Goal: Task Accomplishment & Management: Use online tool/utility

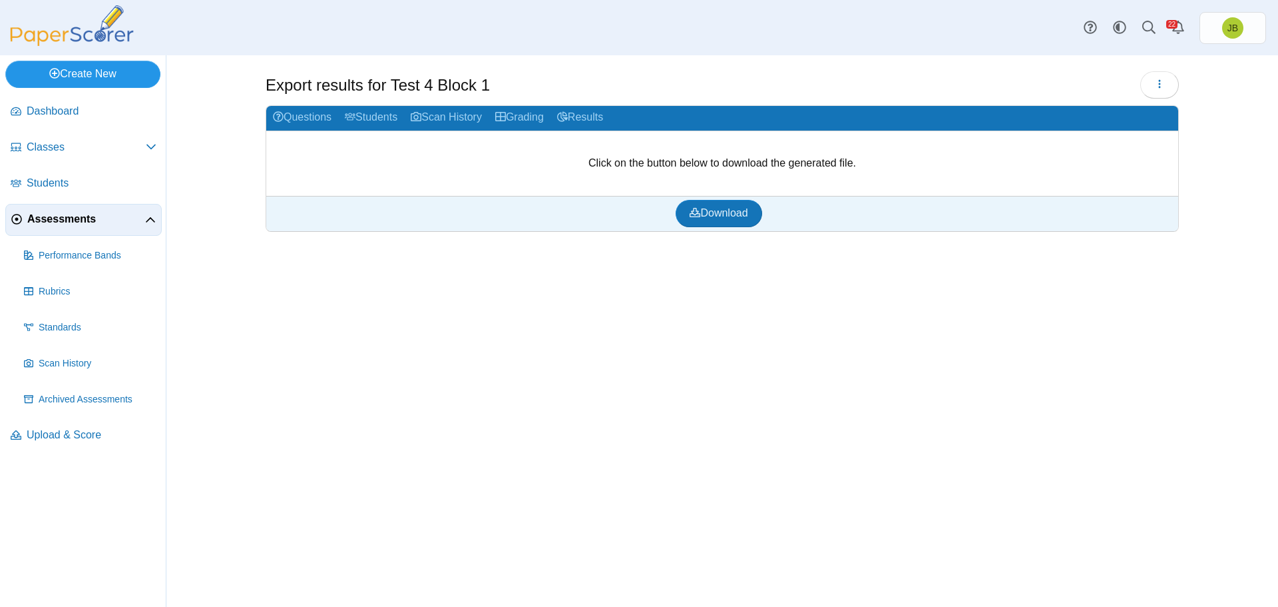
click at [58, 66] on link "Create New" at bounding box center [82, 74] width 155 height 27
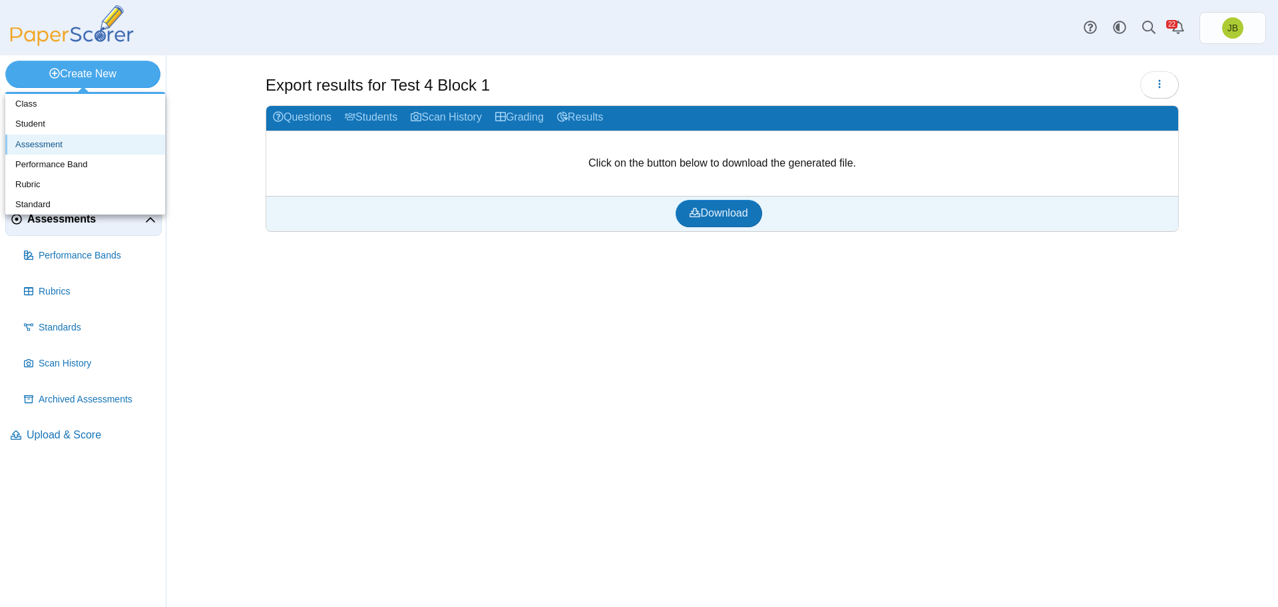
click at [49, 148] on link "Assessment" at bounding box center [85, 144] width 160 height 20
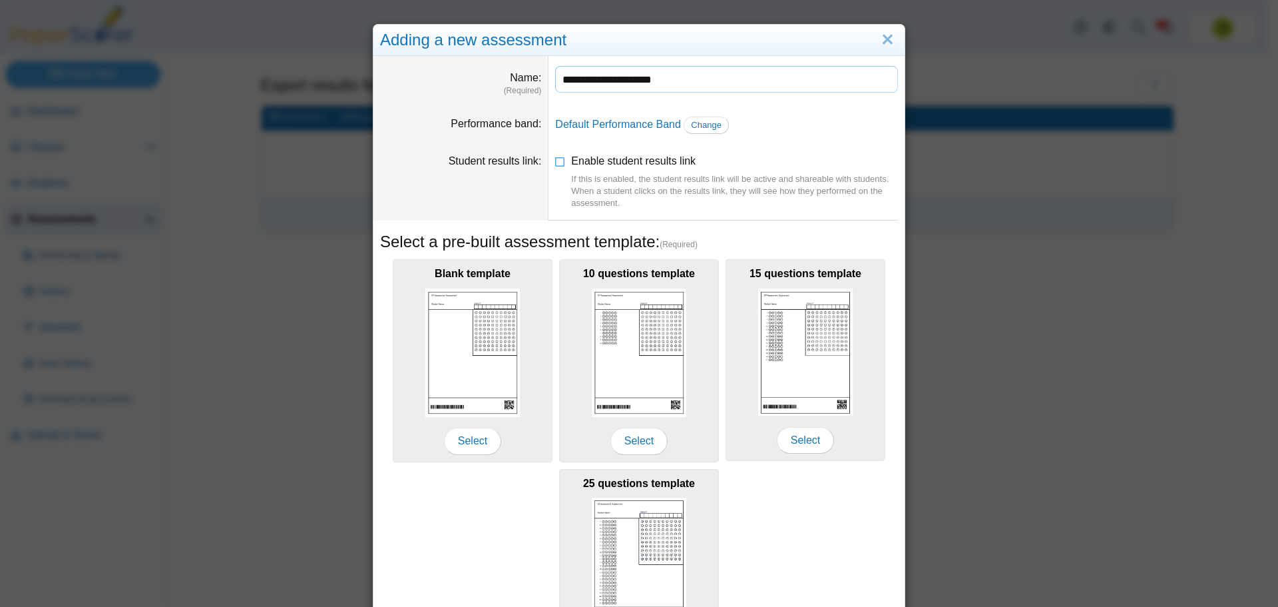
scroll to position [118, 0]
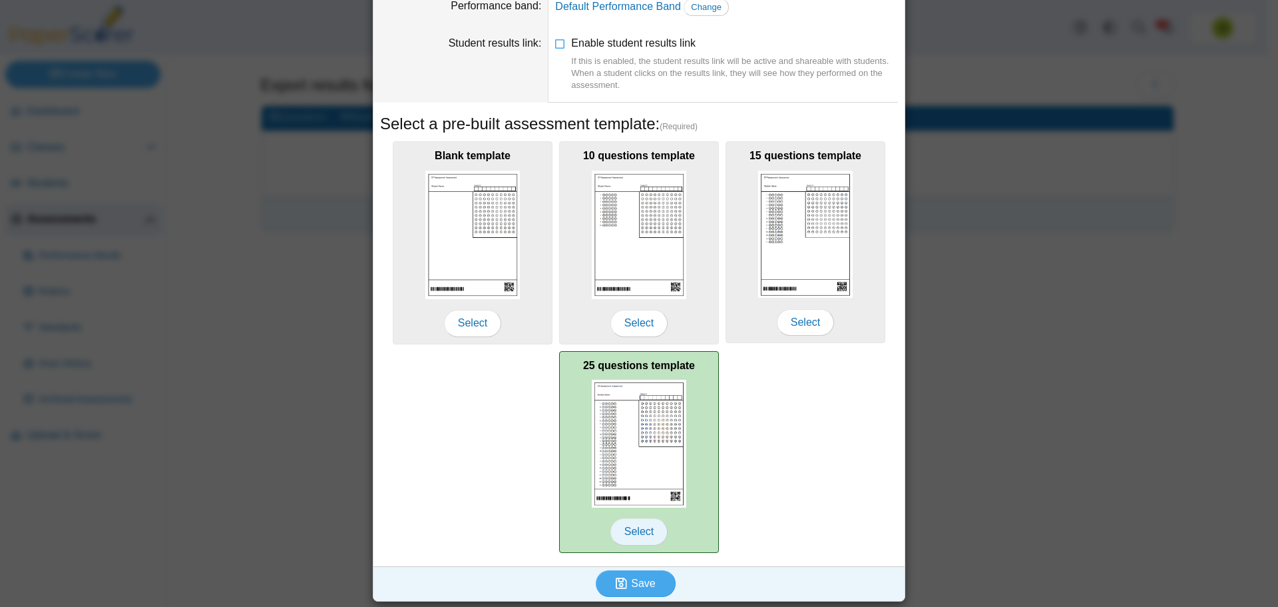
type input "**********"
click at [638, 527] on span "Select" at bounding box center [639, 531] width 57 height 27
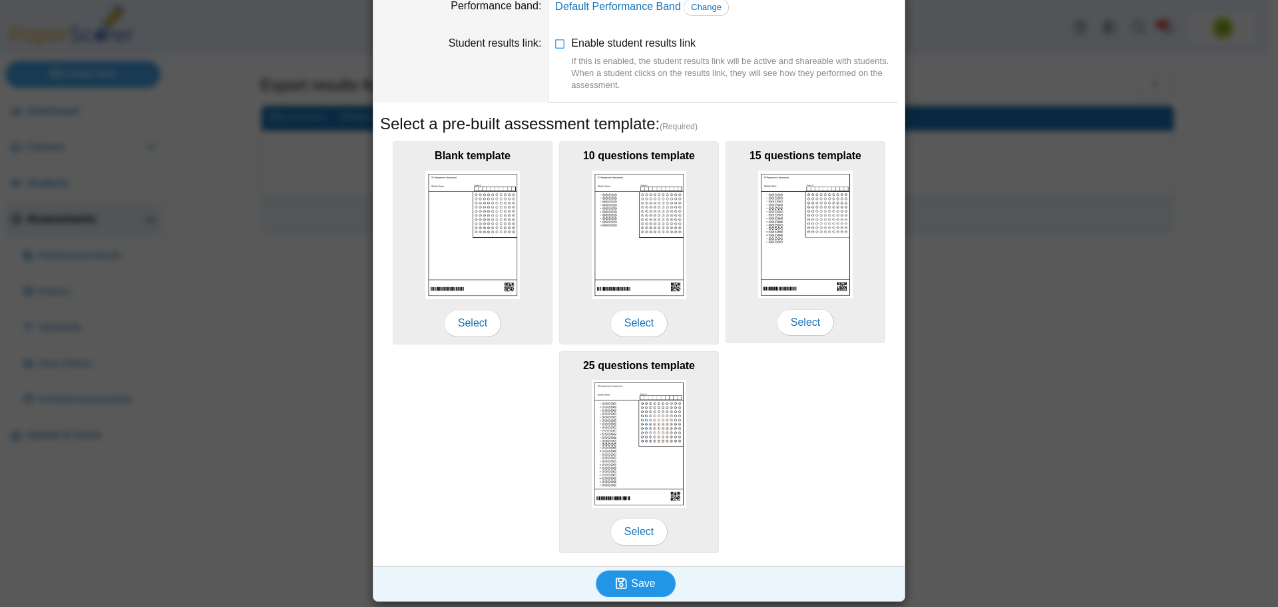
click at [631, 581] on span "Save" at bounding box center [643, 582] width 24 height 11
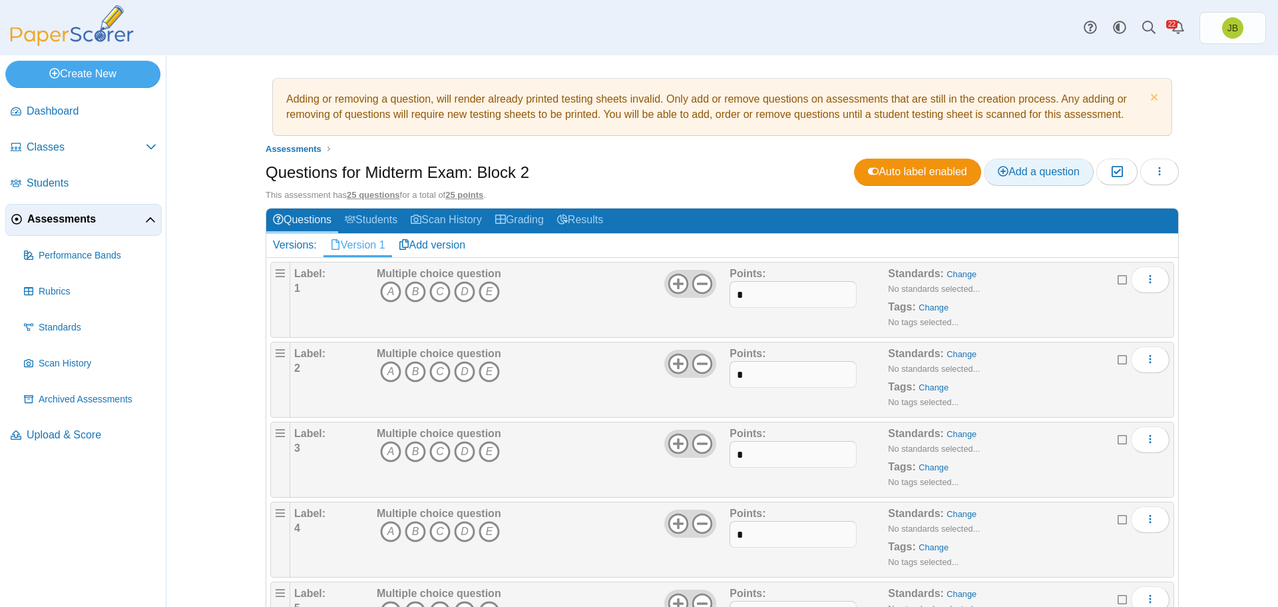
click at [1010, 173] on span "Add a question" at bounding box center [1039, 171] width 82 height 11
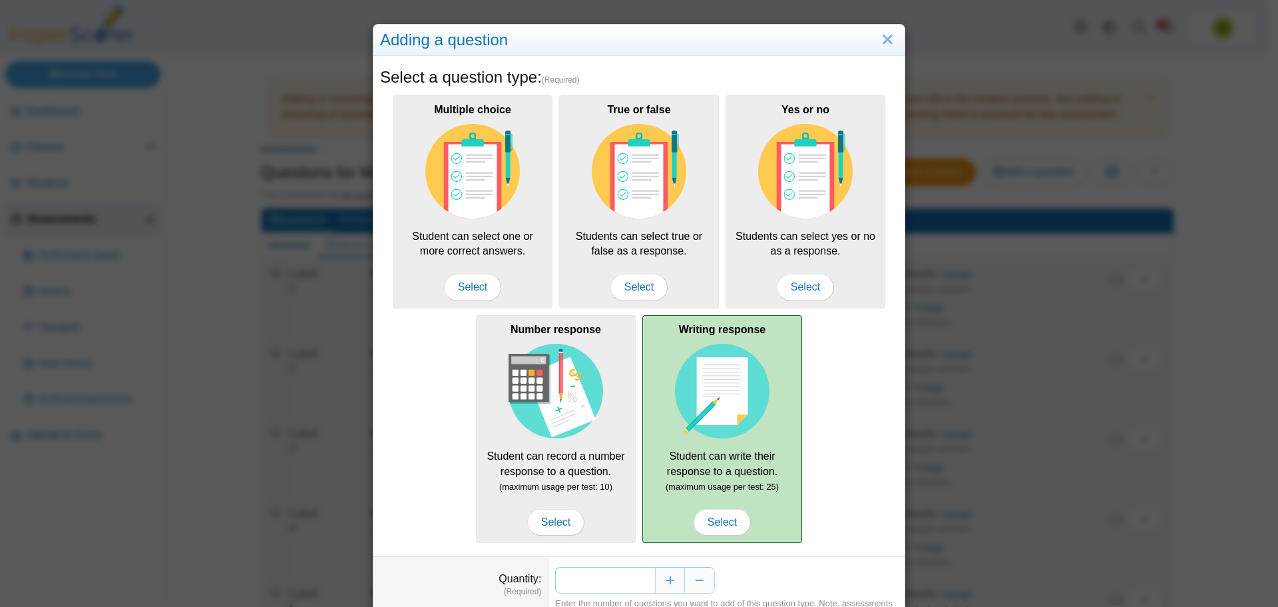
scroll to position [66, 0]
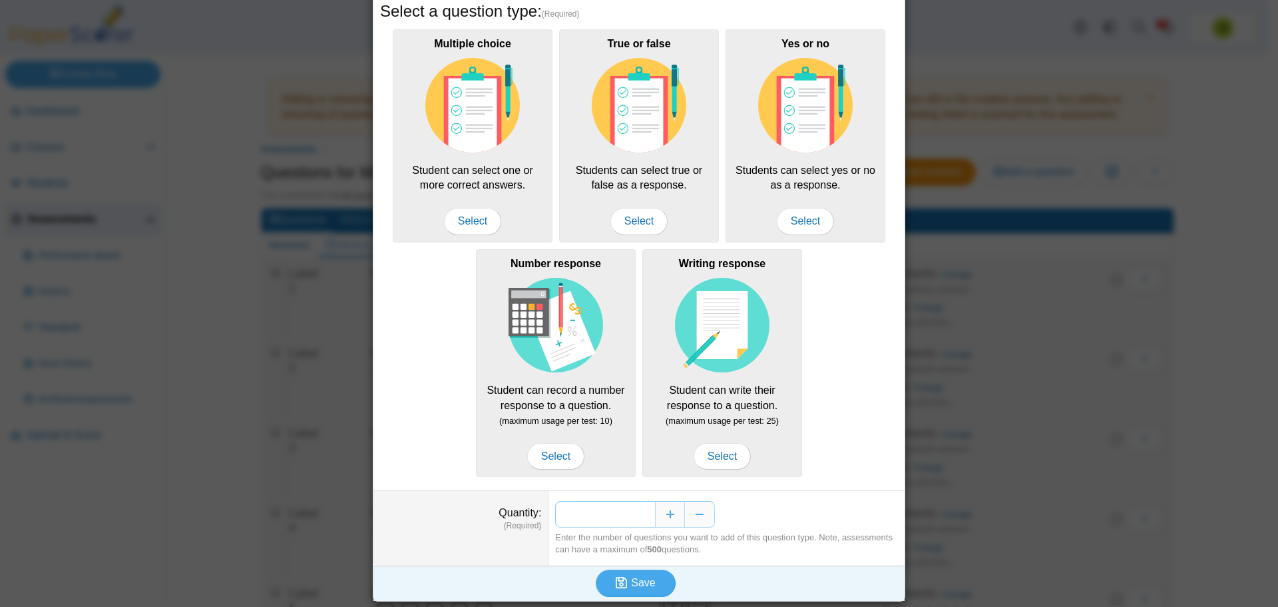
drag, startPoint x: 643, startPoint y: 512, endPoint x: 633, endPoint y: 512, distance: 10.0
click at [633, 512] on input "*" at bounding box center [605, 514] width 100 height 27
type input "**"
click at [623, 581] on use "submit" at bounding box center [621, 582] width 11 height 11
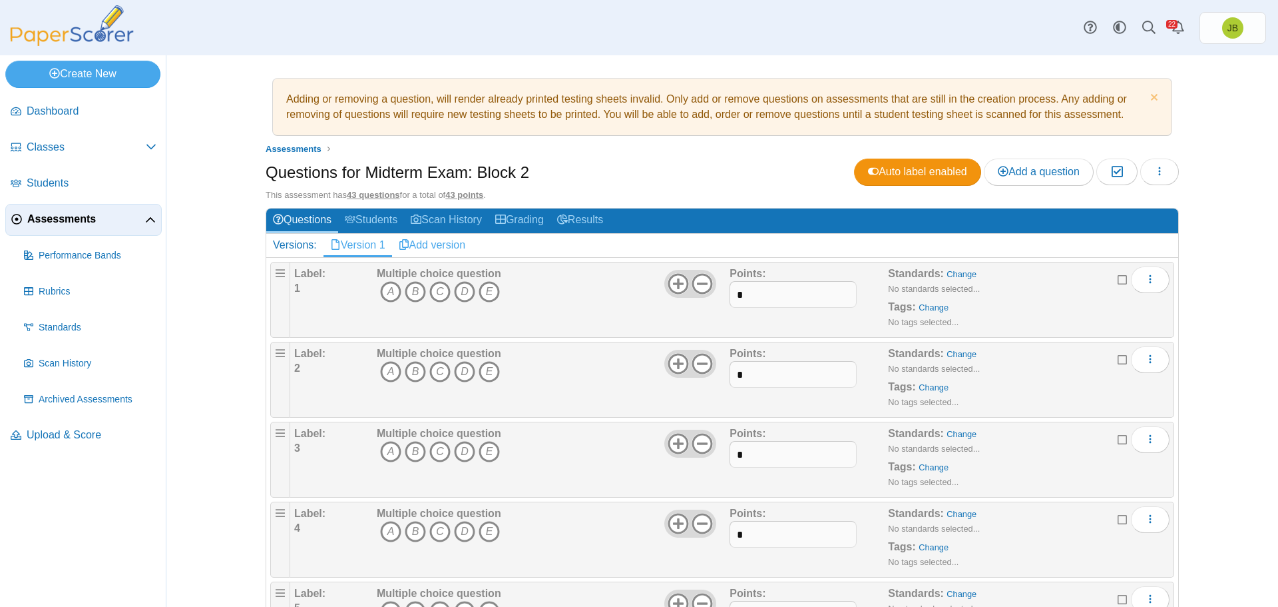
click at [414, 246] on link "Add version" at bounding box center [432, 245] width 81 height 23
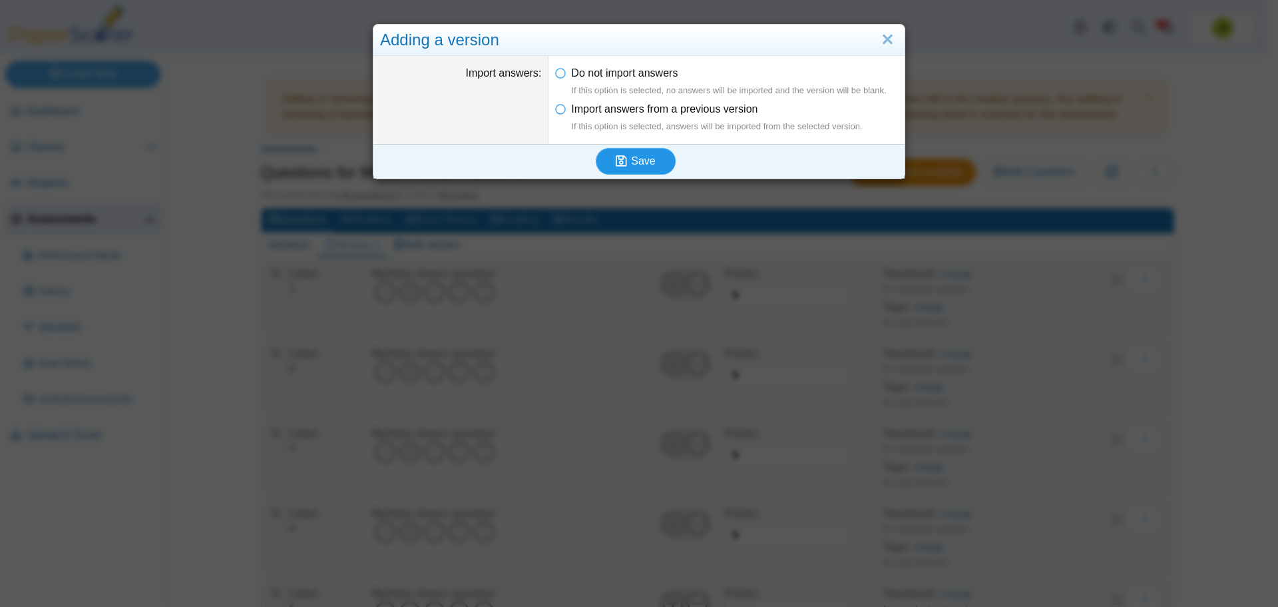
click at [621, 161] on icon "submit" at bounding box center [621, 160] width 11 height 13
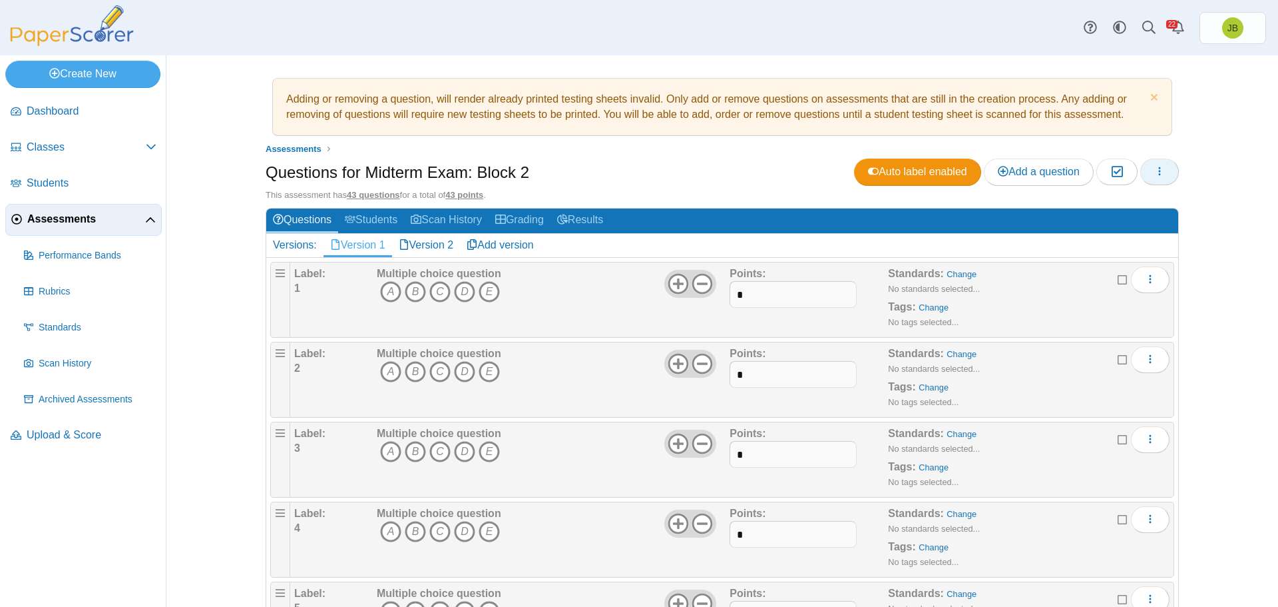
click at [1155, 170] on icon "button" at bounding box center [1160, 171] width 11 height 11
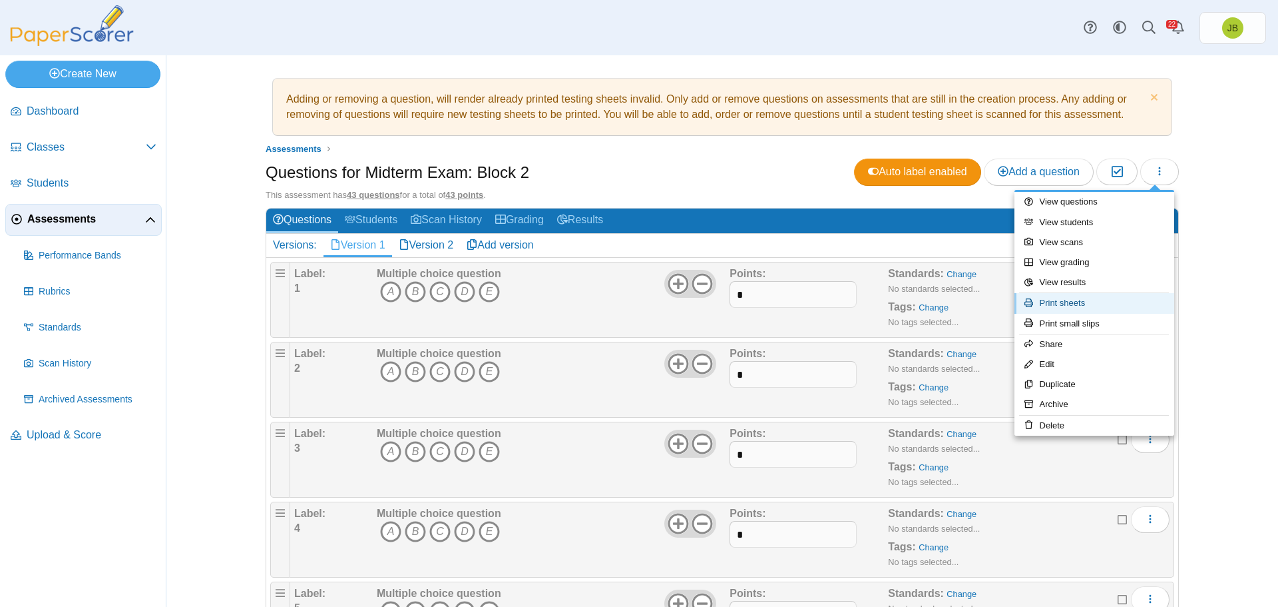
click at [1056, 305] on link "Print sheets" at bounding box center [1095, 303] width 160 height 20
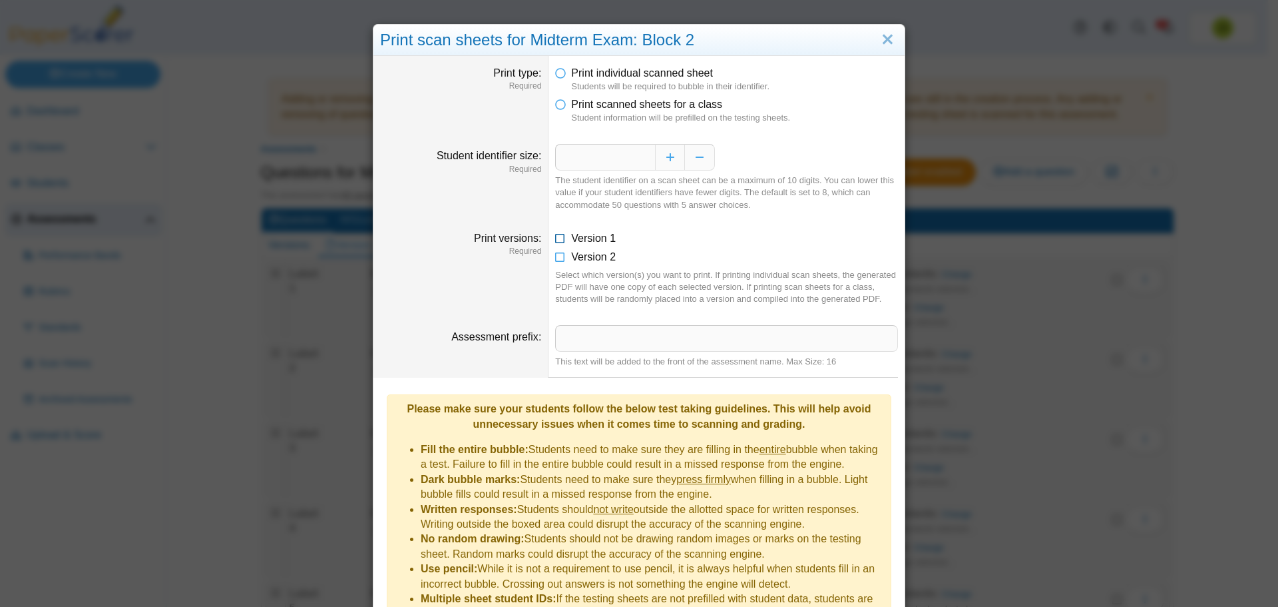
click at [555, 238] on icon at bounding box center [560, 235] width 11 height 9
click at [555, 104] on icon at bounding box center [560, 101] width 11 height 9
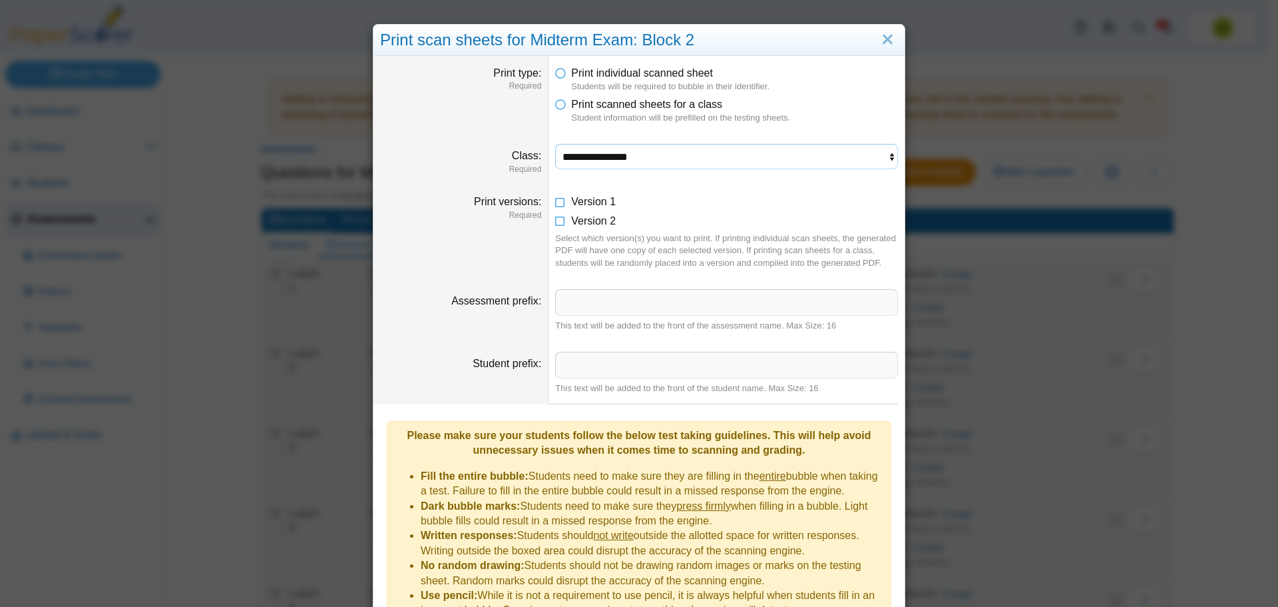
click at [798, 161] on select "**********" at bounding box center [726, 156] width 343 height 25
select select "**********"
click at [555, 144] on select "**********" at bounding box center [726, 156] width 343 height 25
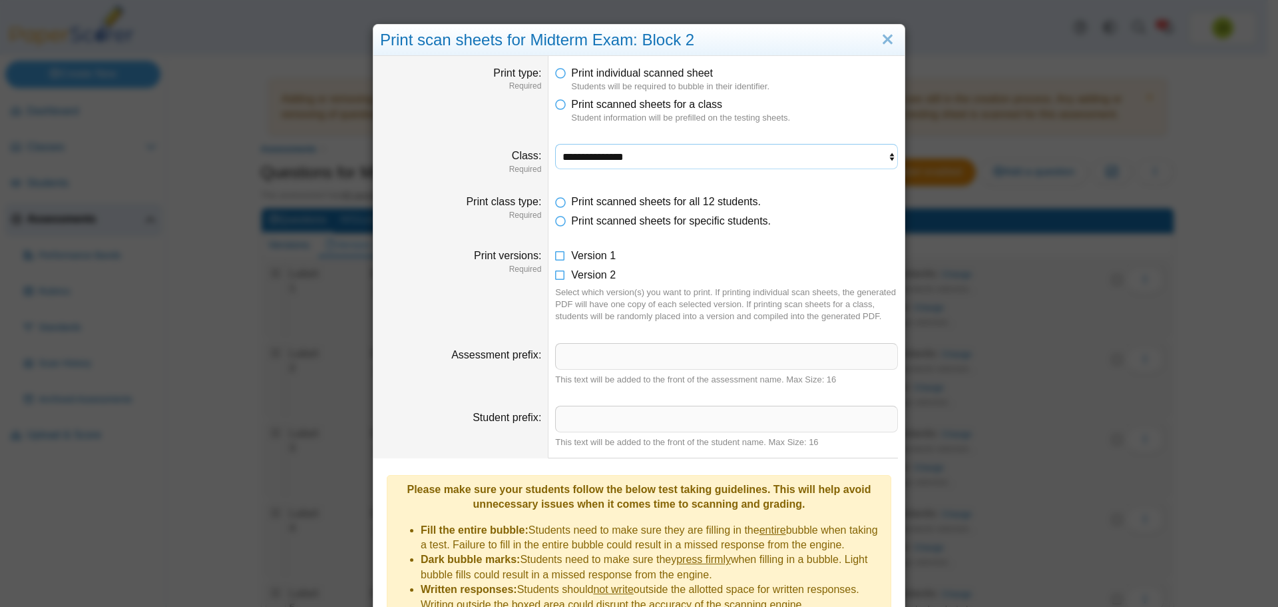
scroll to position [165, 0]
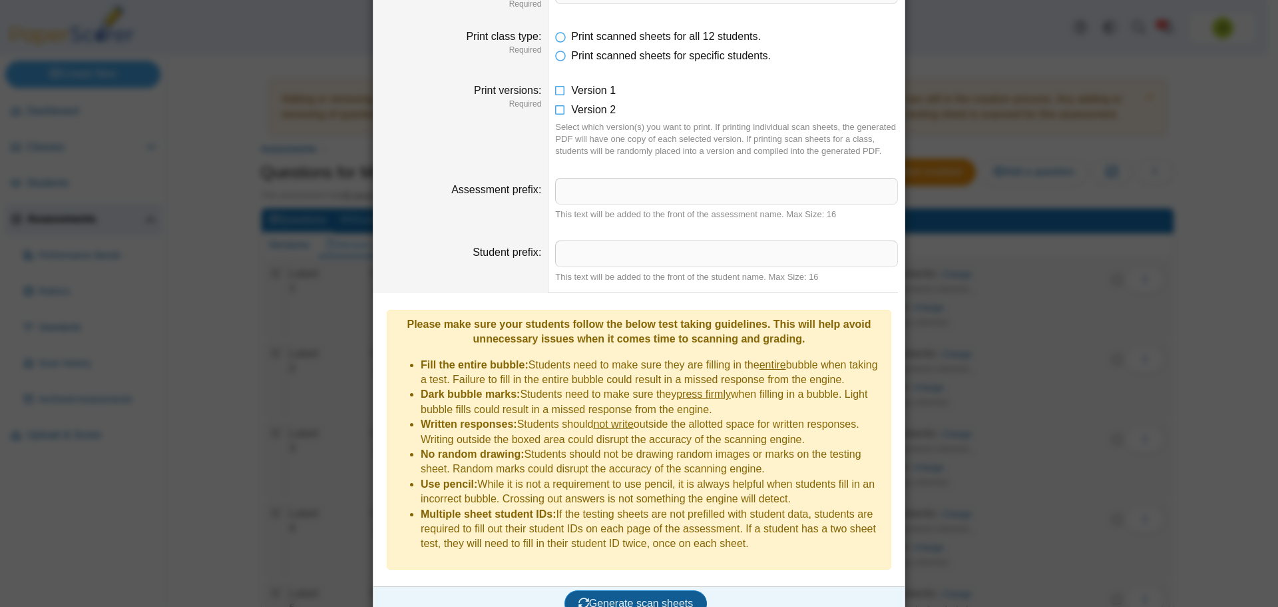
click at [635, 597] on span "Generate scan sheets" at bounding box center [636, 602] width 115 height 11
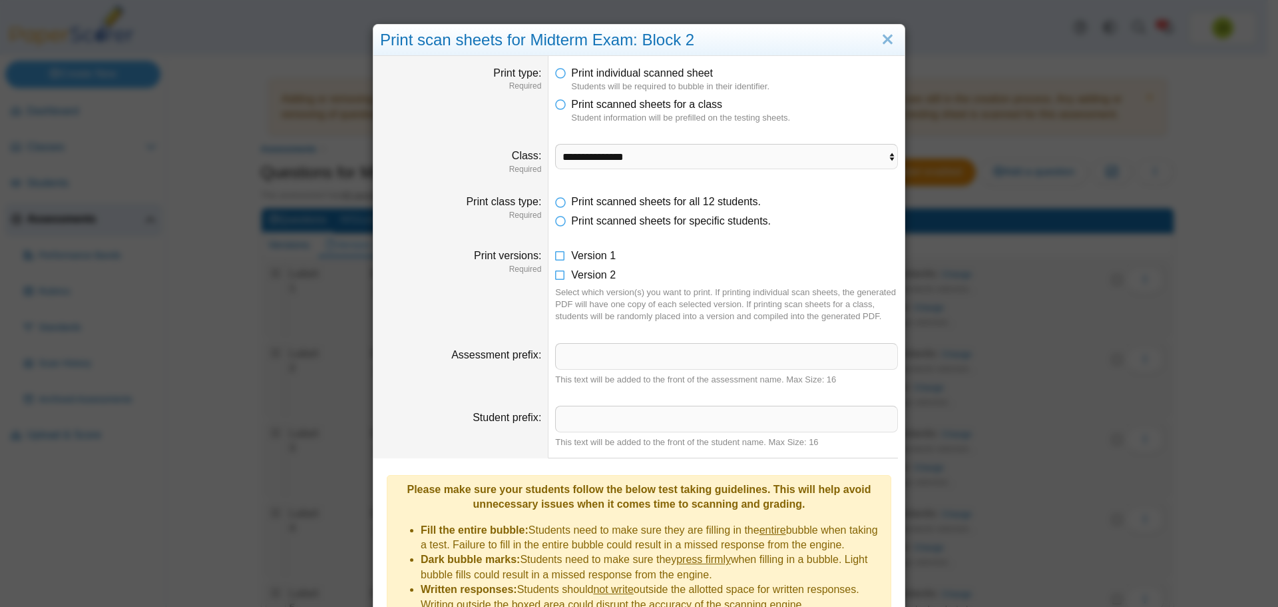
scroll to position [272, 0]
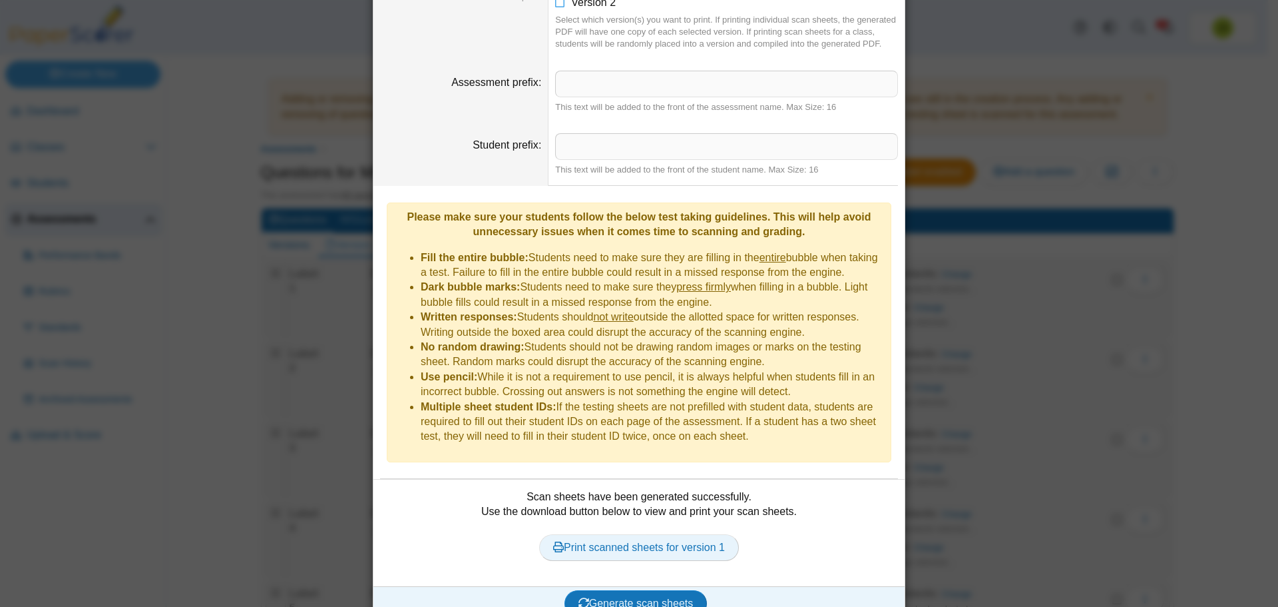
click at [625, 534] on link "Print scanned sheets for version 1" at bounding box center [639, 547] width 200 height 27
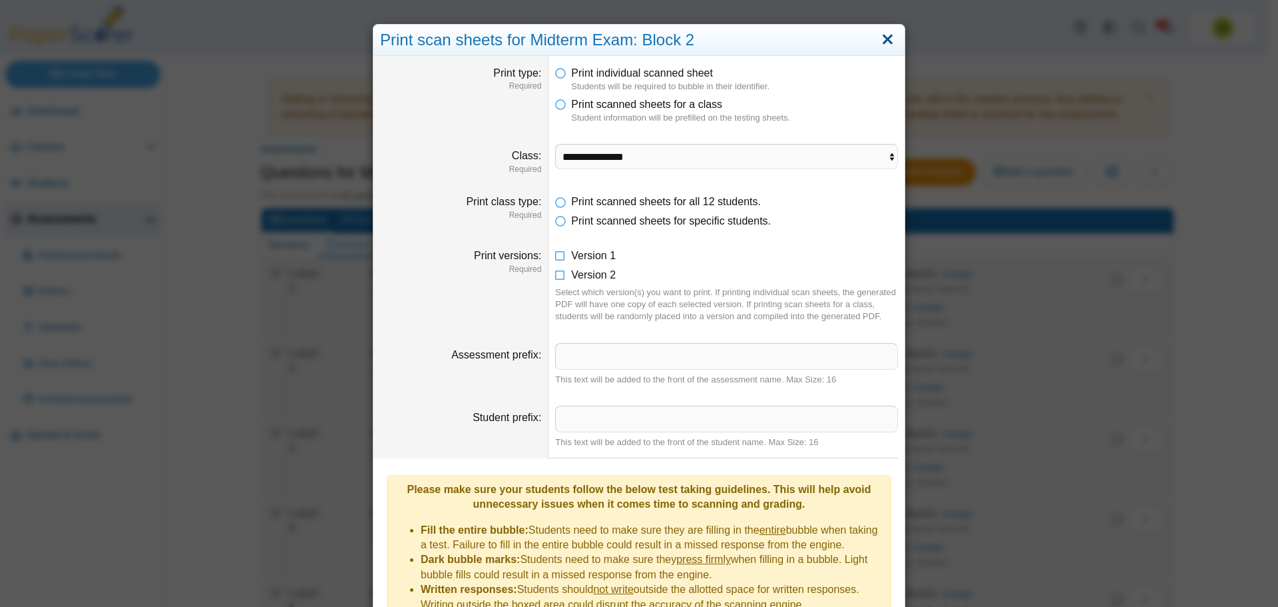
click at [884, 46] on link "Close" at bounding box center [888, 40] width 21 height 23
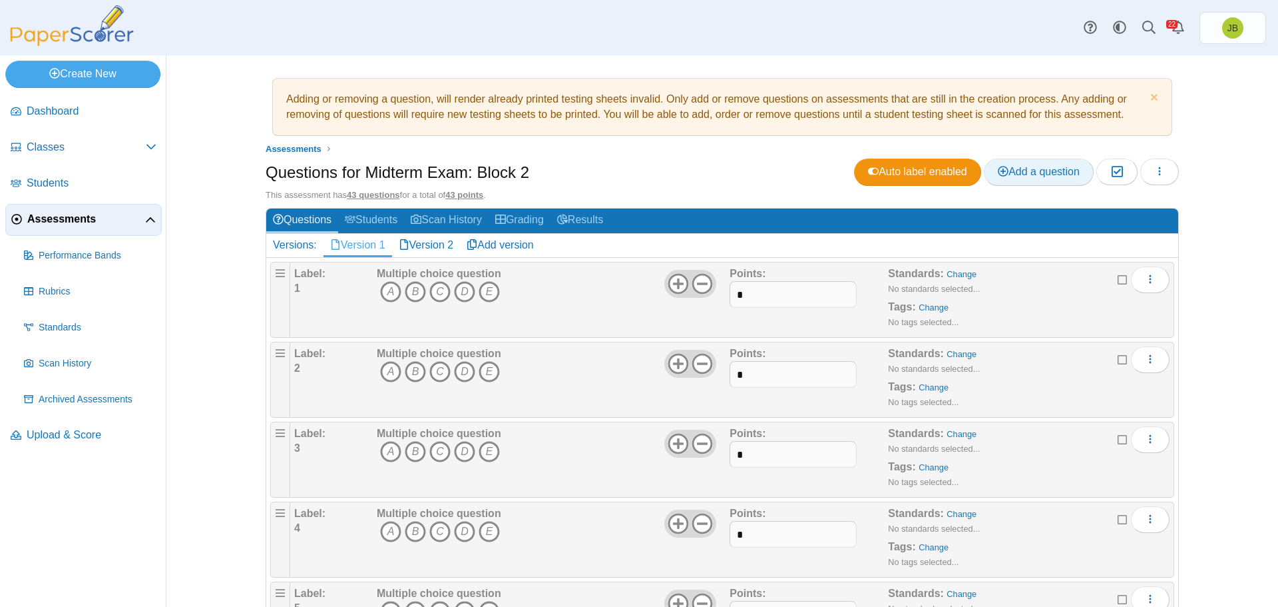
click at [1027, 176] on span "Add a question" at bounding box center [1039, 171] width 82 height 11
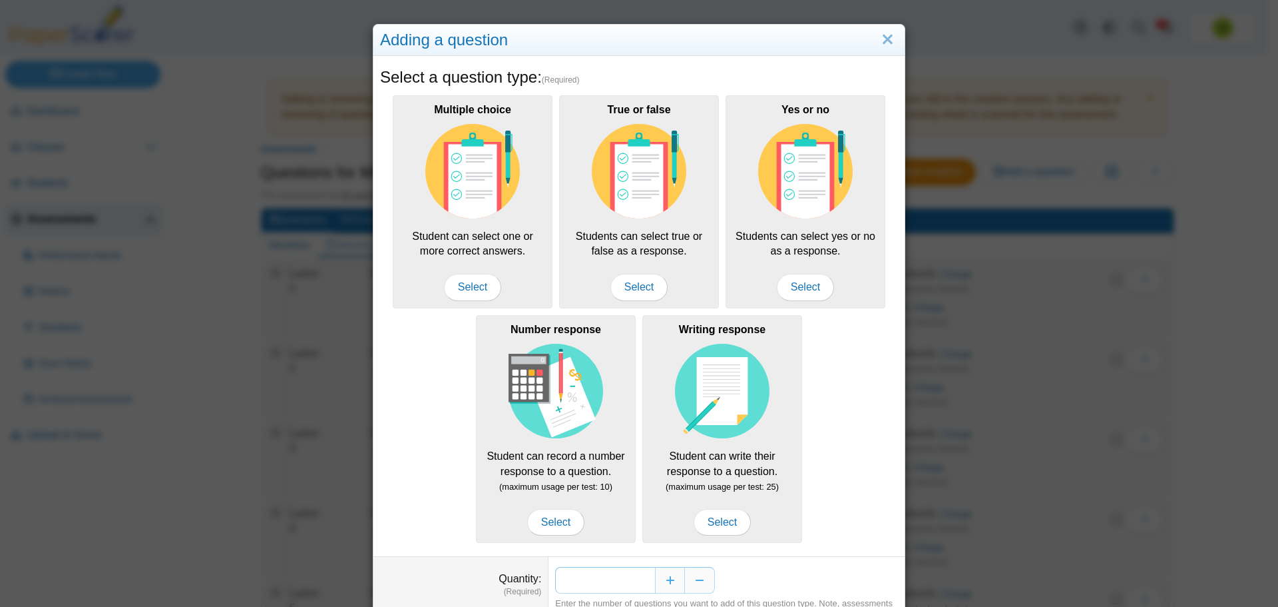
scroll to position [66, 0]
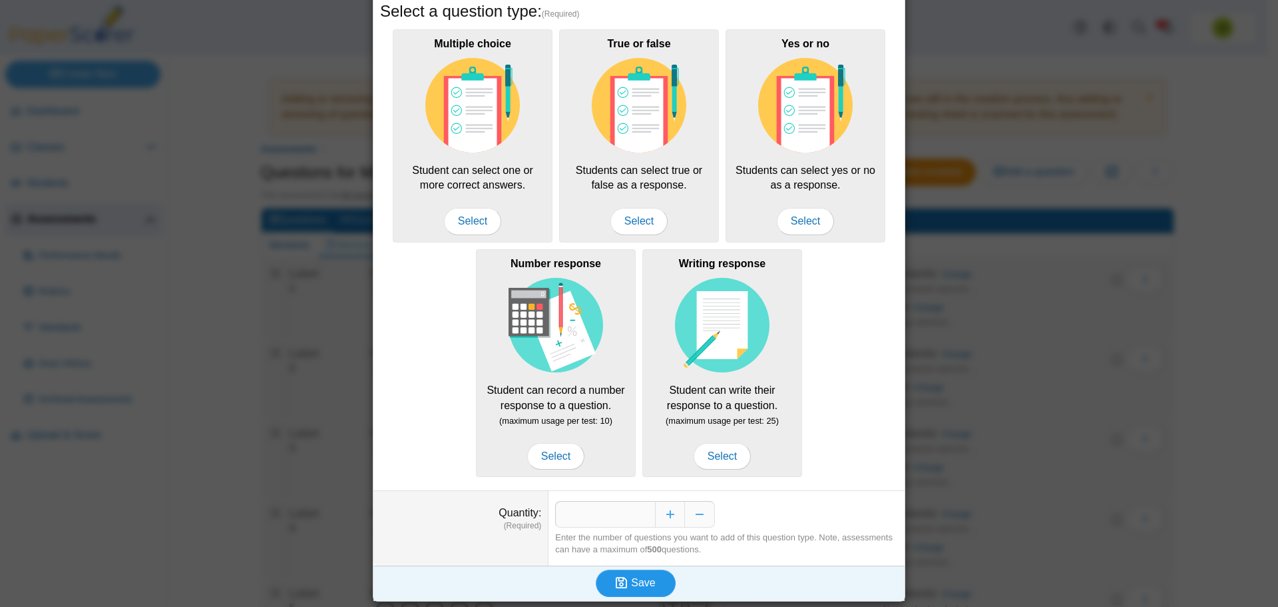
click at [643, 579] on span "Save" at bounding box center [643, 582] width 24 height 11
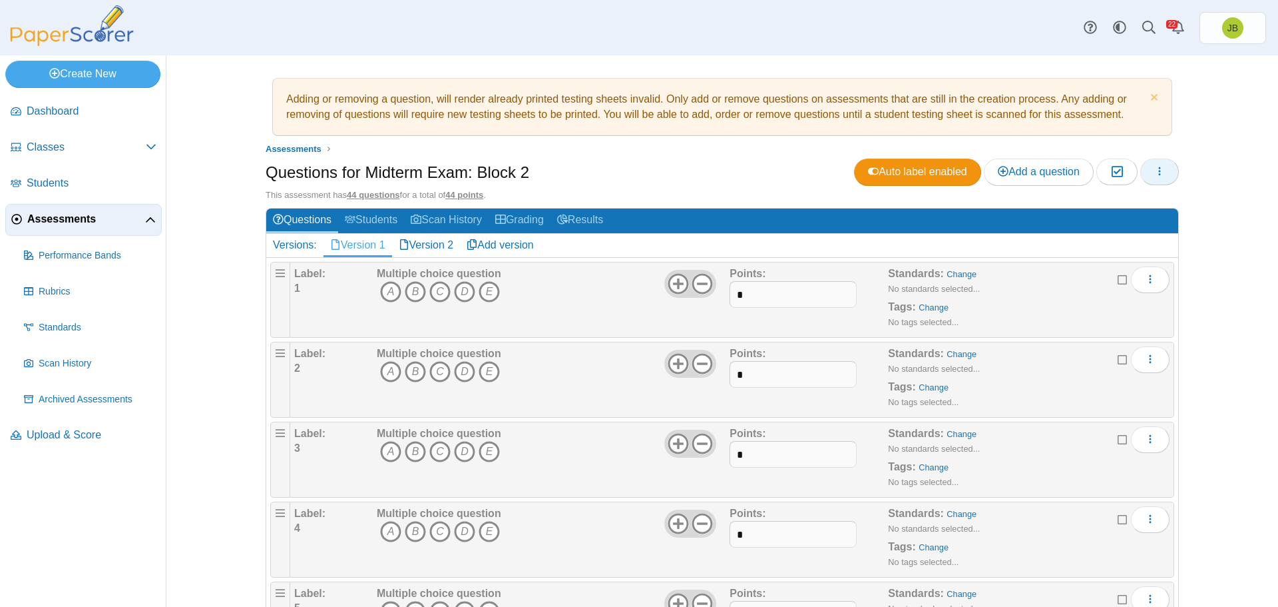
click at [1159, 173] on icon "button" at bounding box center [1160, 171] width 11 height 11
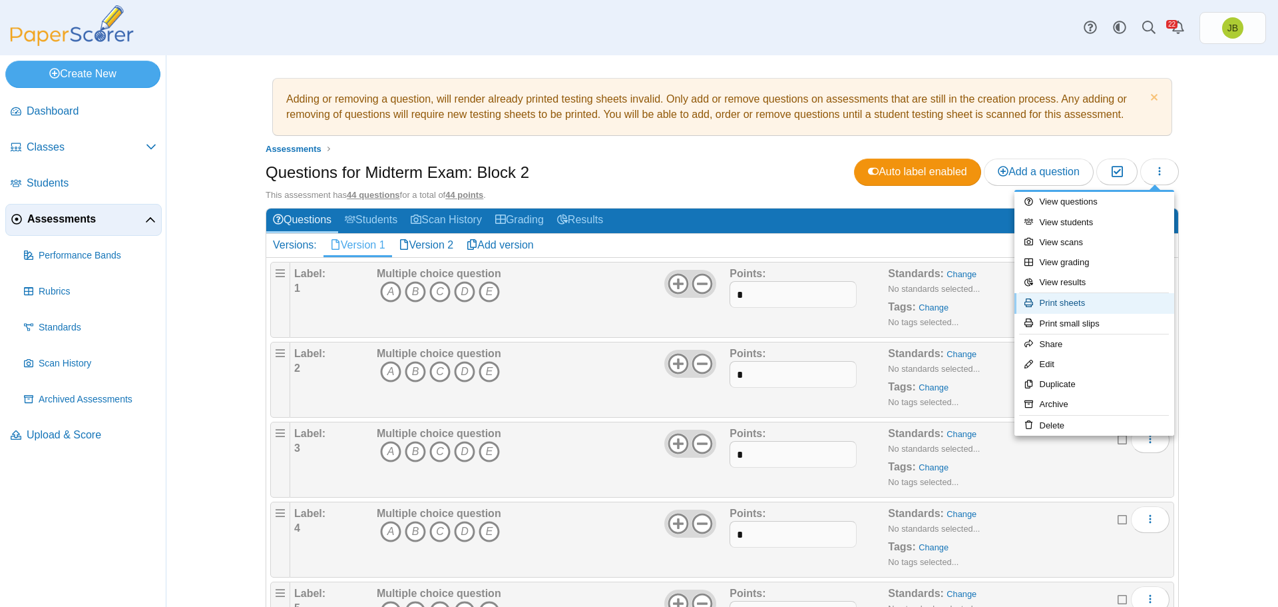
click at [1063, 302] on link "Print sheets" at bounding box center [1095, 303] width 160 height 20
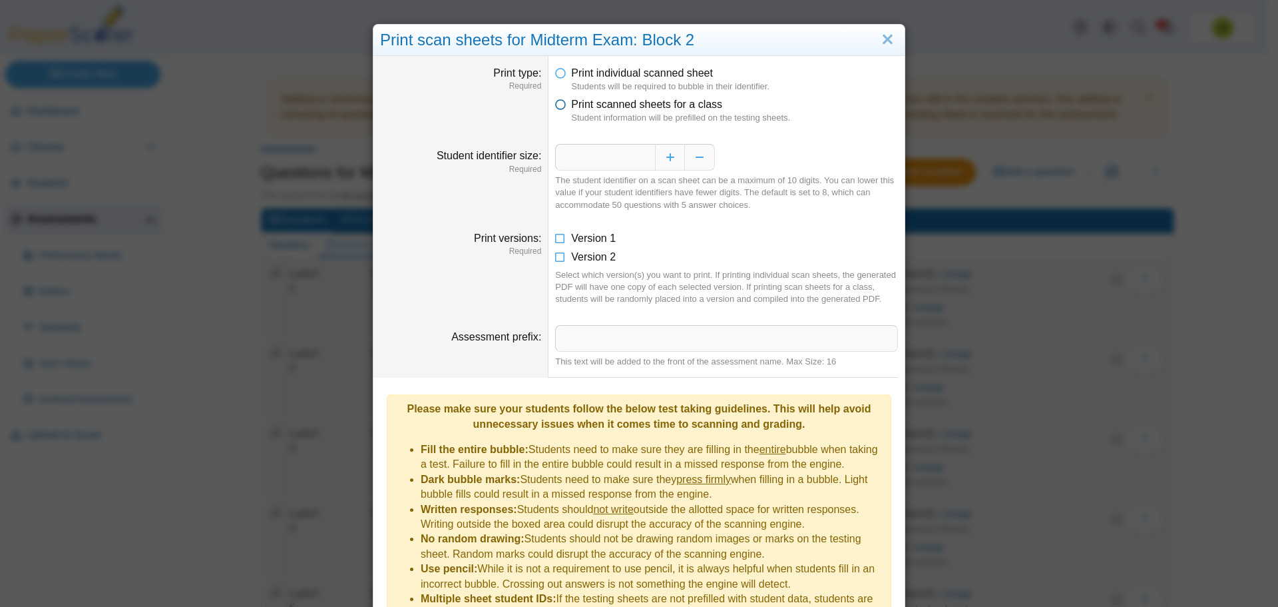
click at [559, 107] on icon at bounding box center [560, 101] width 11 height 9
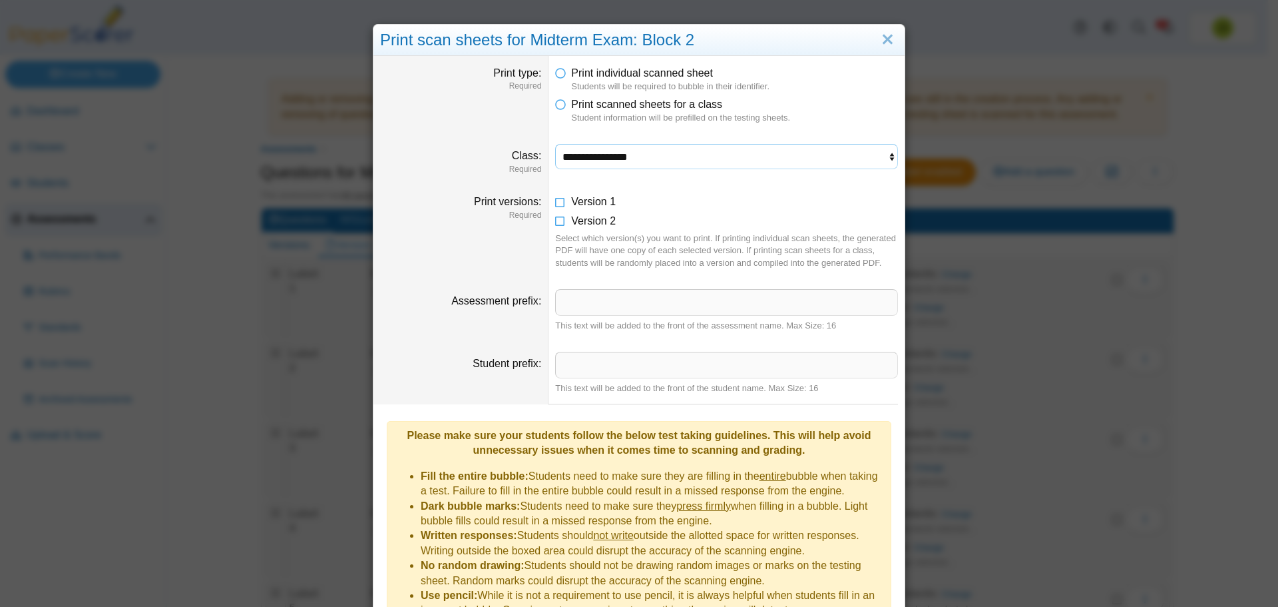
click at [563, 150] on select "**********" at bounding box center [726, 156] width 343 height 25
select select "**********"
click at [555, 144] on select "**********" at bounding box center [726, 156] width 343 height 25
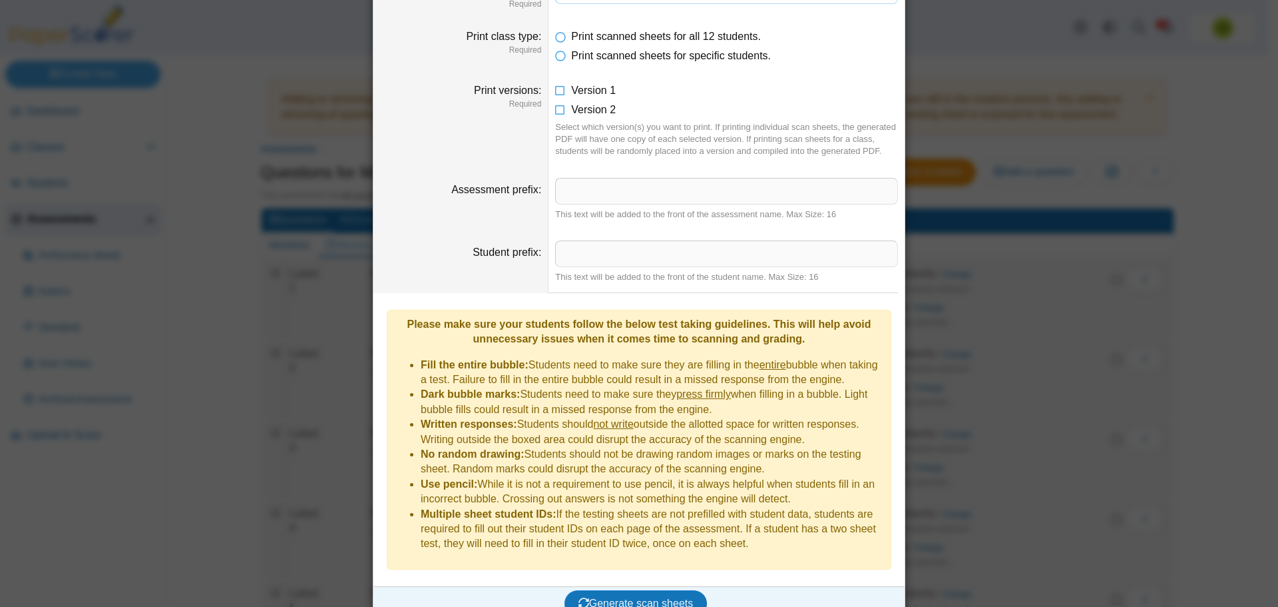
scroll to position [32, 0]
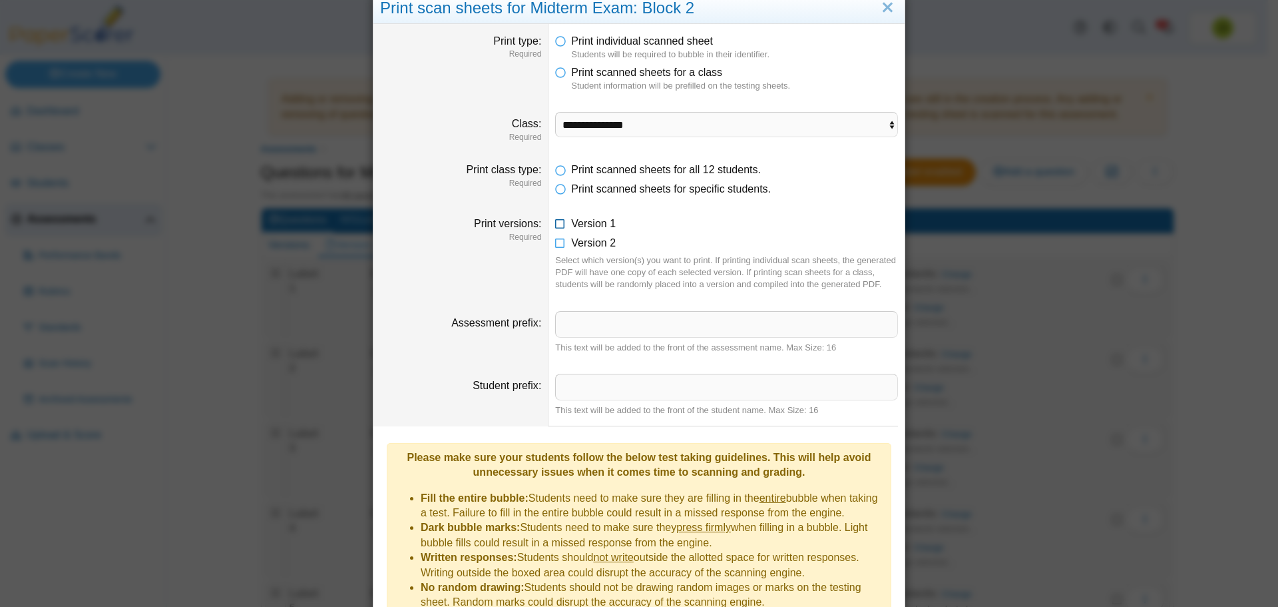
click at [558, 220] on icon at bounding box center [560, 220] width 11 height 9
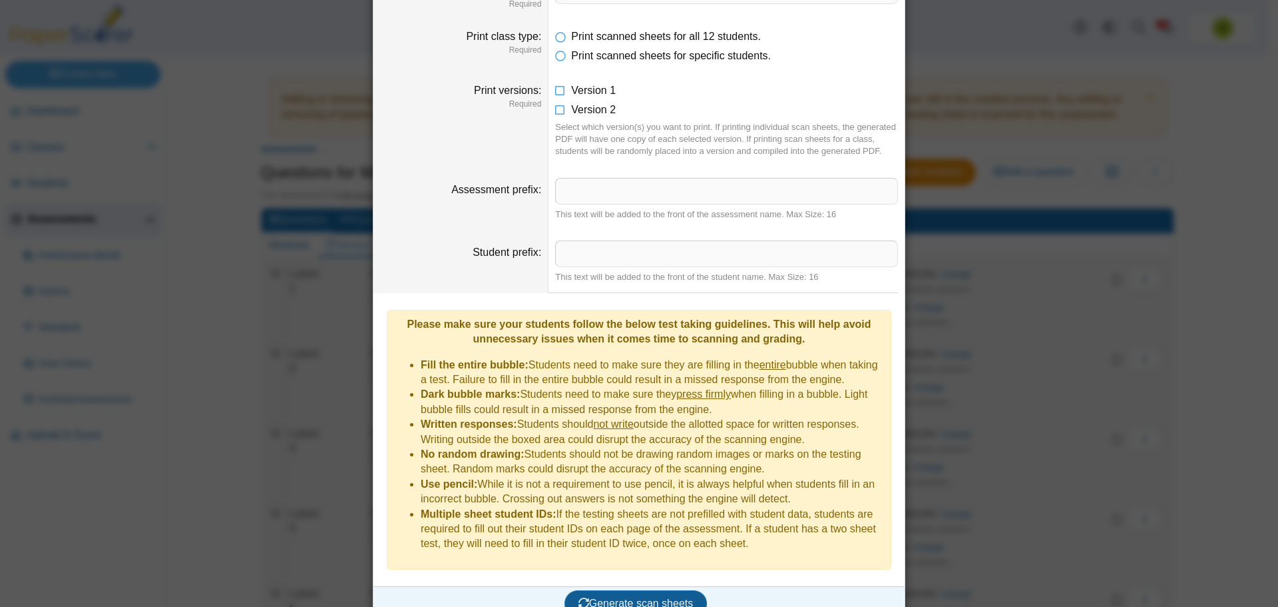
click at [642, 597] on span "Generate scan sheets" at bounding box center [636, 602] width 115 height 11
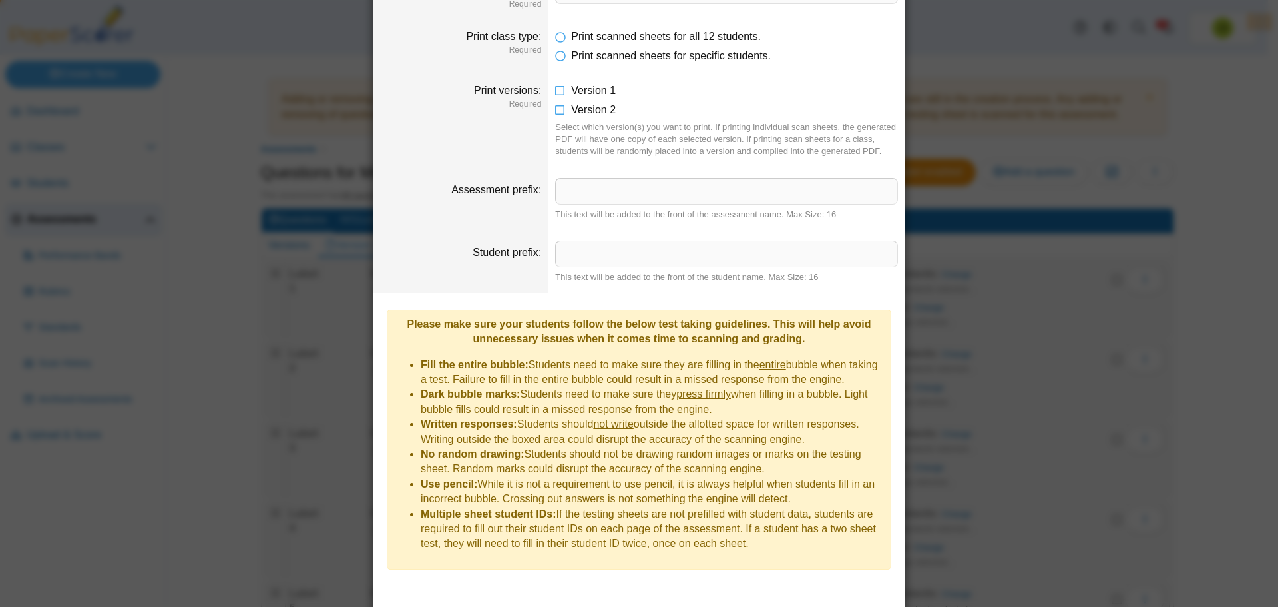
scroll to position [230, 0]
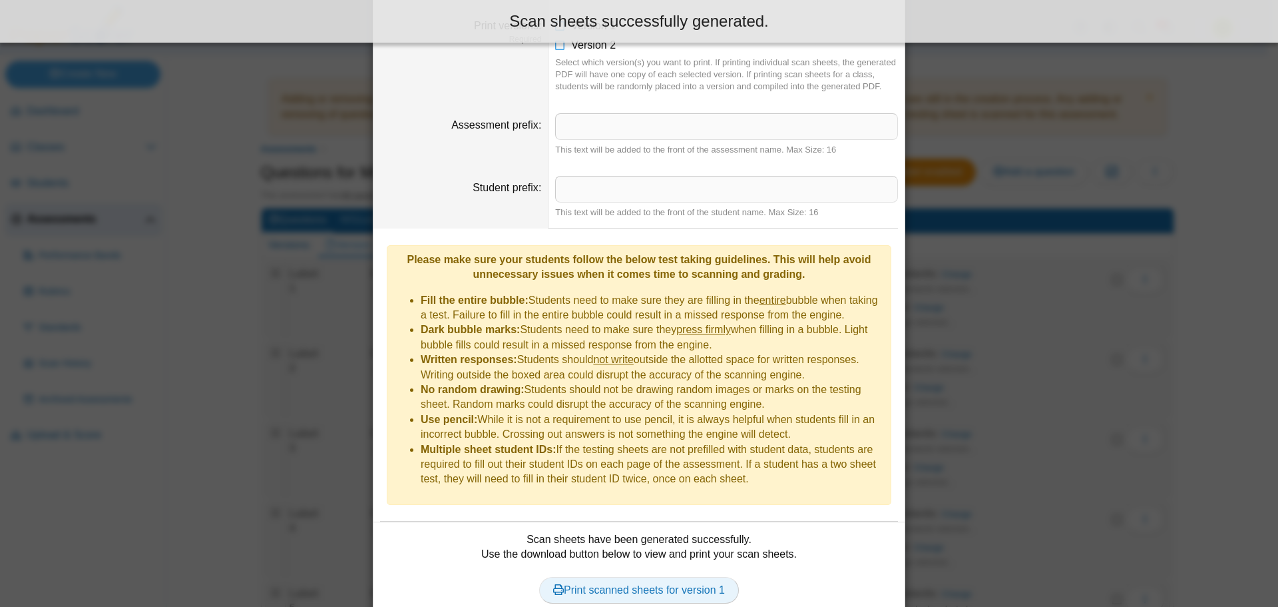
click at [624, 577] on link "Print scanned sheets for version 1" at bounding box center [639, 590] width 200 height 27
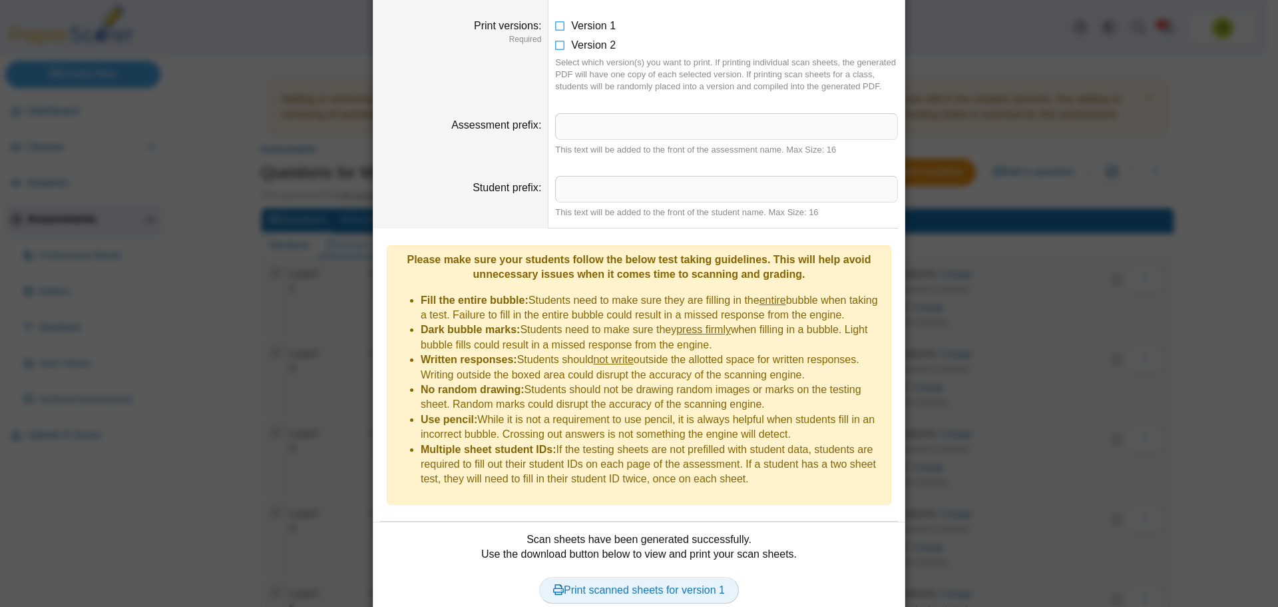
scroll to position [0, 0]
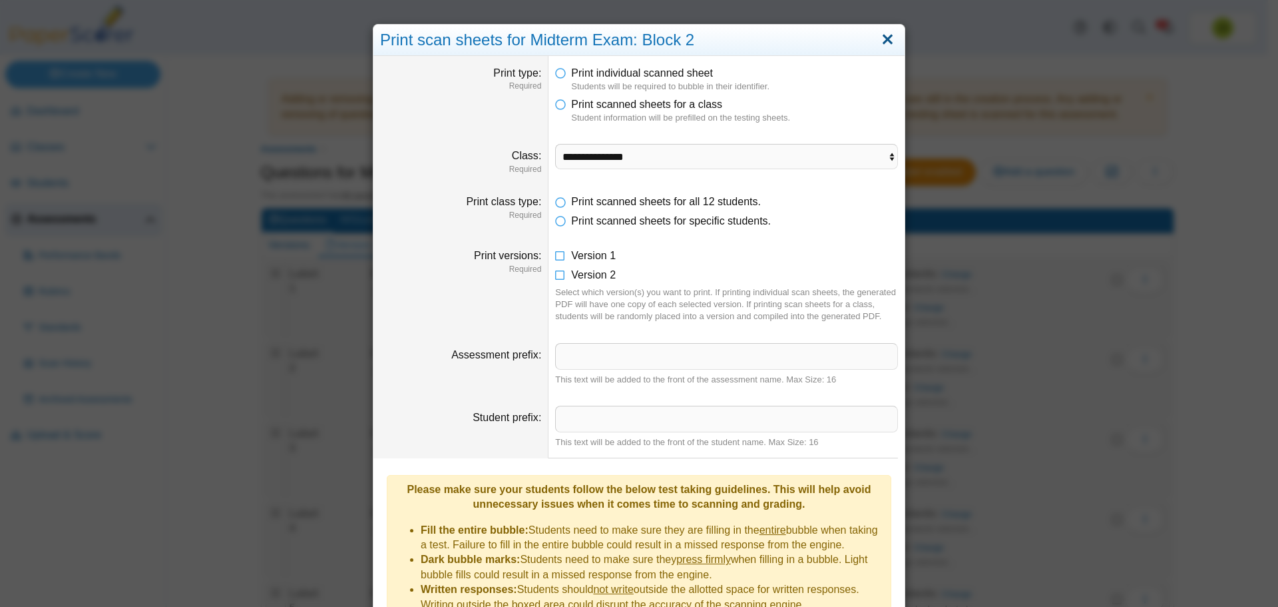
click at [882, 43] on link "Close" at bounding box center [888, 40] width 21 height 23
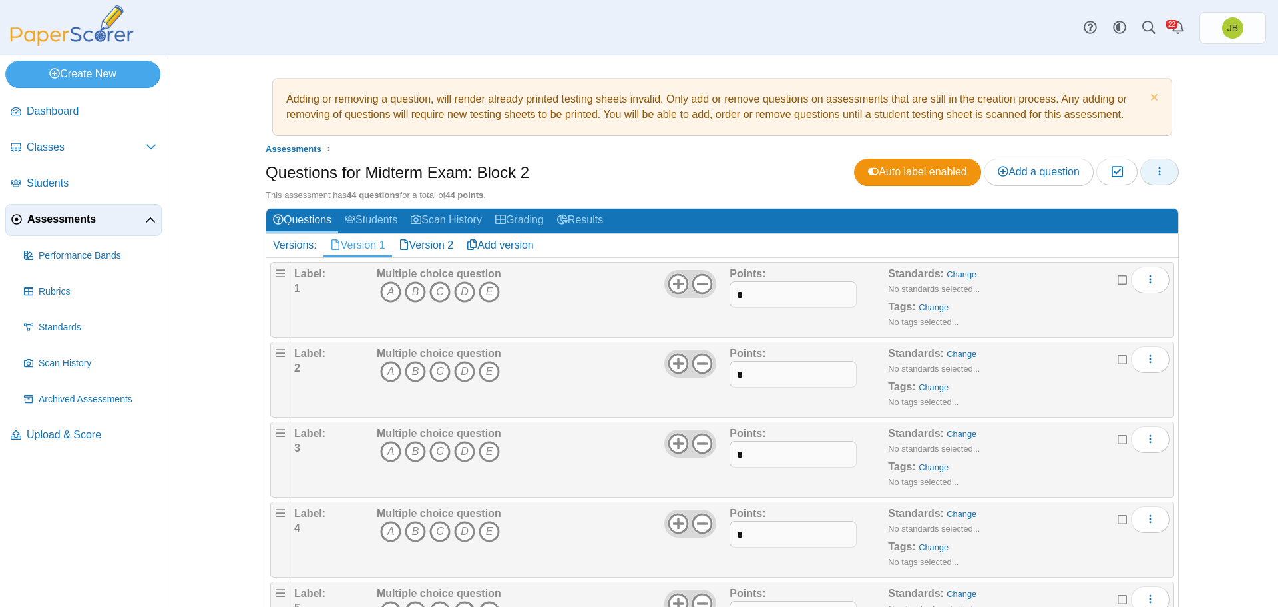
click at [1163, 170] on button "button" at bounding box center [1160, 171] width 39 height 27
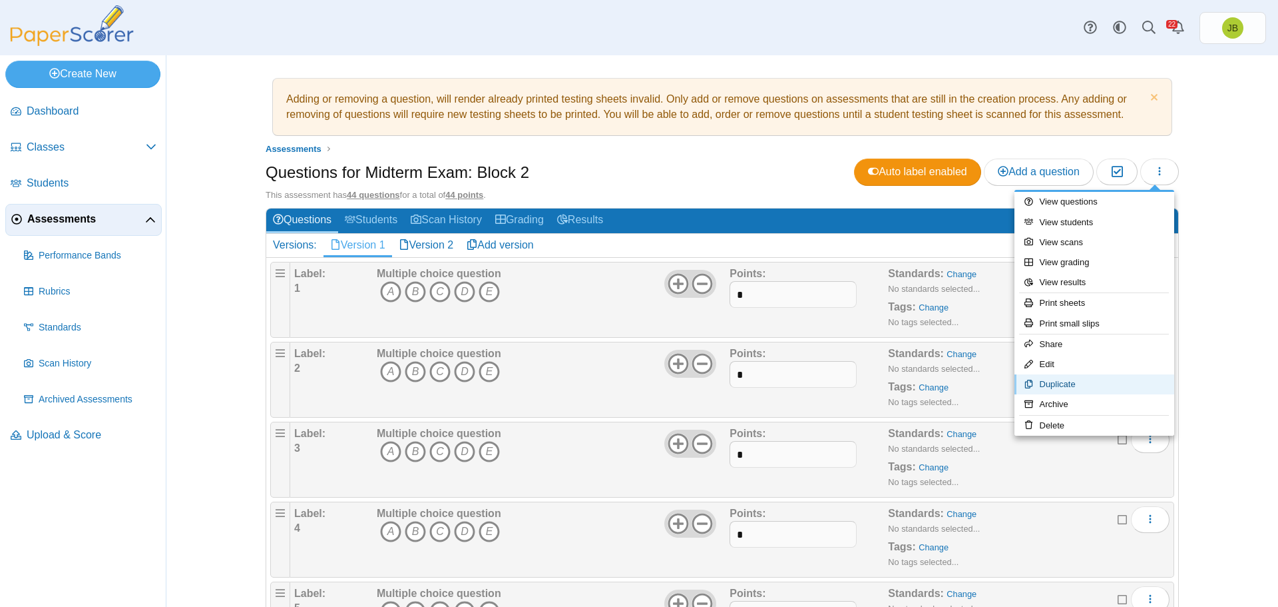
click at [1062, 384] on link "Duplicate" at bounding box center [1095, 384] width 160 height 20
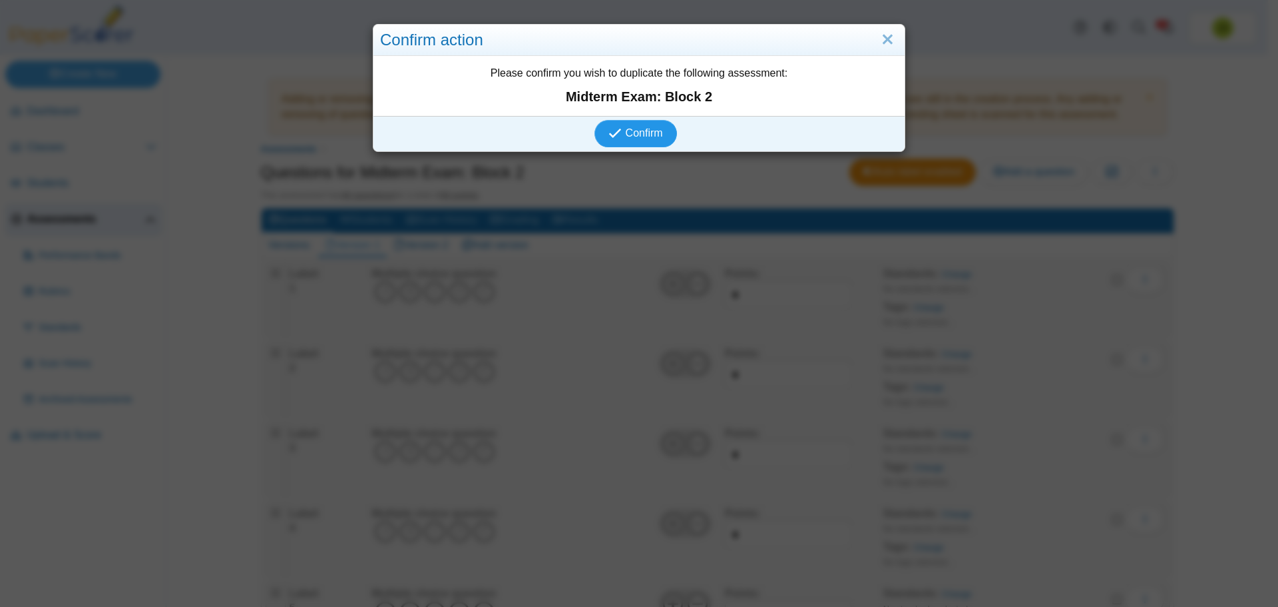
click at [644, 130] on span "Confirm" at bounding box center [644, 132] width 37 height 11
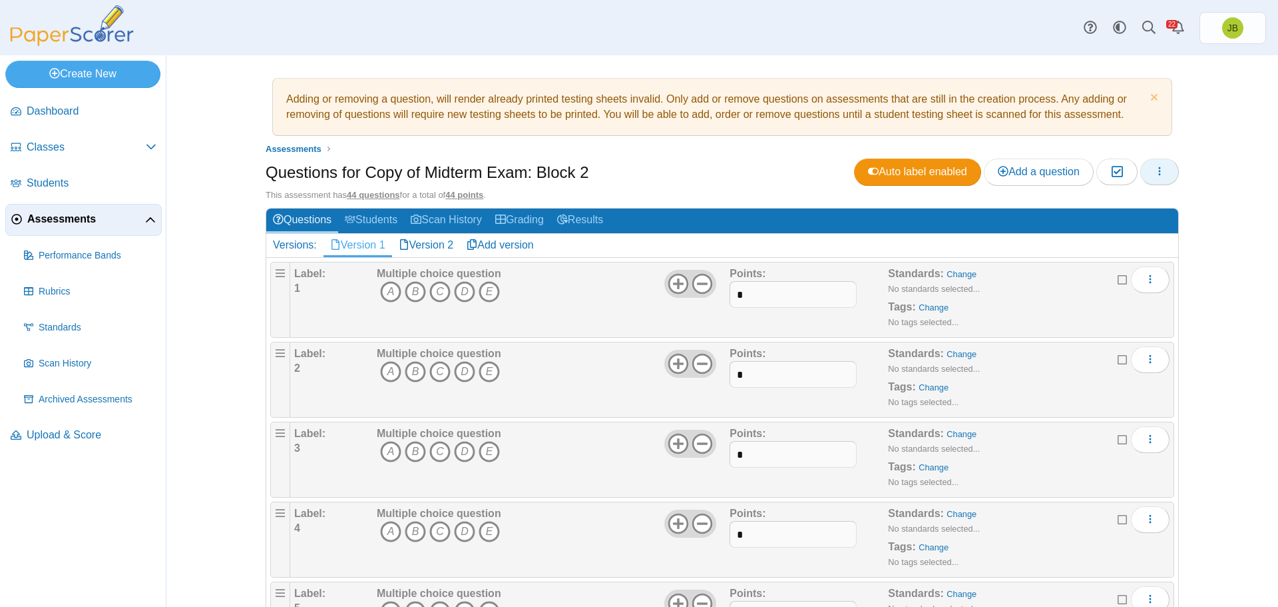
click at [1164, 169] on button "button" at bounding box center [1160, 171] width 39 height 27
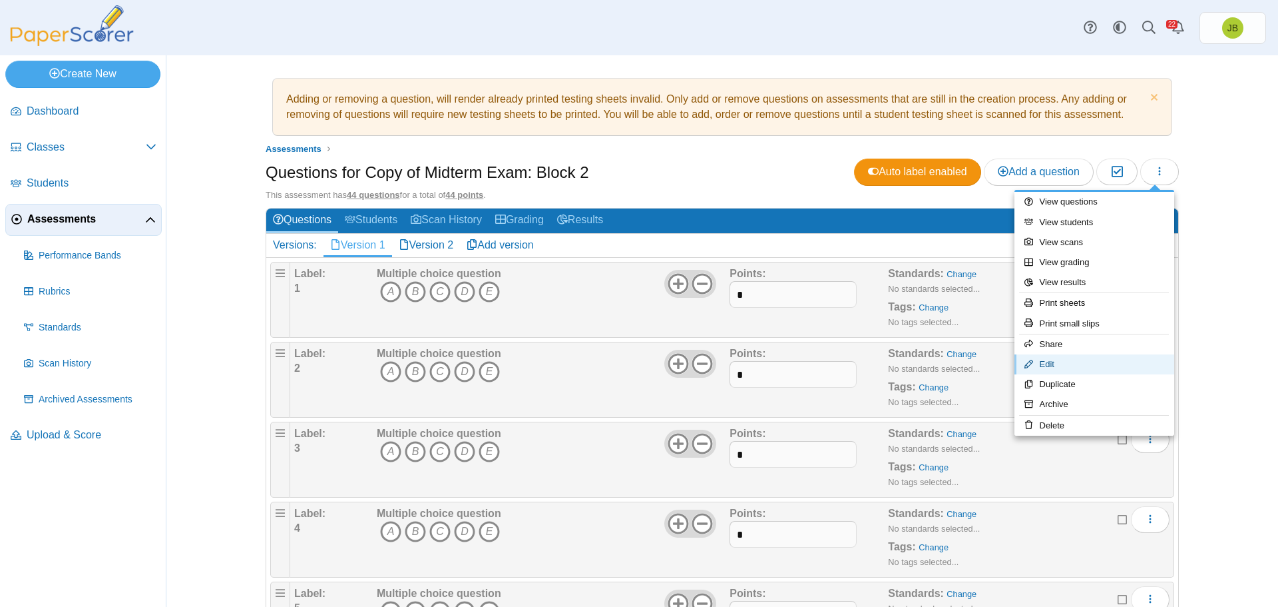
click at [1052, 364] on link "Edit" at bounding box center [1095, 364] width 160 height 20
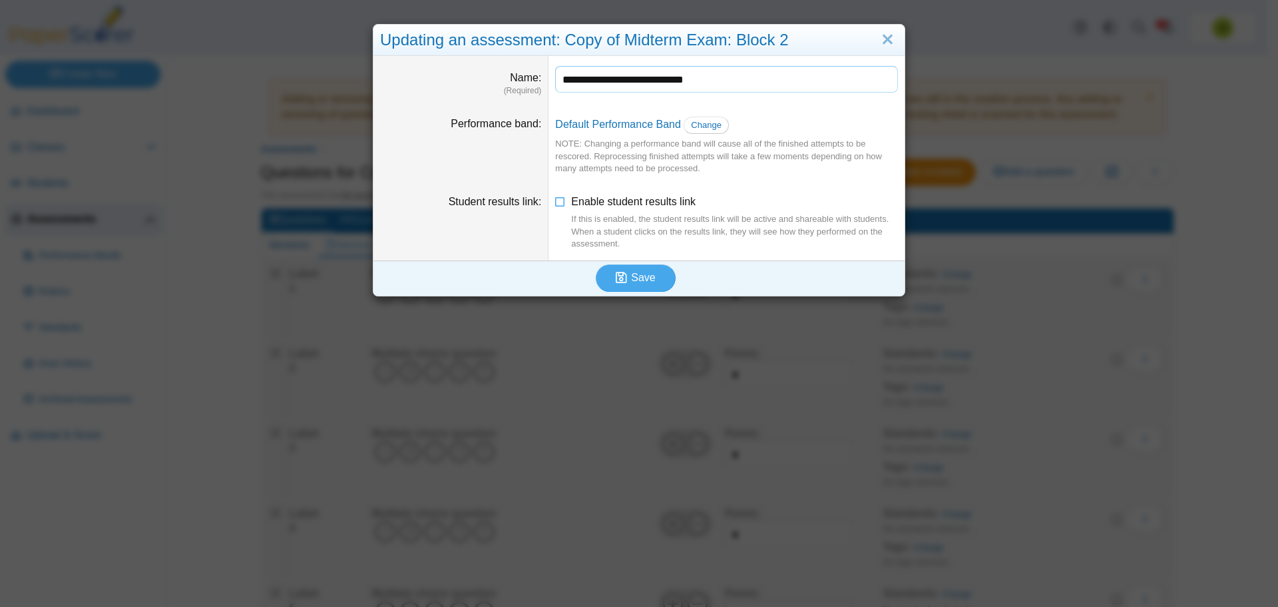
click at [597, 81] on input "**********" at bounding box center [726, 79] width 343 height 27
click at [671, 79] on input "**********" at bounding box center [726, 79] width 343 height 27
type input "**********"
click at [647, 274] on span "Save" at bounding box center [643, 277] width 24 height 11
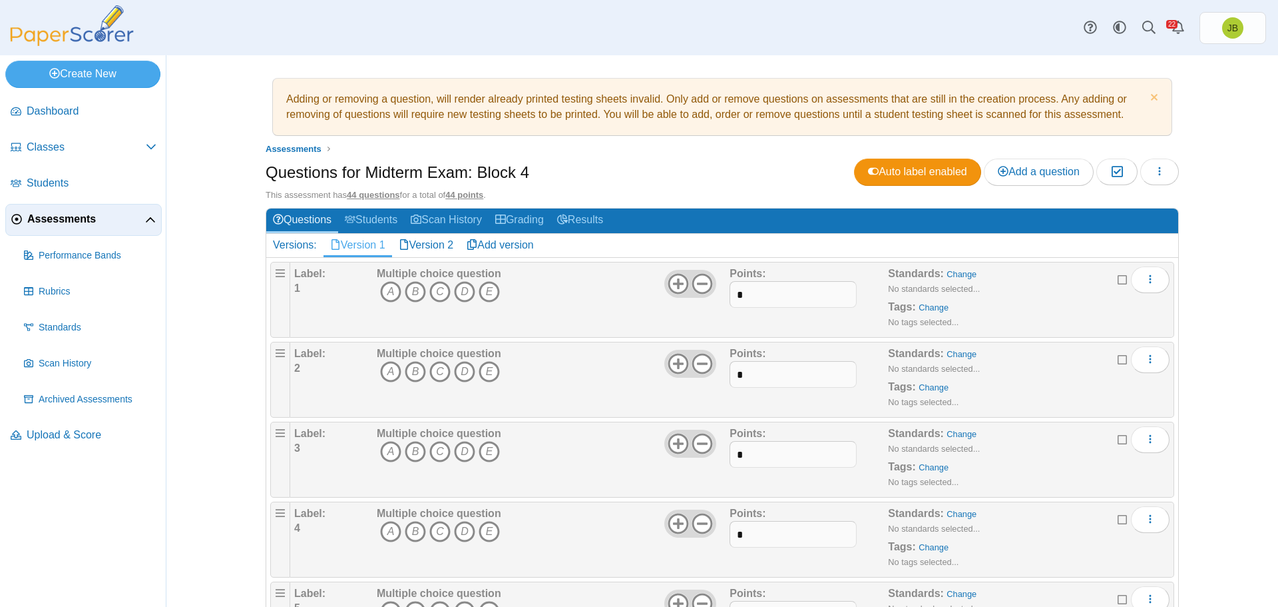
click at [425, 244] on link "Version 2" at bounding box center [426, 245] width 69 height 23
click at [355, 246] on link "Version 1" at bounding box center [358, 245] width 69 height 23
click at [1164, 174] on button "button" at bounding box center [1160, 171] width 39 height 27
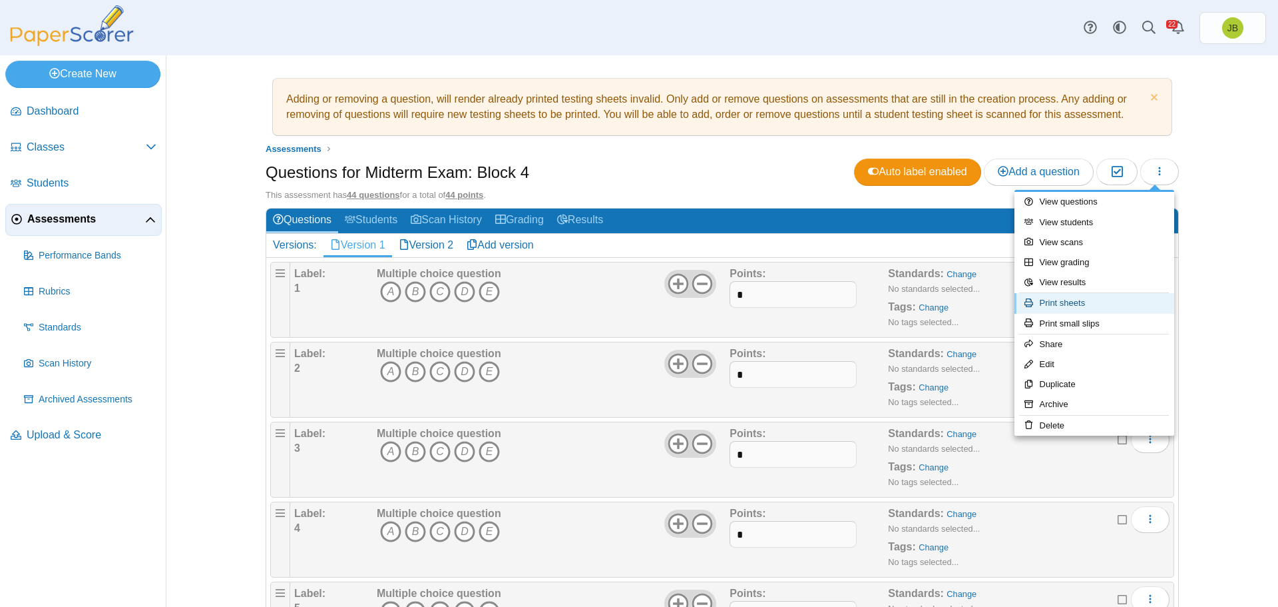
click at [1070, 307] on link "Print sheets" at bounding box center [1095, 303] width 160 height 20
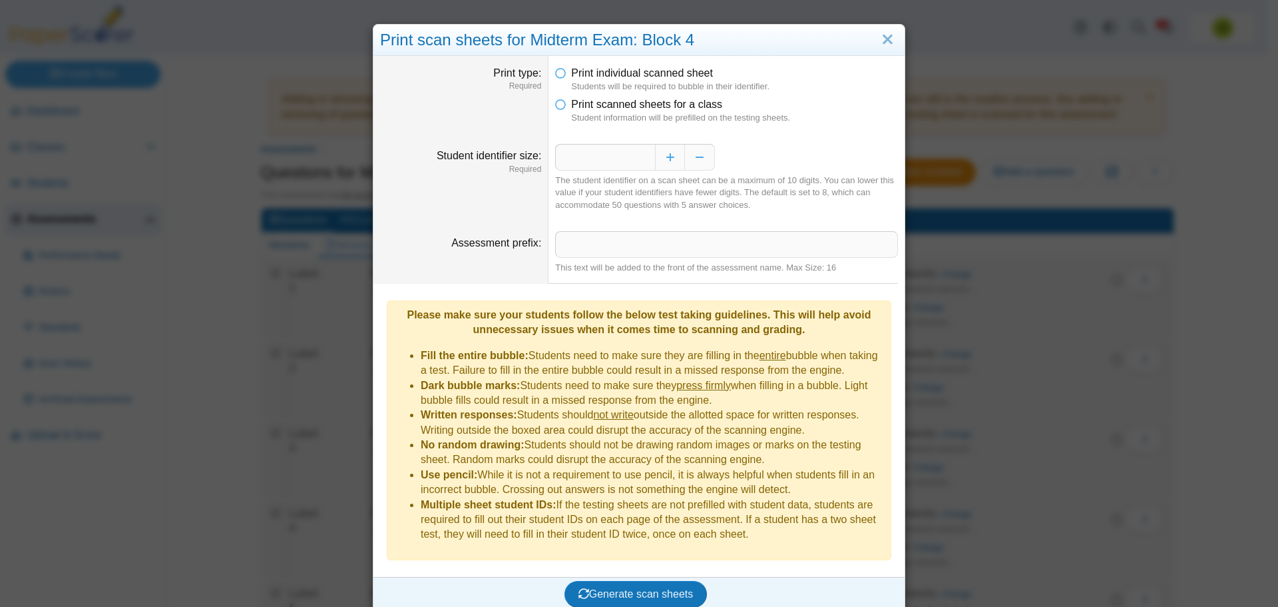
click at [561, 105] on li "Print scanned sheets for a class Student information will be prefilled on the t…" at bounding box center [726, 110] width 343 height 27
click at [557, 105] on icon at bounding box center [560, 101] width 11 height 9
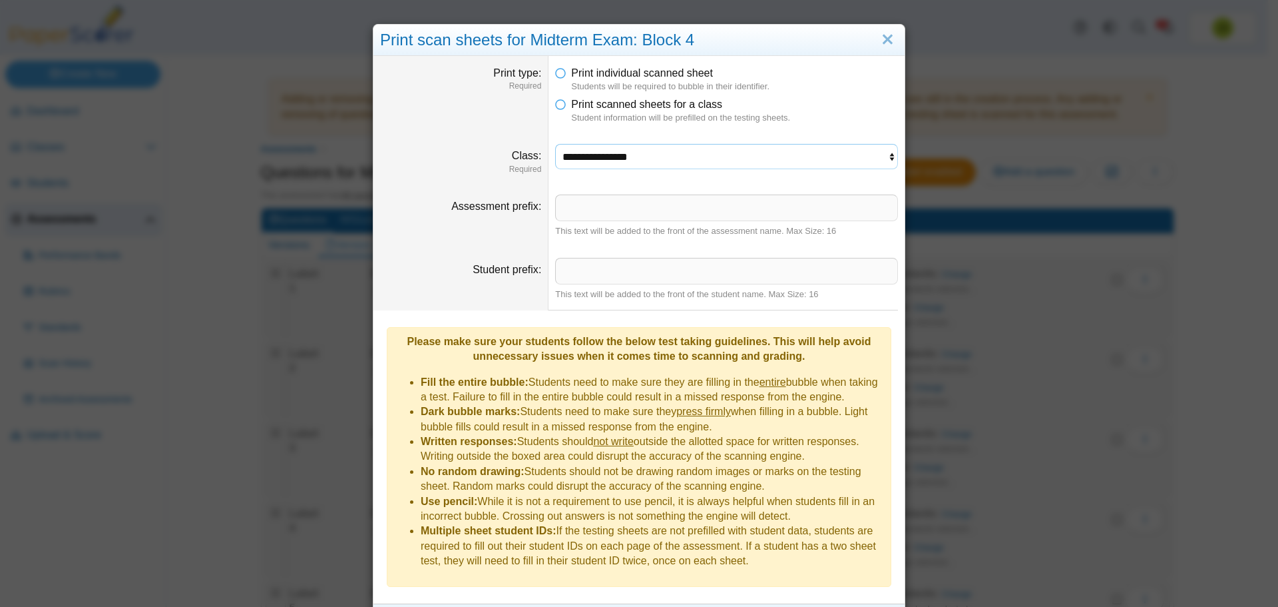
click at [624, 160] on select "**********" at bounding box center [726, 156] width 343 height 25
select select "**********"
click at [555, 144] on select "**********" at bounding box center [726, 156] width 343 height 25
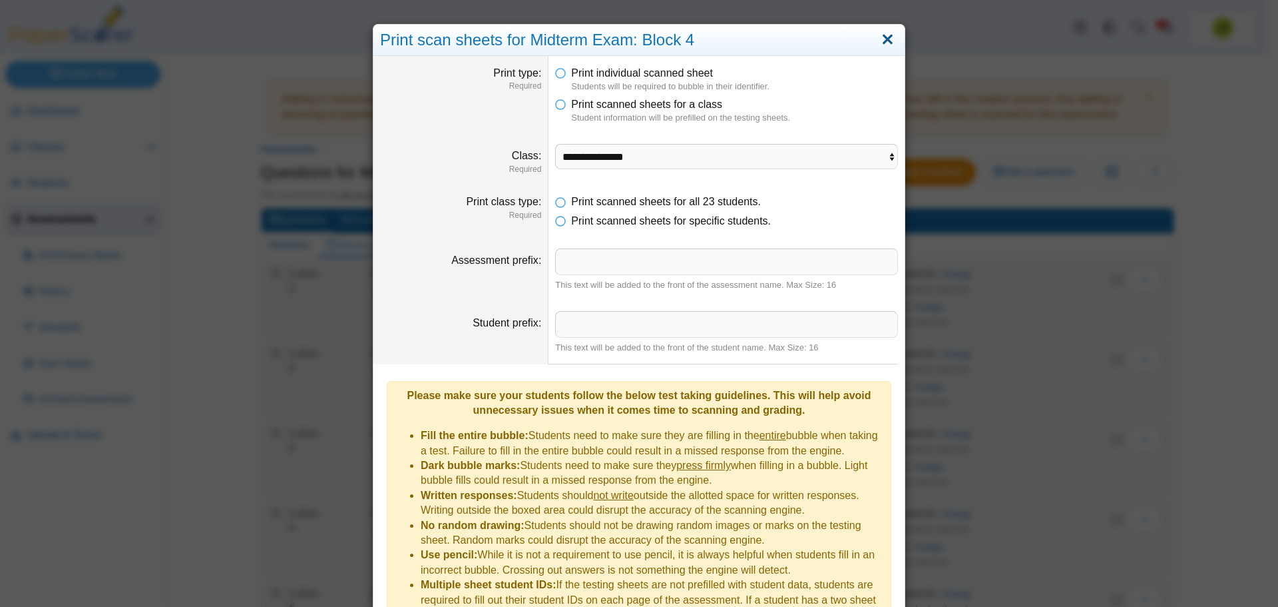
click at [886, 43] on link "Close" at bounding box center [888, 40] width 21 height 23
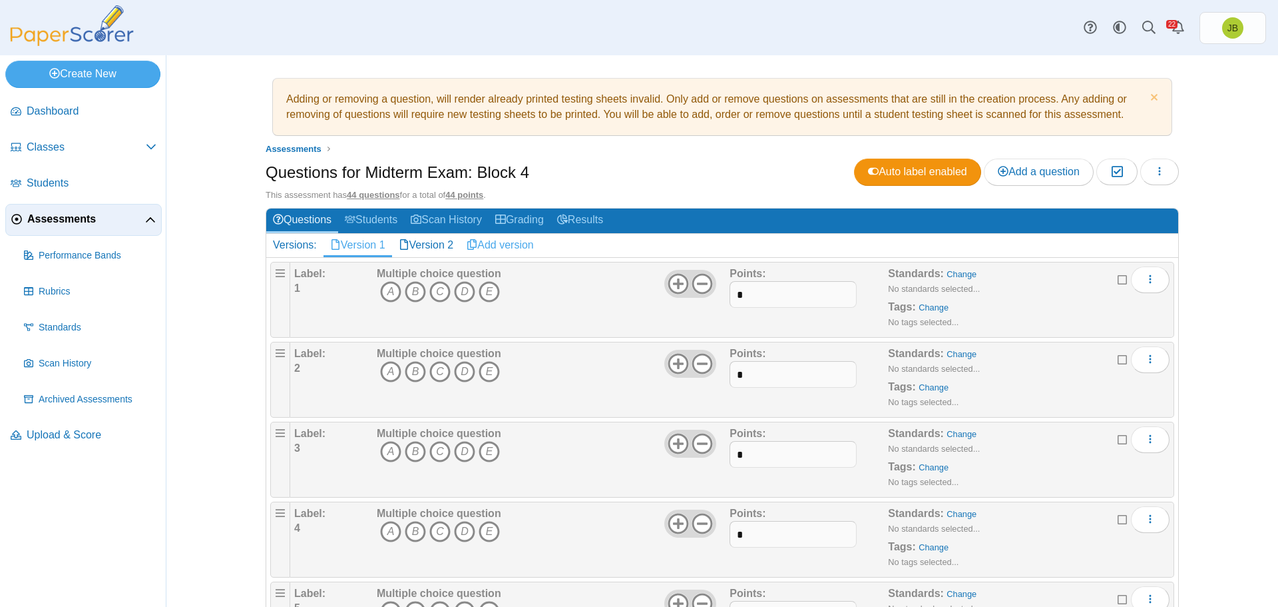
click at [491, 246] on link "Add version" at bounding box center [500, 245] width 81 height 23
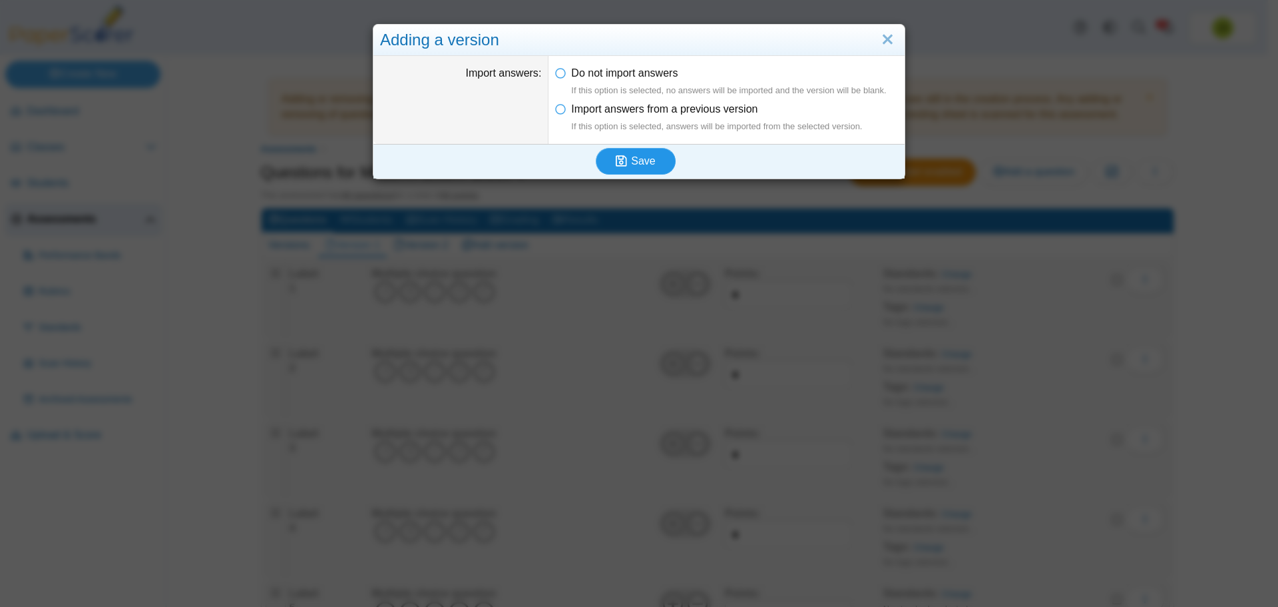
click at [636, 161] on span "Save" at bounding box center [643, 160] width 24 height 11
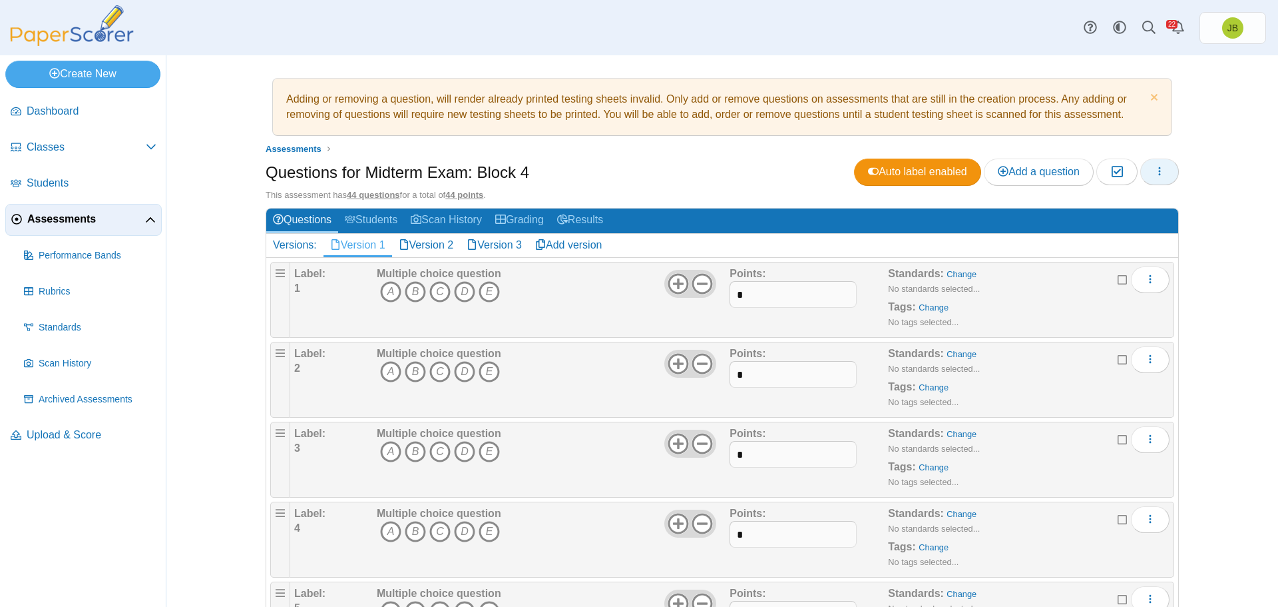
click at [1155, 172] on icon "button" at bounding box center [1160, 171] width 11 height 11
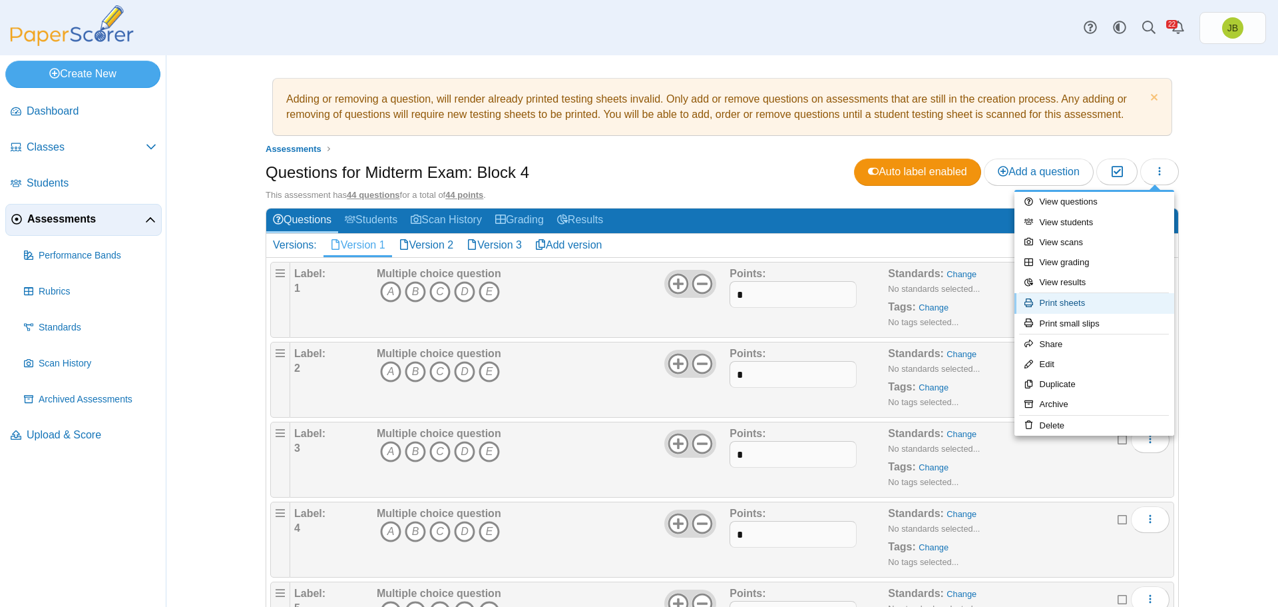
click at [1059, 306] on link "Print sheets" at bounding box center [1095, 303] width 160 height 20
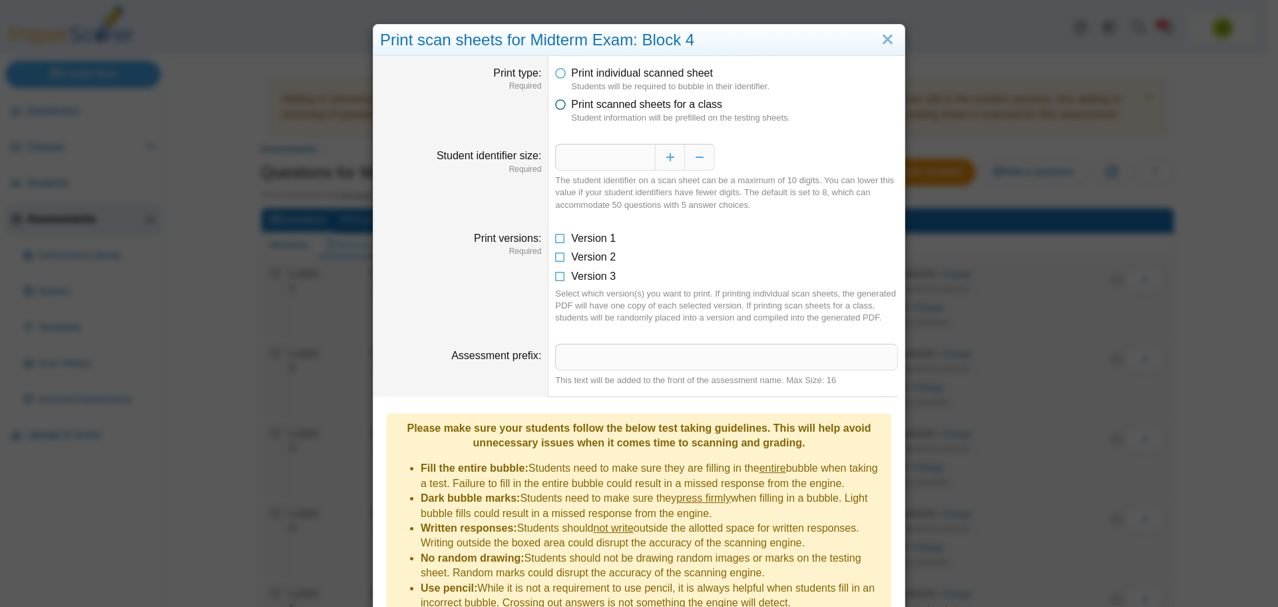
click at [555, 104] on icon at bounding box center [560, 101] width 11 height 9
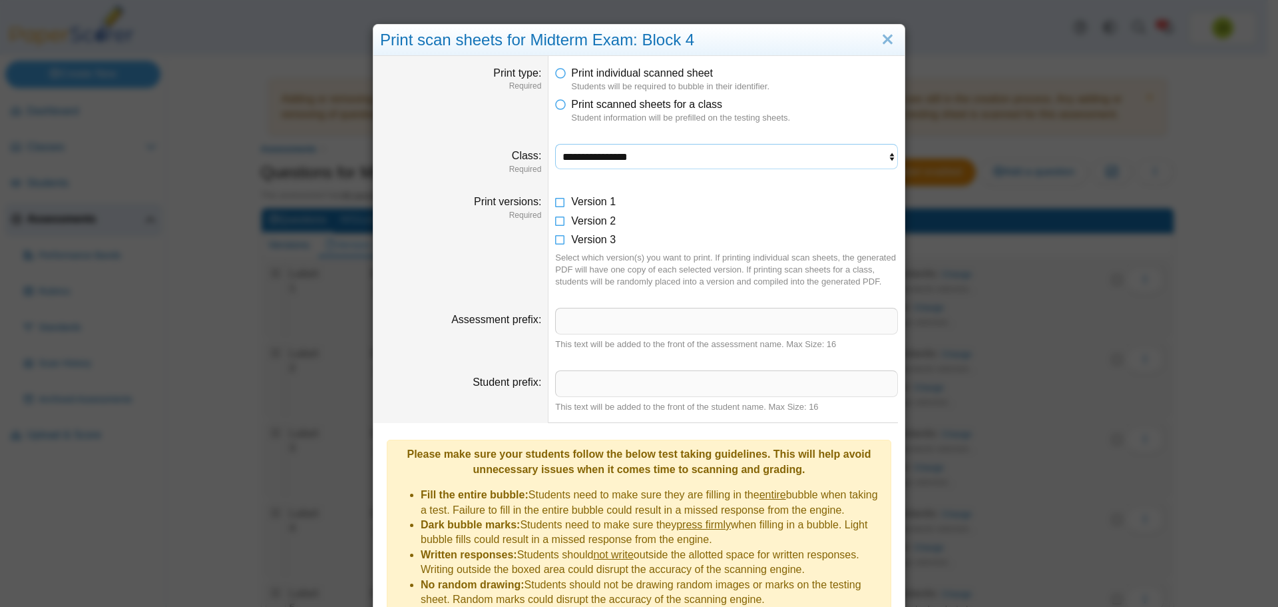
click at [655, 164] on select "**********" at bounding box center [726, 156] width 343 height 25
select select "**********"
click at [555, 144] on select "**********" at bounding box center [726, 156] width 343 height 25
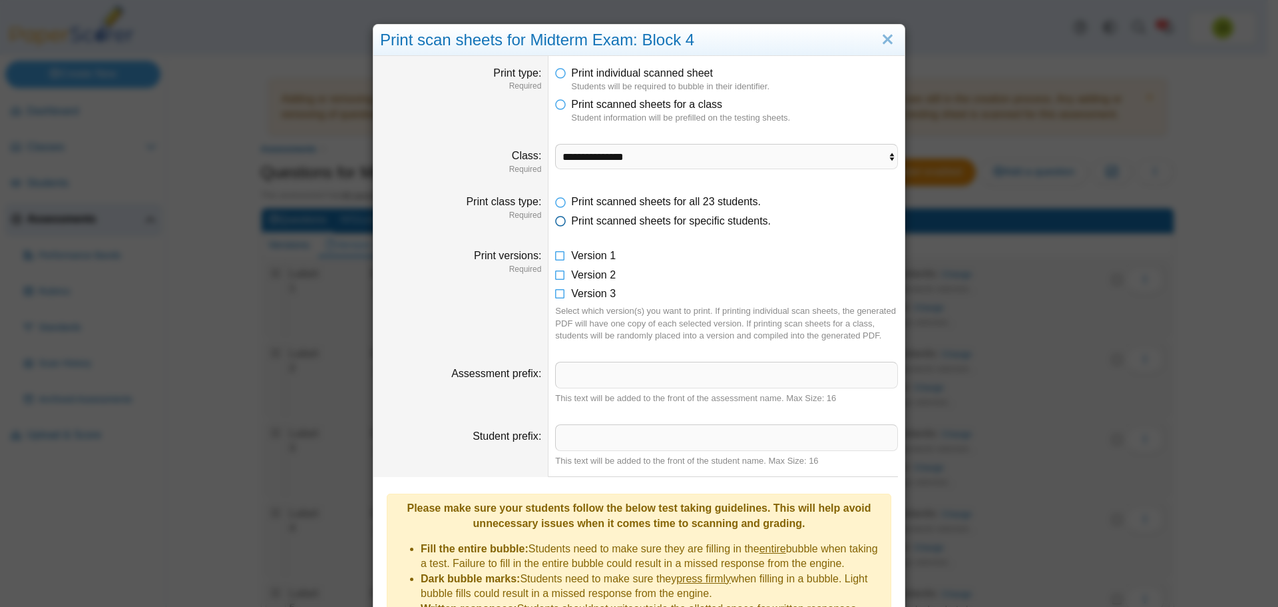
click at [557, 220] on icon at bounding box center [560, 218] width 11 height 9
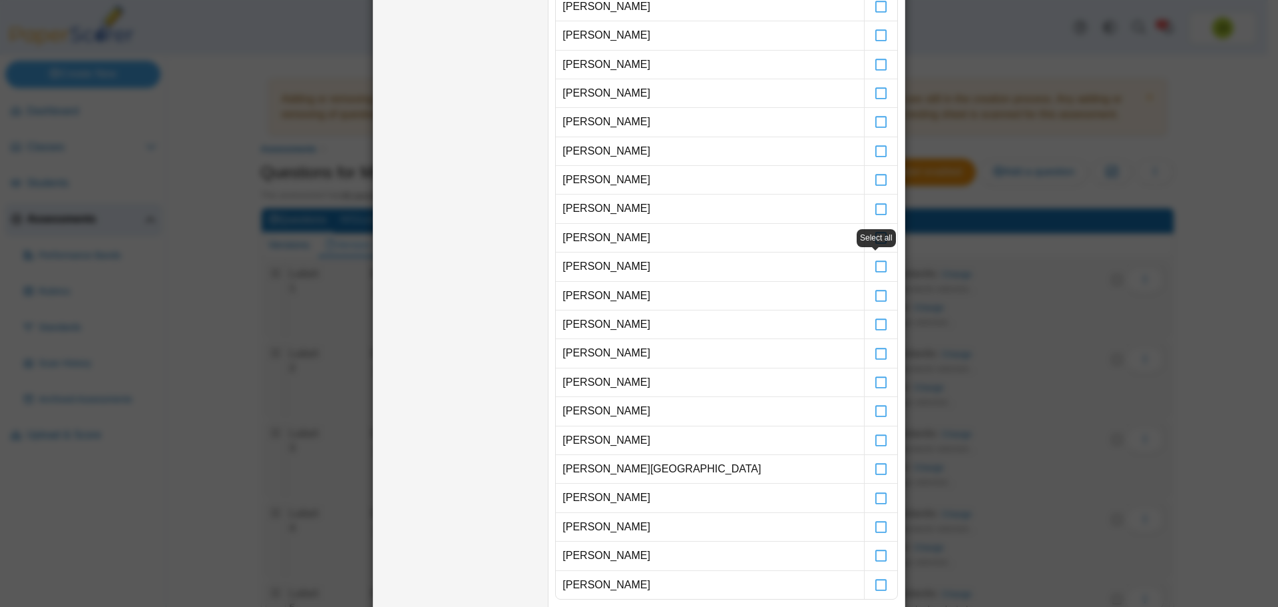
scroll to position [732, 0]
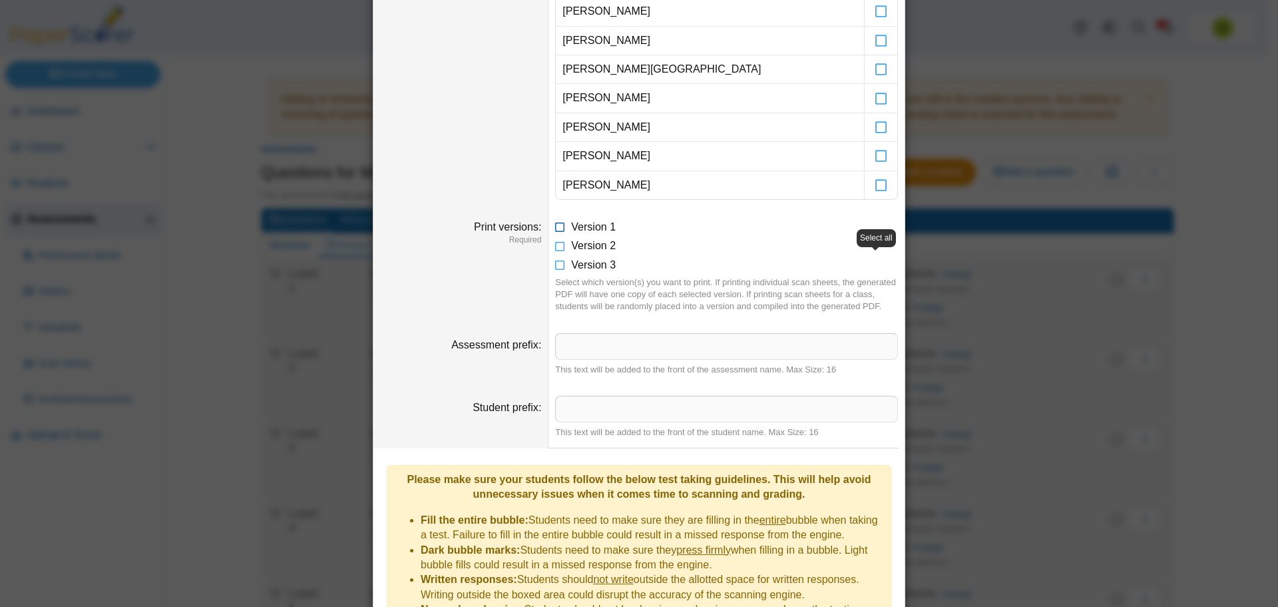
click at [557, 225] on icon at bounding box center [560, 224] width 11 height 9
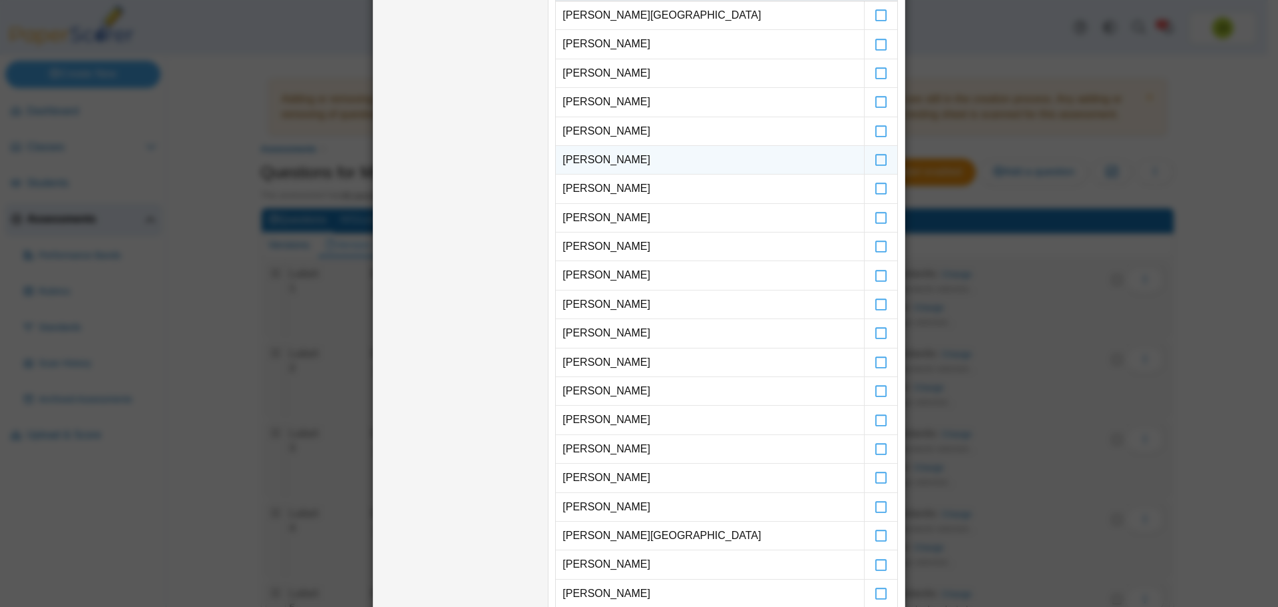
scroll to position [200, 0]
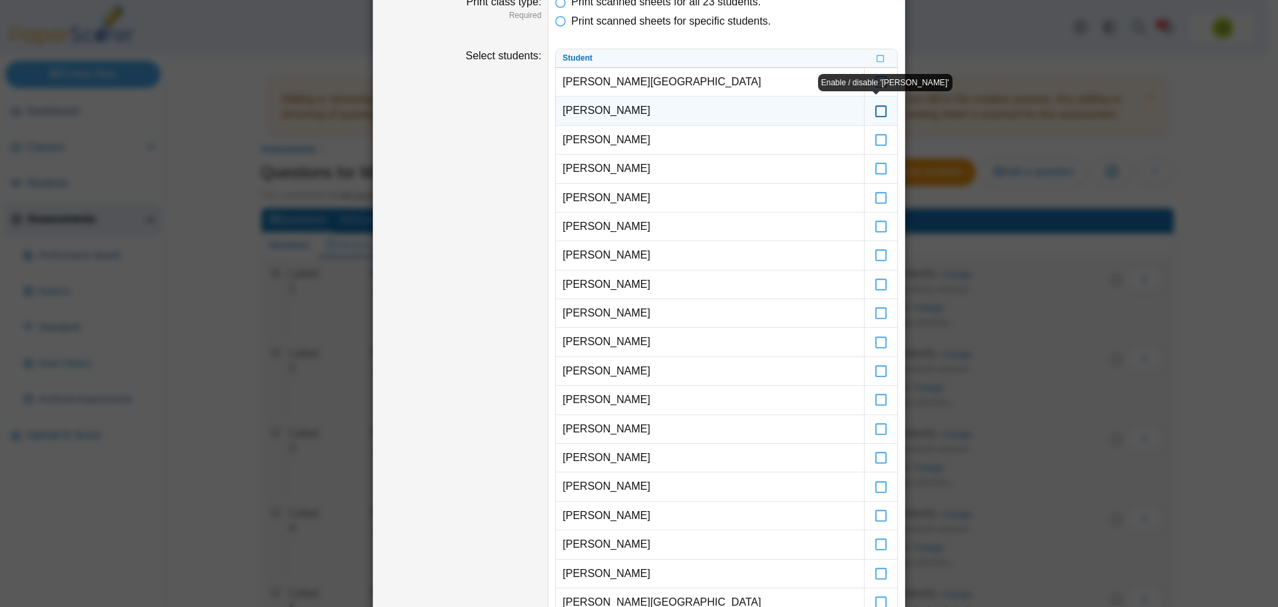
click at [879, 111] on icon at bounding box center [881, 105] width 13 height 12
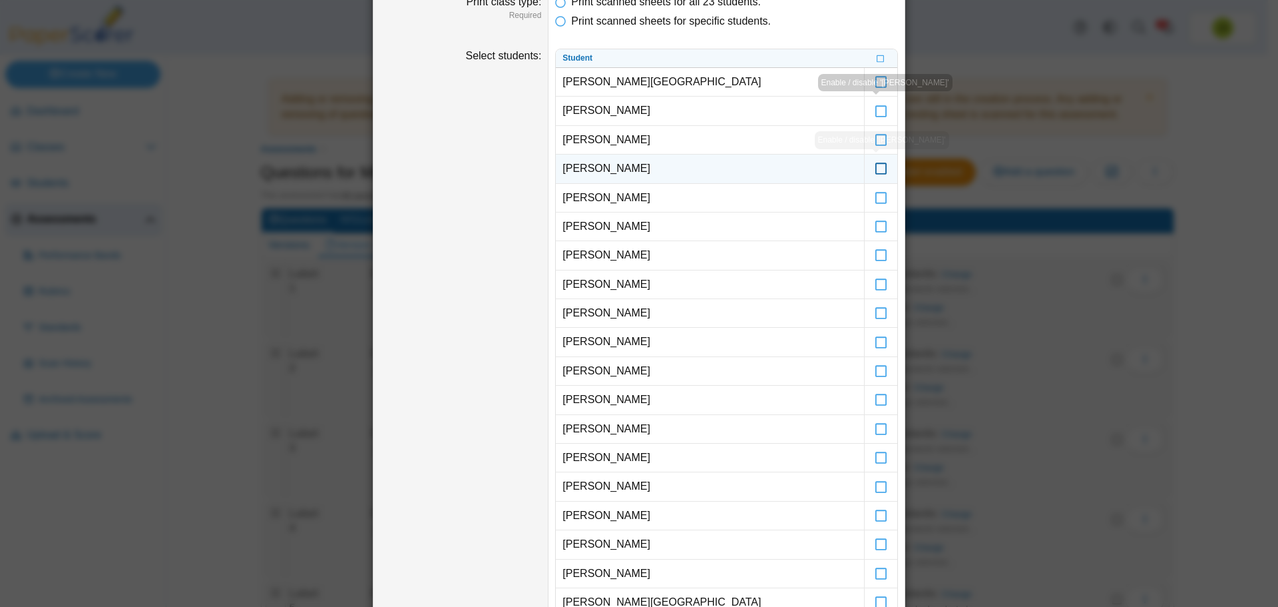
click at [876, 168] on icon at bounding box center [881, 162] width 13 height 12
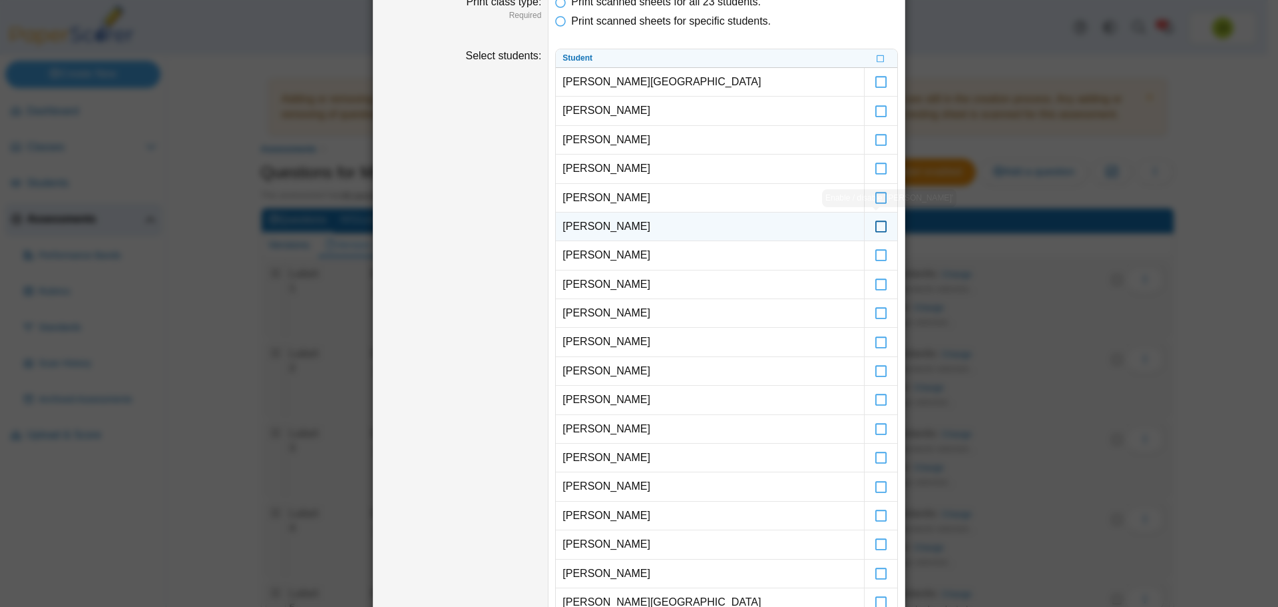
click at [875, 226] on icon at bounding box center [881, 220] width 13 height 12
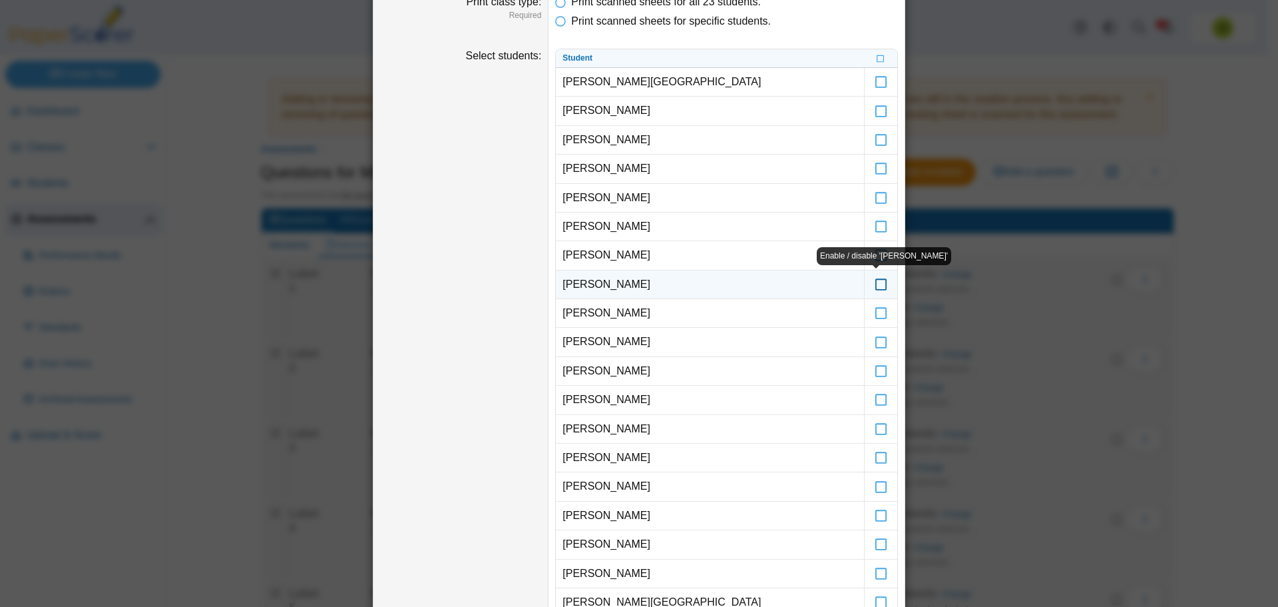
click at [875, 284] on icon at bounding box center [881, 278] width 13 height 12
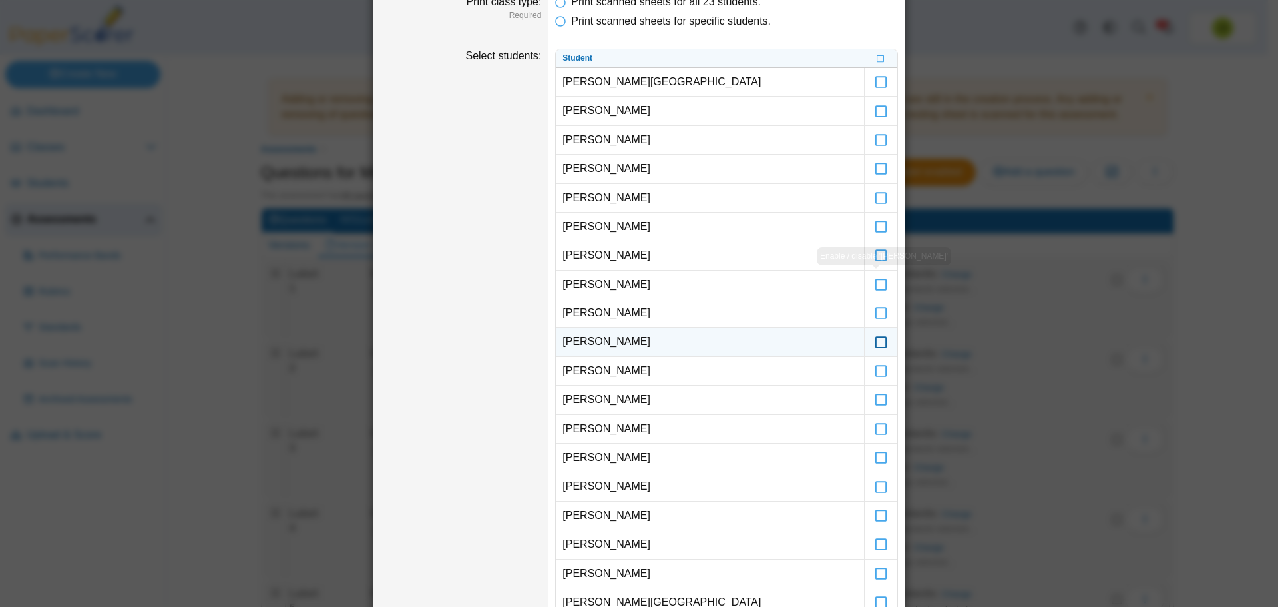
click at [870, 346] on label at bounding box center [881, 342] width 33 height 28
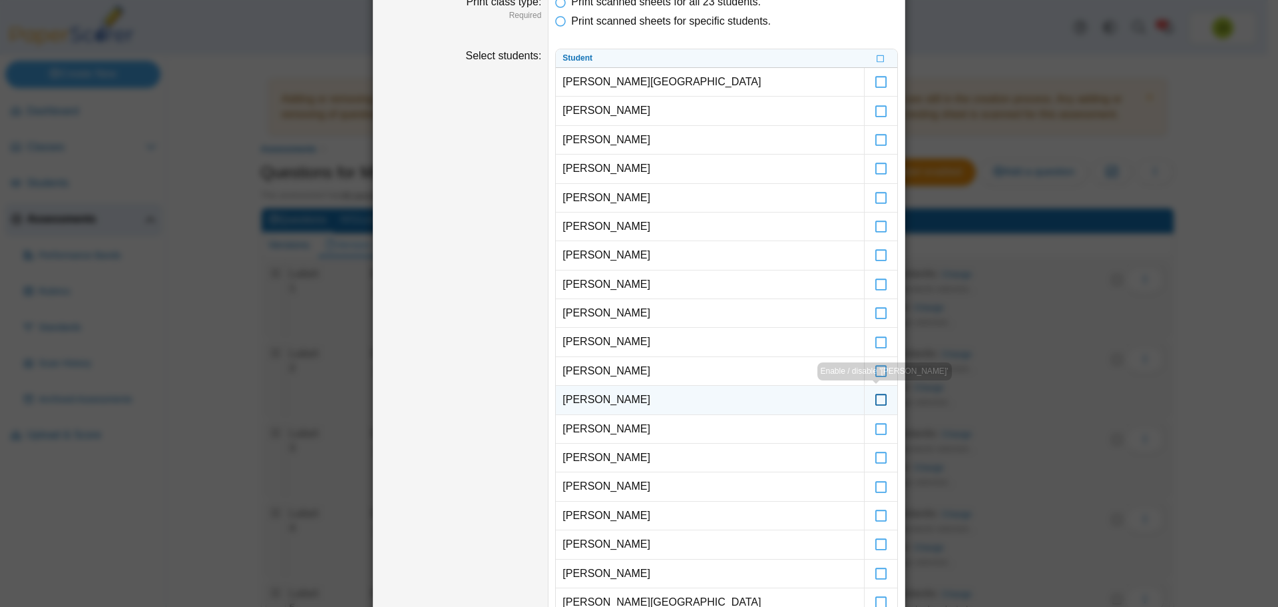
click at [876, 399] on icon at bounding box center [881, 394] width 13 height 12
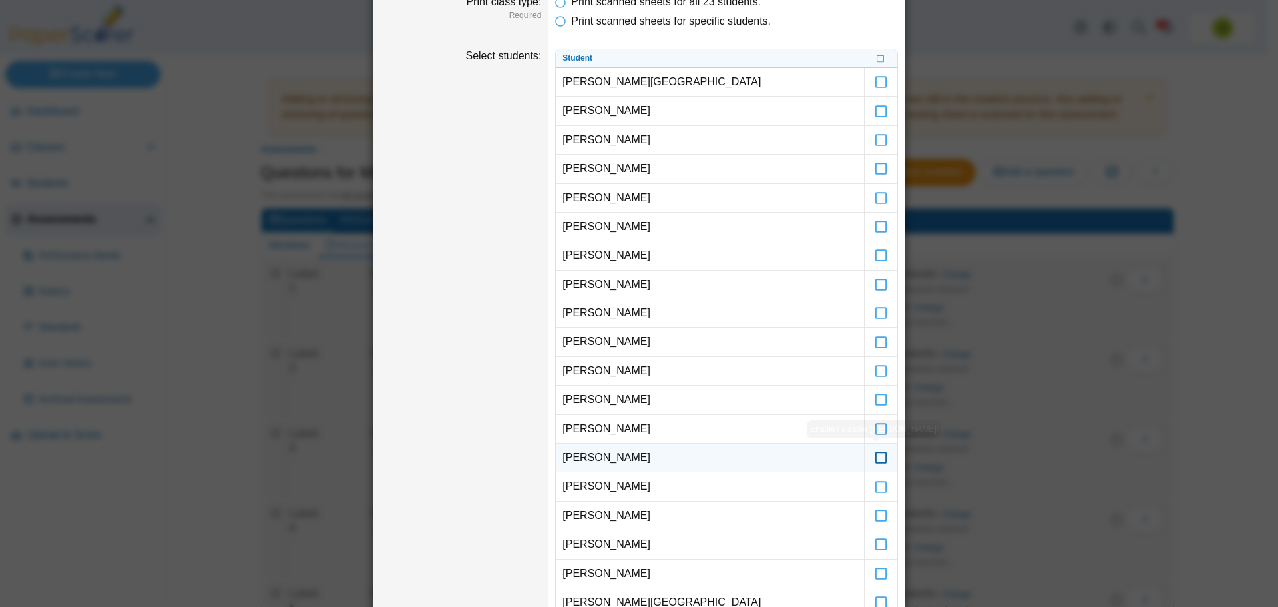
click at [875, 457] on icon at bounding box center [881, 451] width 13 height 12
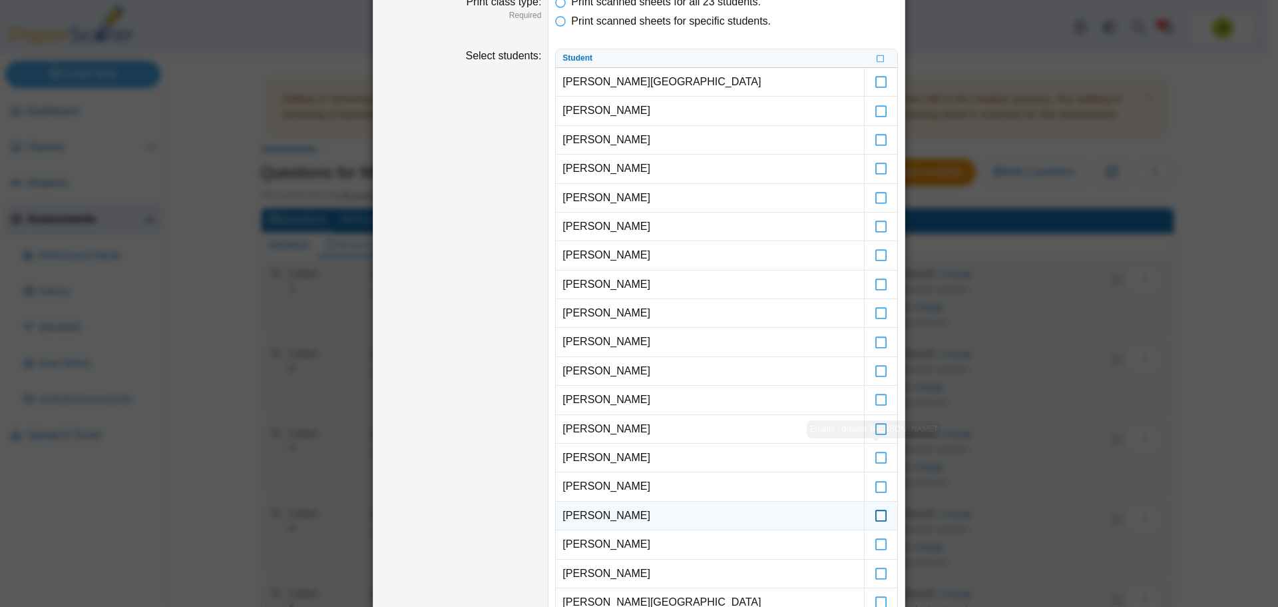
click at [876, 515] on icon at bounding box center [881, 509] width 13 height 12
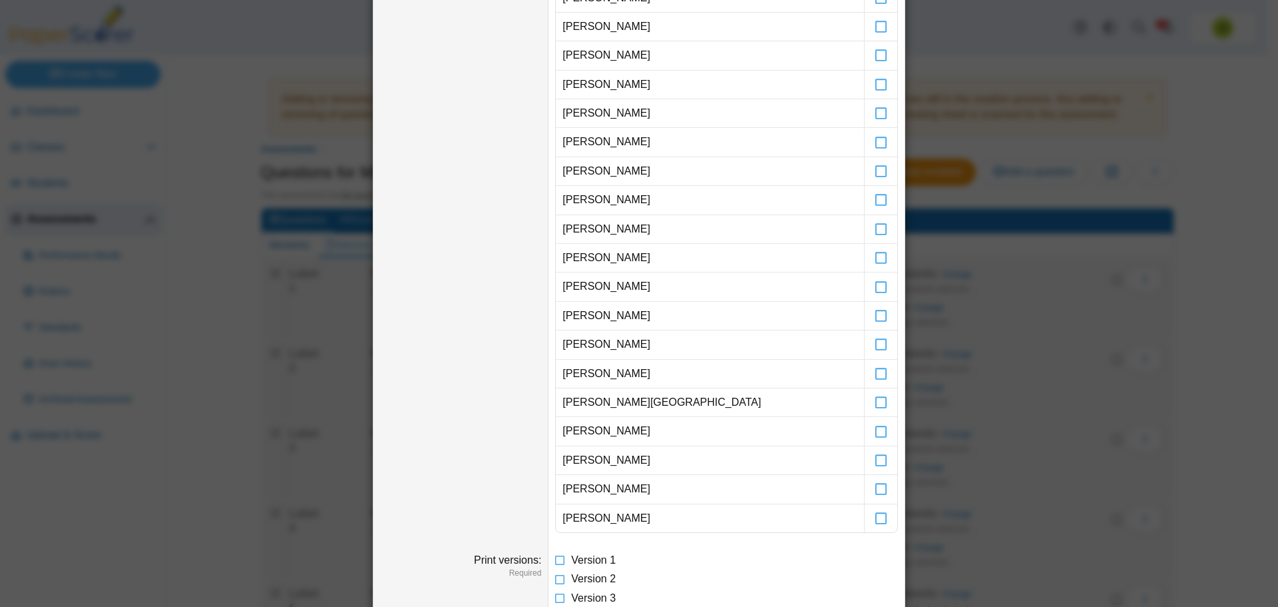
scroll to position [466, 0]
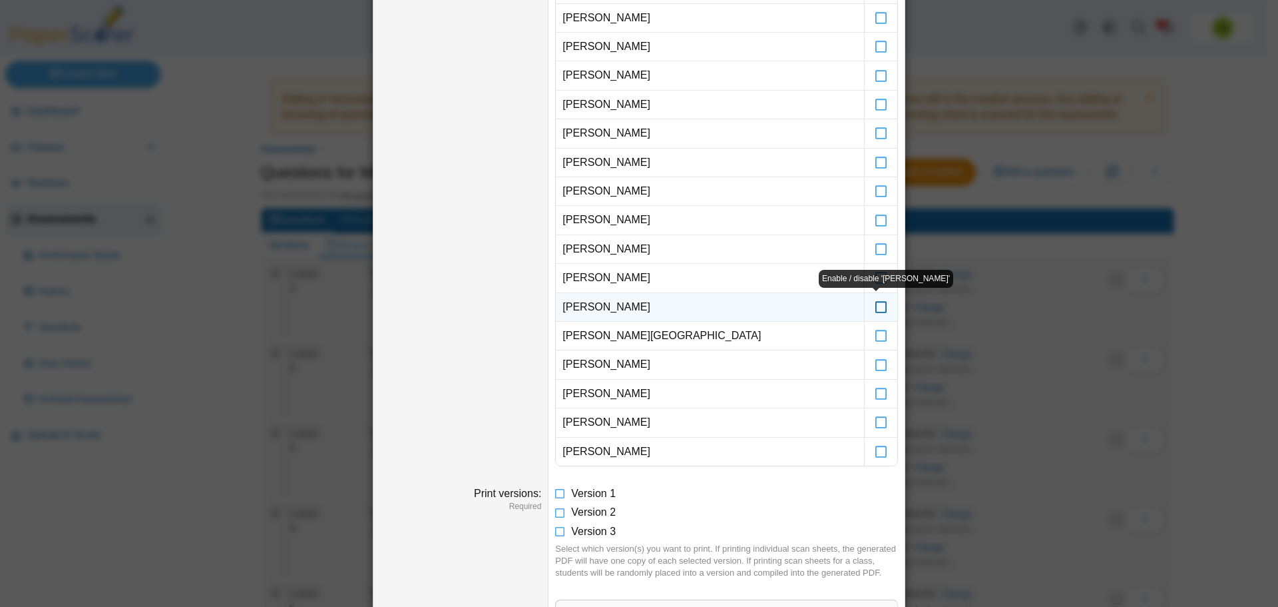
click at [875, 307] on icon at bounding box center [881, 301] width 13 height 12
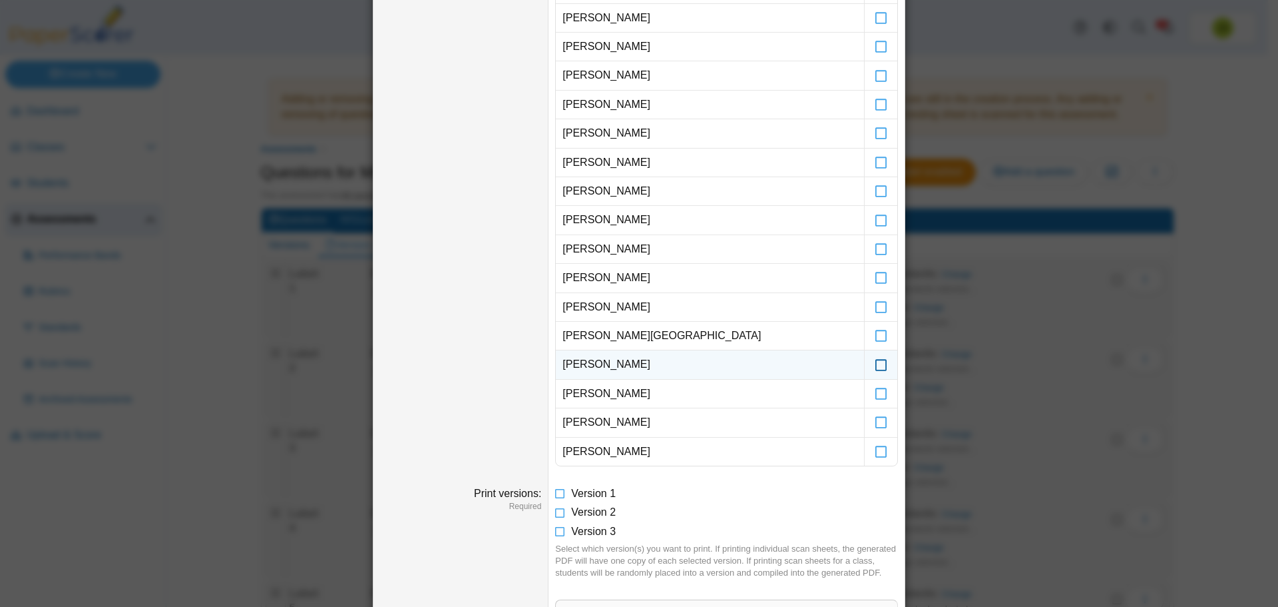
drag, startPoint x: 876, startPoint y: 370, endPoint x: 875, endPoint y: 377, distance: 7.4
click at [876, 364] on icon at bounding box center [881, 358] width 13 height 12
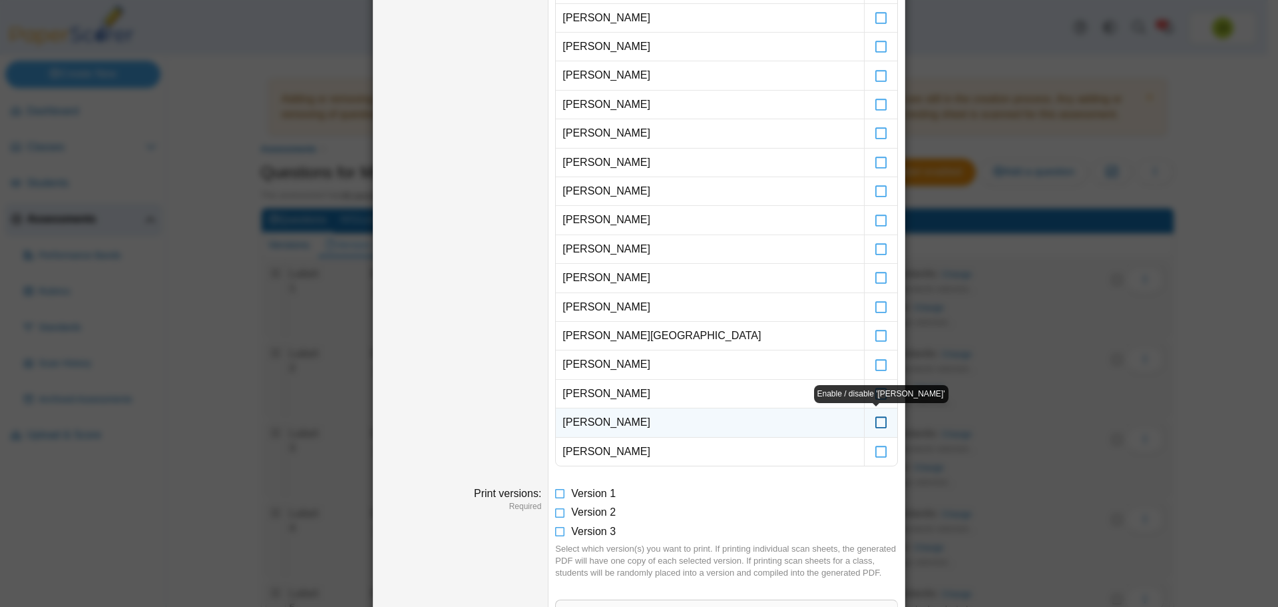
click at [875, 422] on icon at bounding box center [881, 416] width 13 height 12
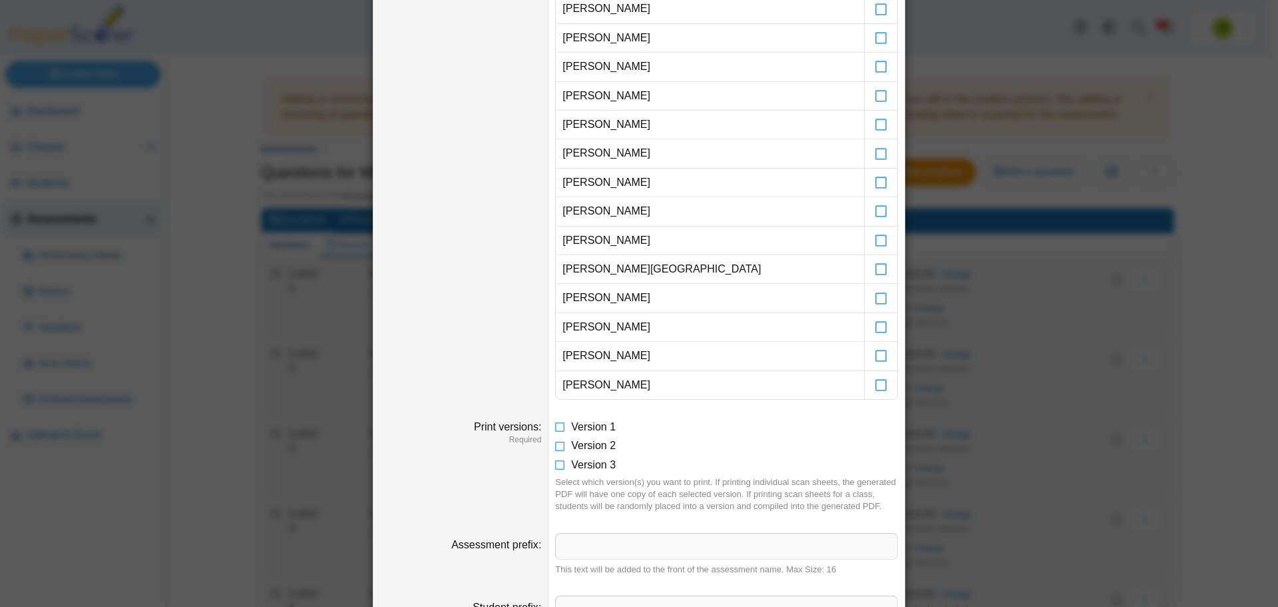
scroll to position [888, 0]
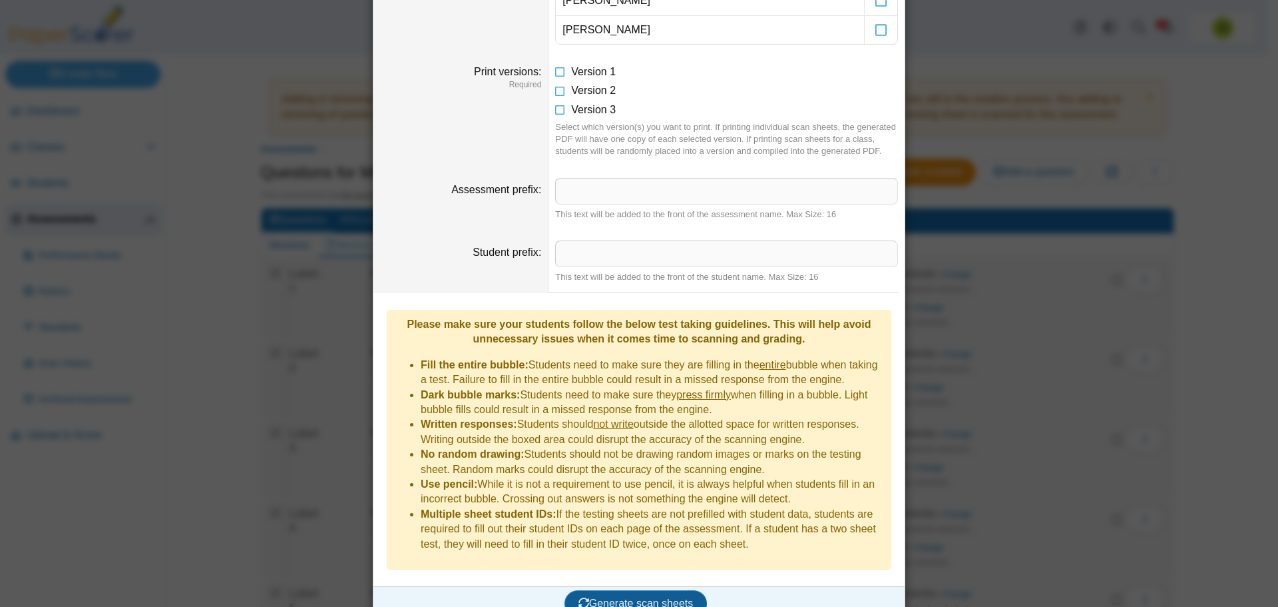
click at [656, 597] on span "Generate scan sheets" at bounding box center [636, 602] width 115 height 11
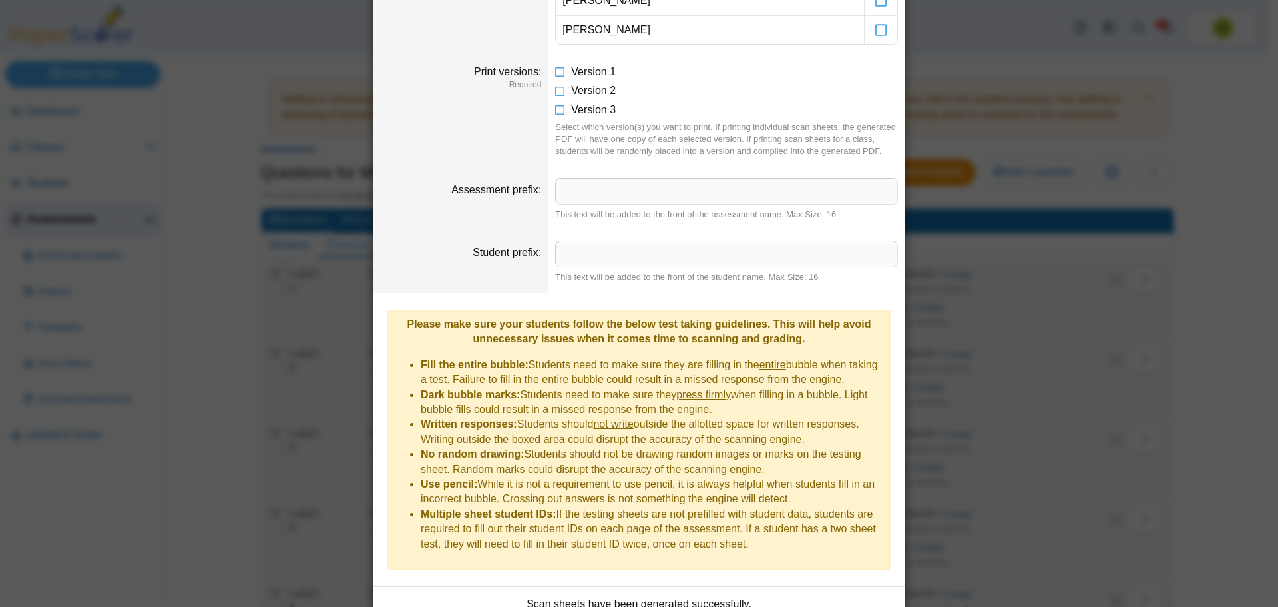
scroll to position [995, 0]
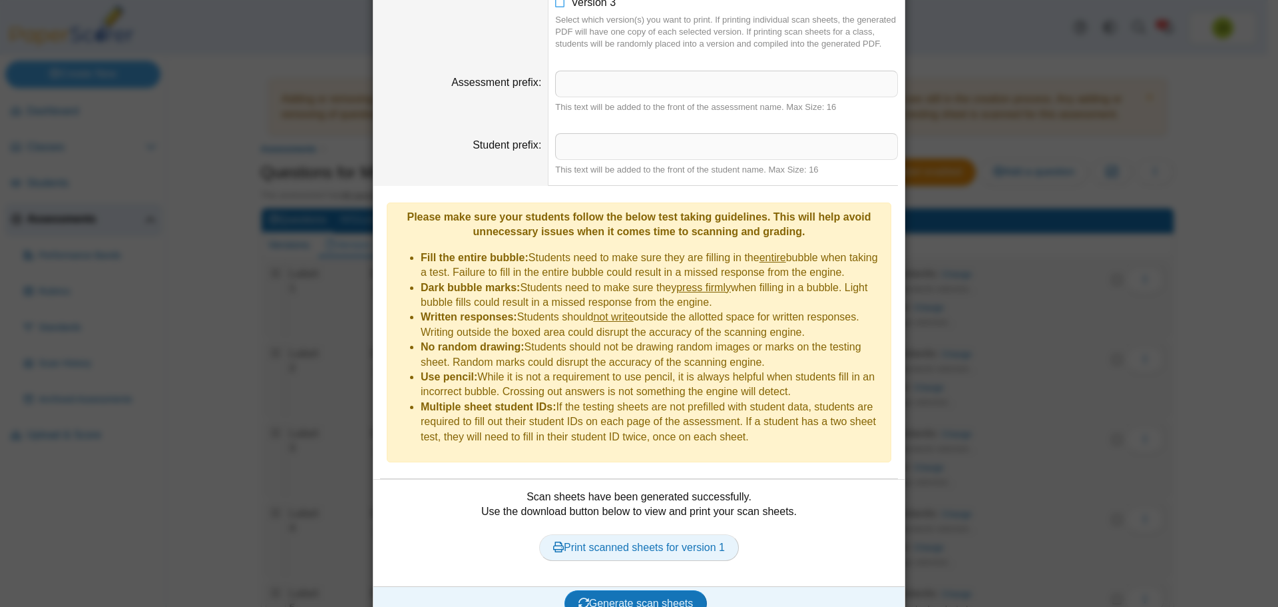
click at [609, 534] on link "Print scanned sheets for version 1" at bounding box center [639, 547] width 200 height 27
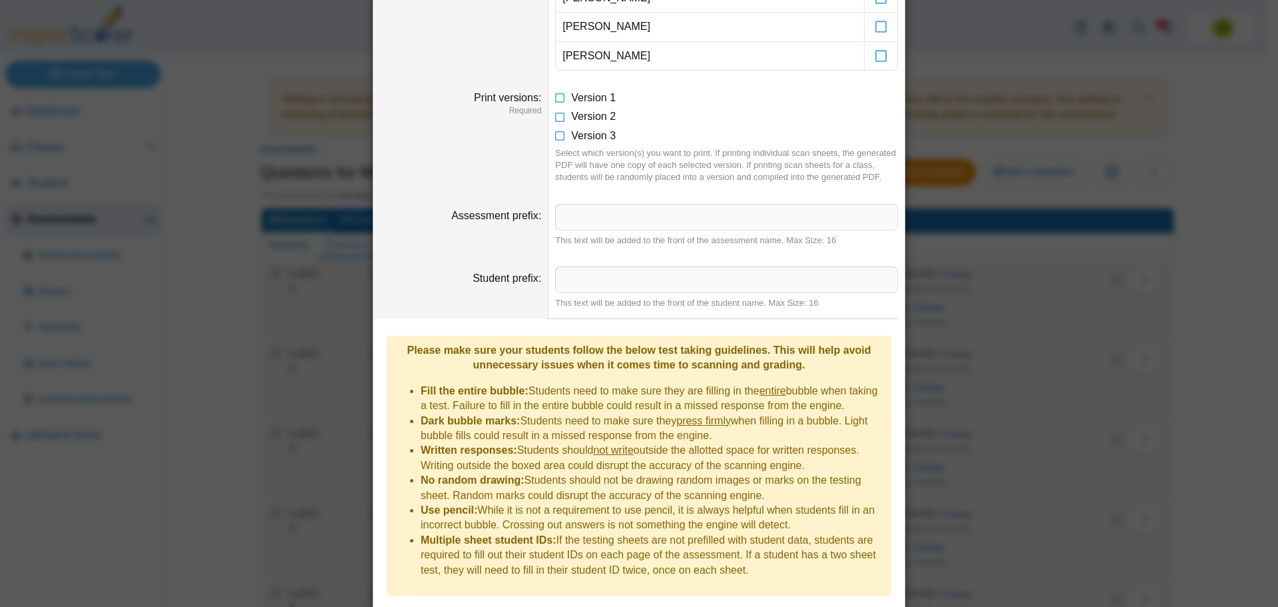
scroll to position [795, 0]
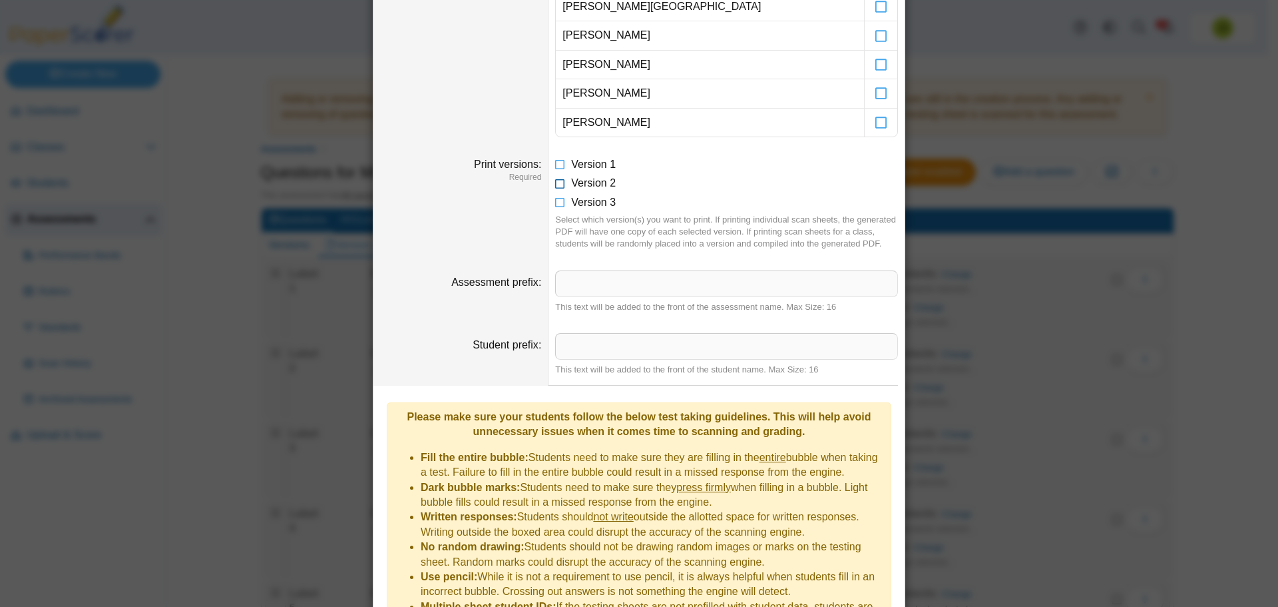
click at [557, 184] on icon at bounding box center [560, 180] width 11 height 9
click at [557, 165] on icon at bounding box center [560, 161] width 11 height 9
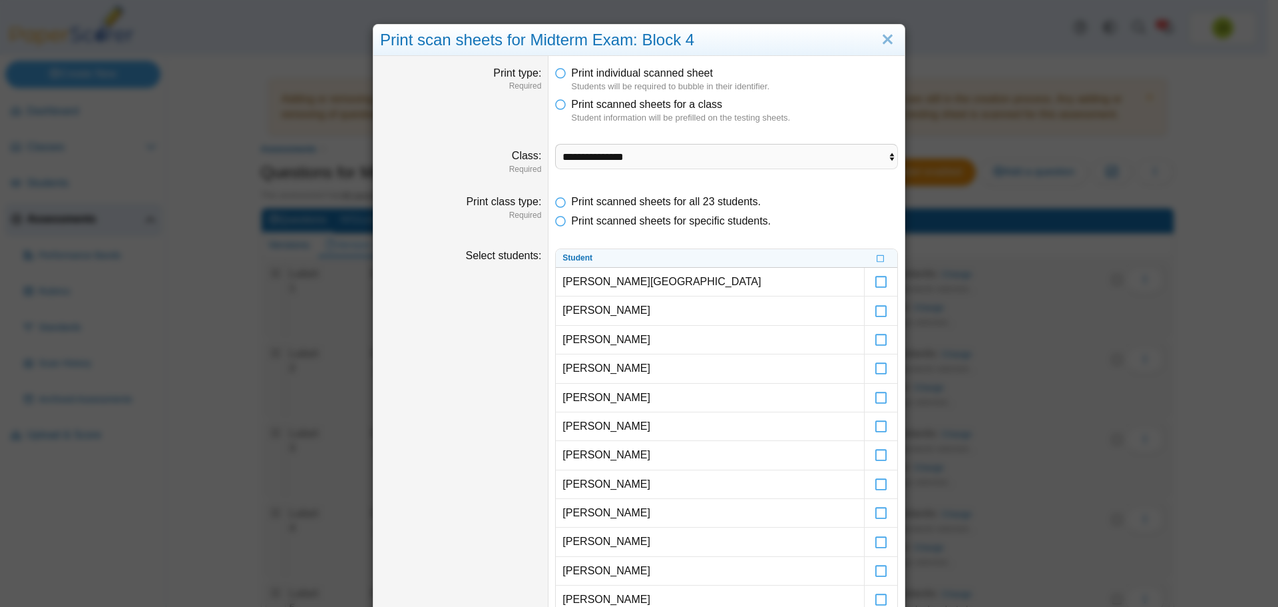
scroll to position [67, 0]
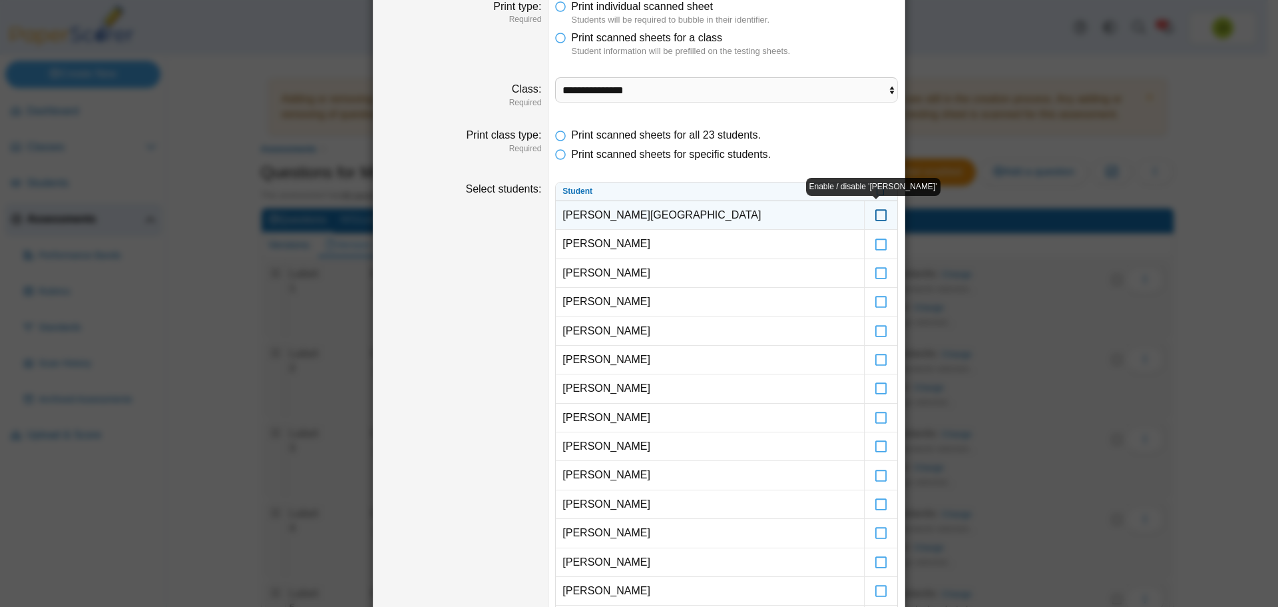
click at [876, 215] on icon at bounding box center [881, 209] width 13 height 12
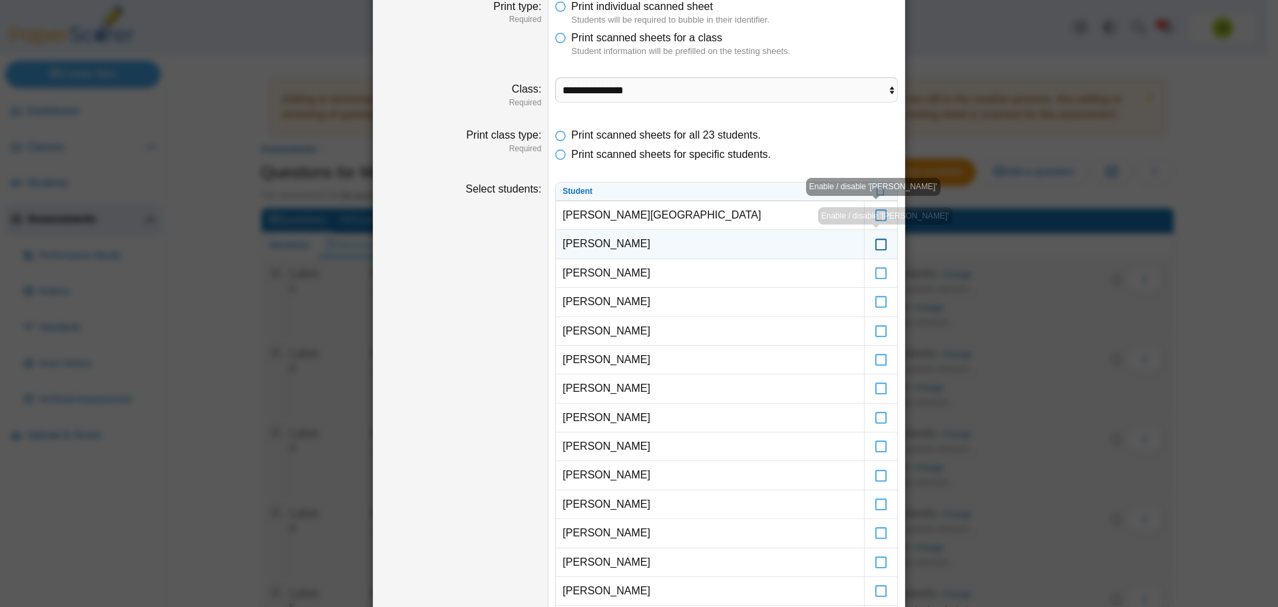
click at [877, 244] on icon at bounding box center [881, 238] width 13 height 12
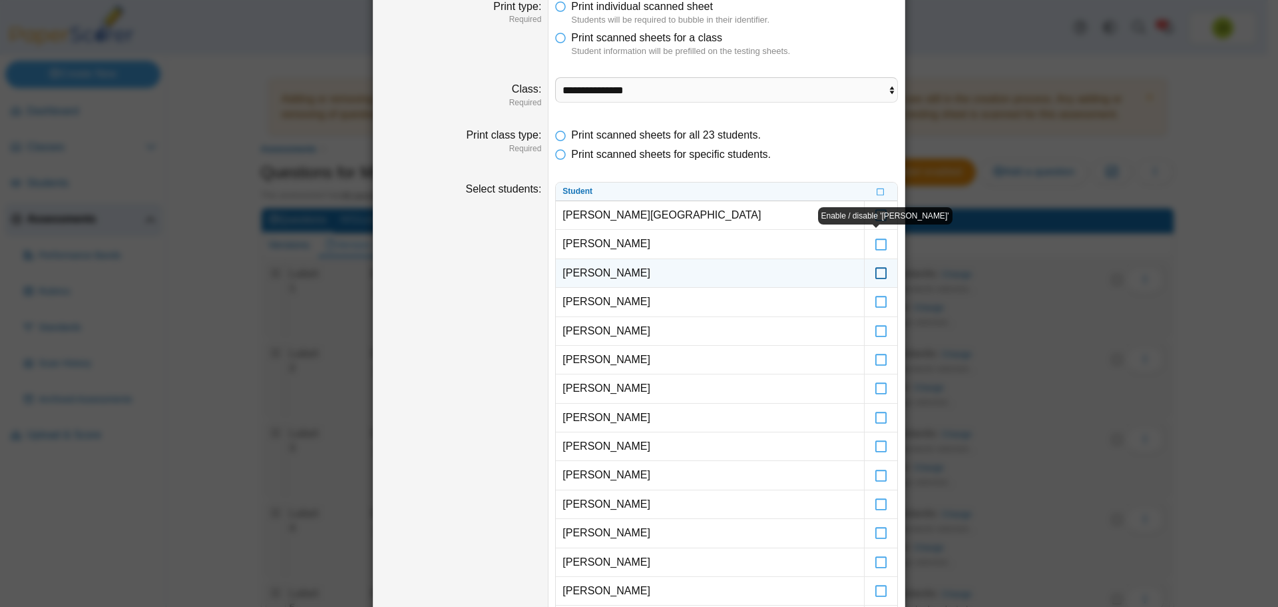
click at [878, 273] on icon at bounding box center [881, 267] width 13 height 12
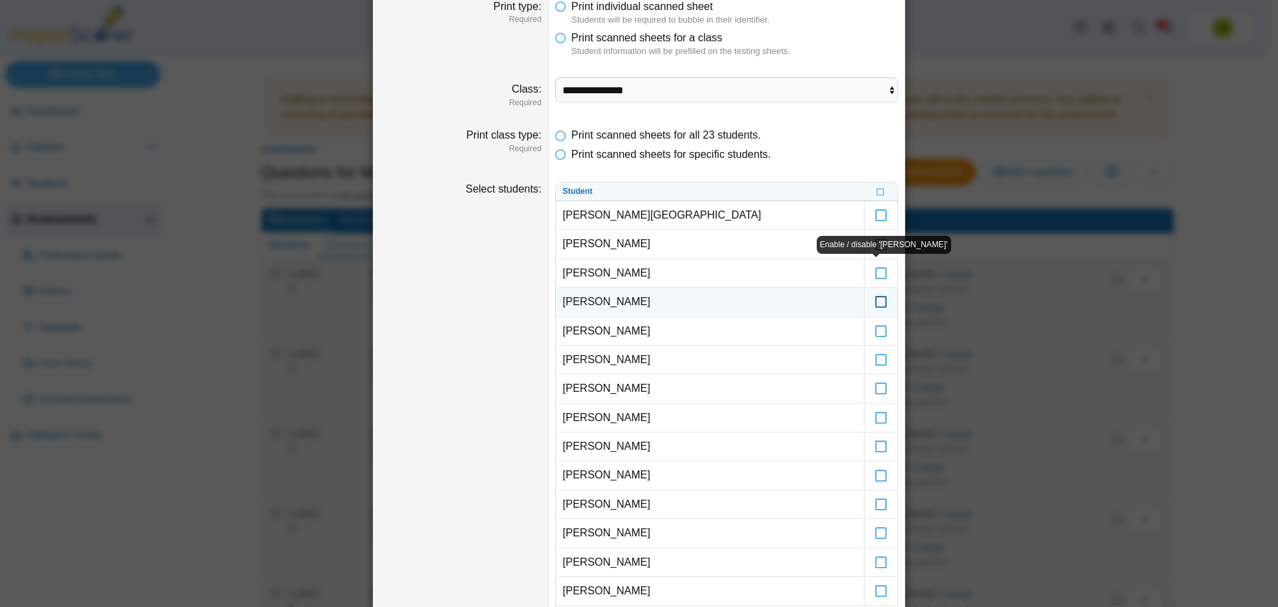
click at [880, 302] on icon at bounding box center [881, 296] width 13 height 12
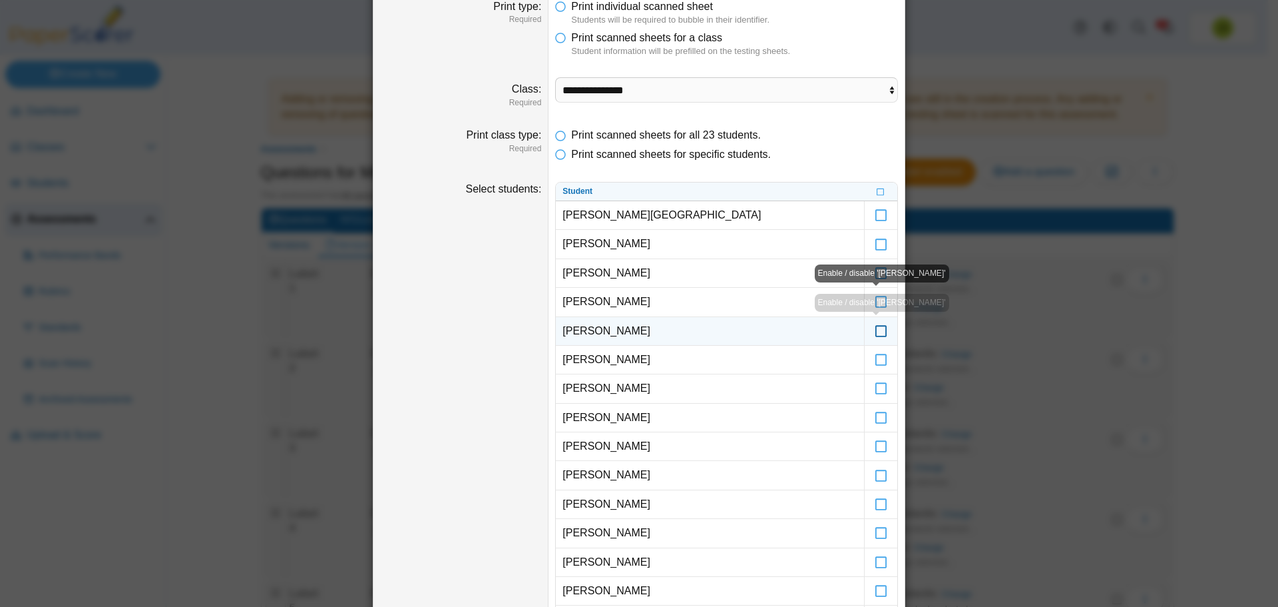
click at [878, 330] on icon at bounding box center [881, 325] width 13 height 12
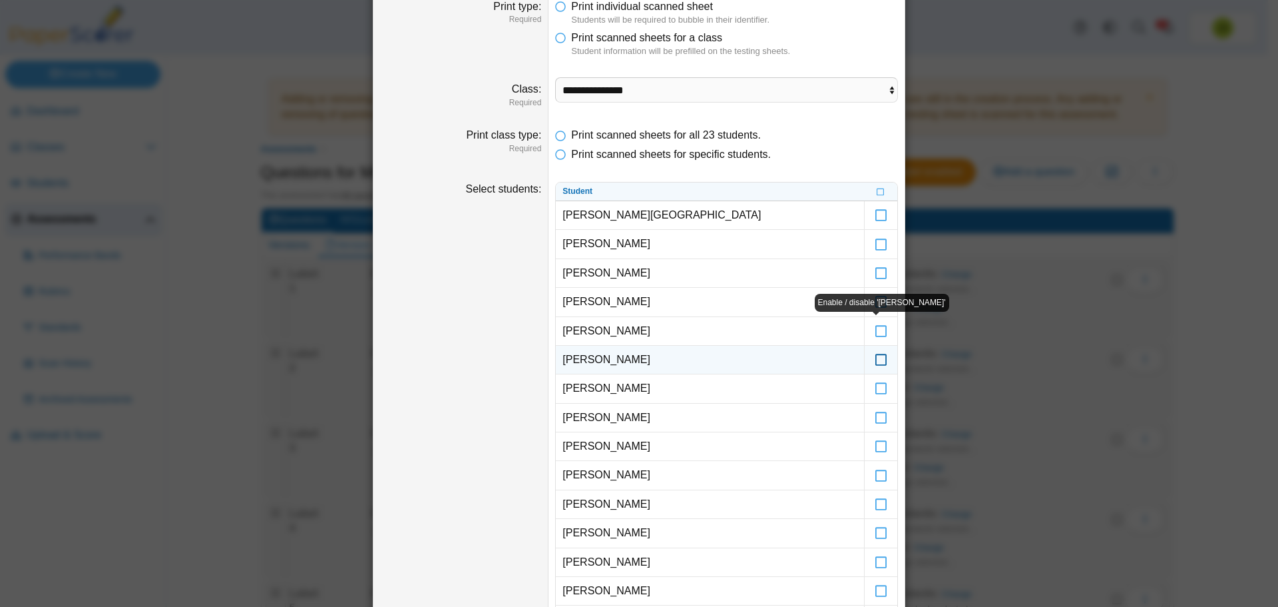
click at [875, 360] on icon at bounding box center [881, 354] width 13 height 12
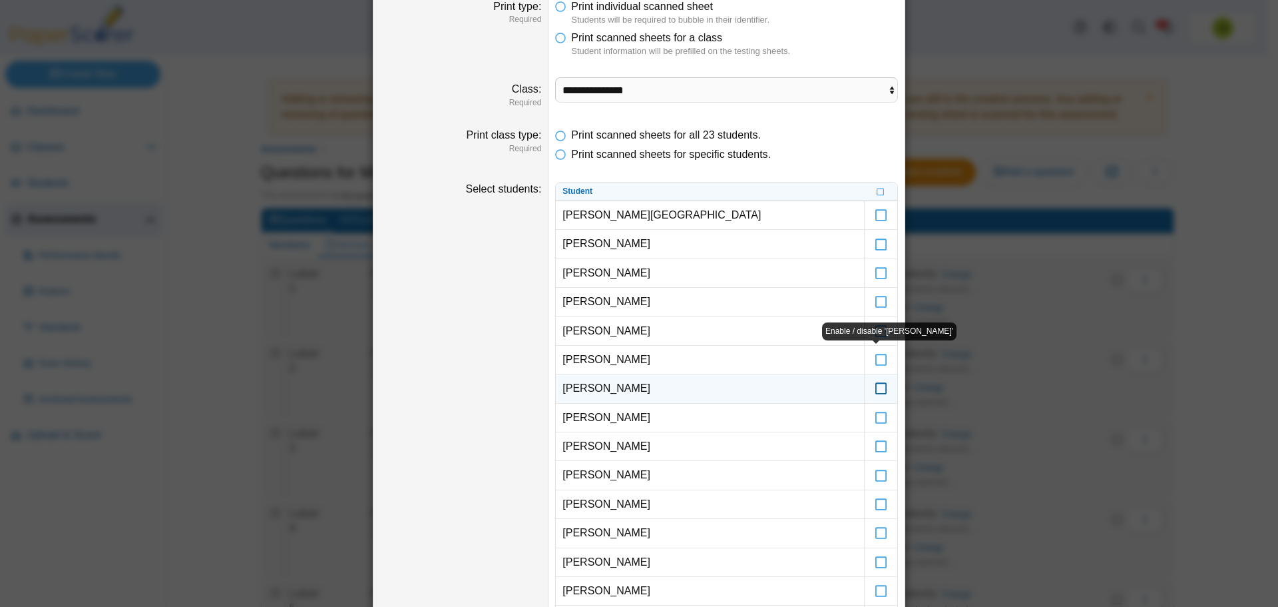
click at [877, 388] on icon at bounding box center [881, 382] width 13 height 12
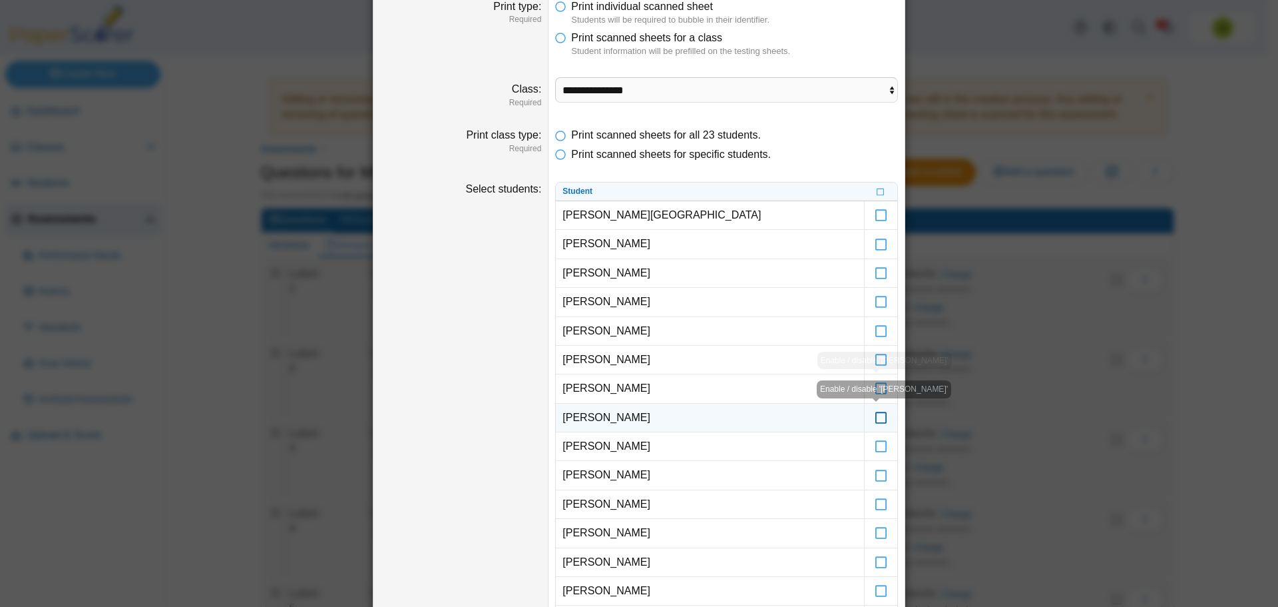
click at [877, 413] on icon at bounding box center [881, 411] width 13 height 12
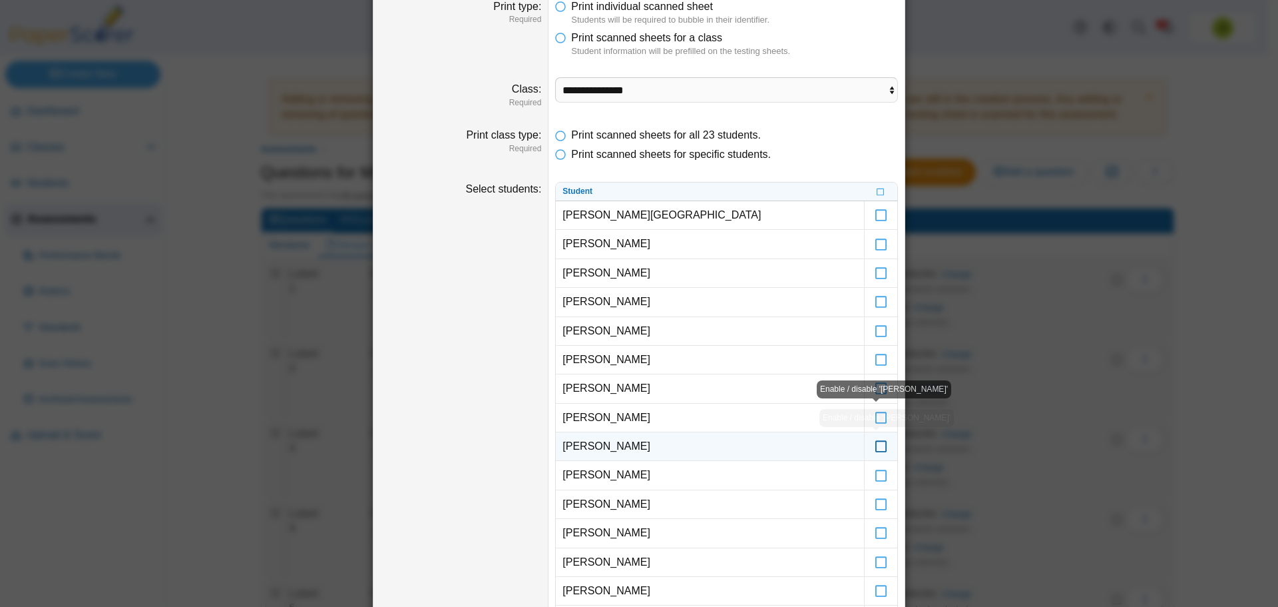
click at [878, 446] on icon at bounding box center [881, 440] width 13 height 12
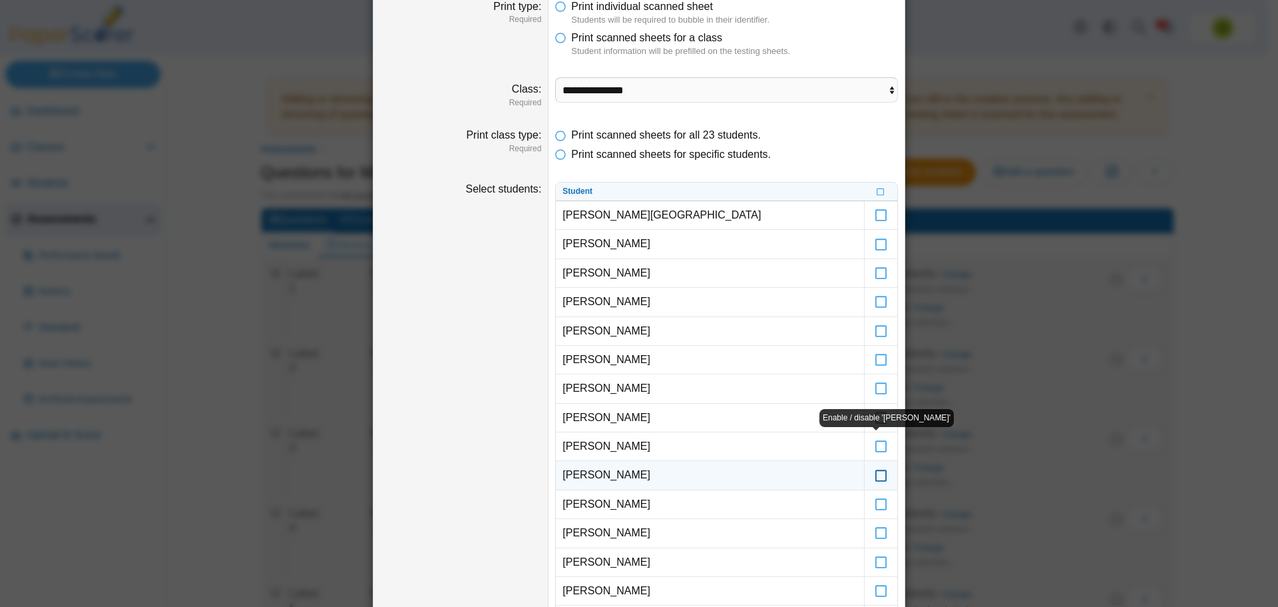
click at [878, 473] on icon at bounding box center [881, 469] width 13 height 12
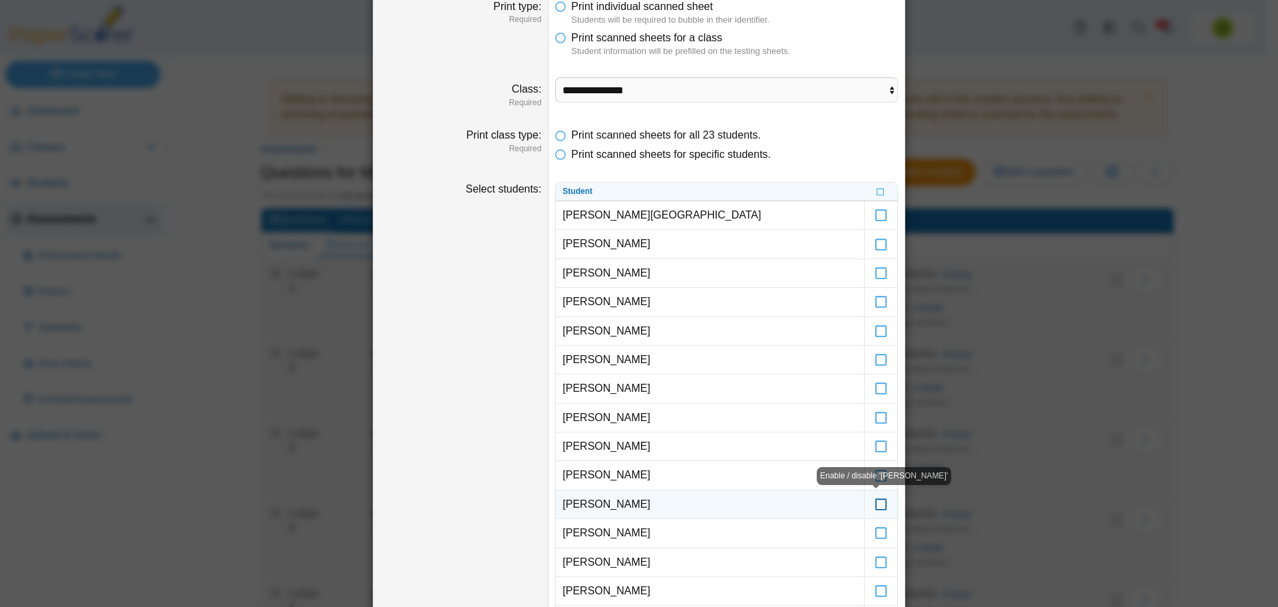
click at [876, 501] on icon at bounding box center [881, 498] width 13 height 12
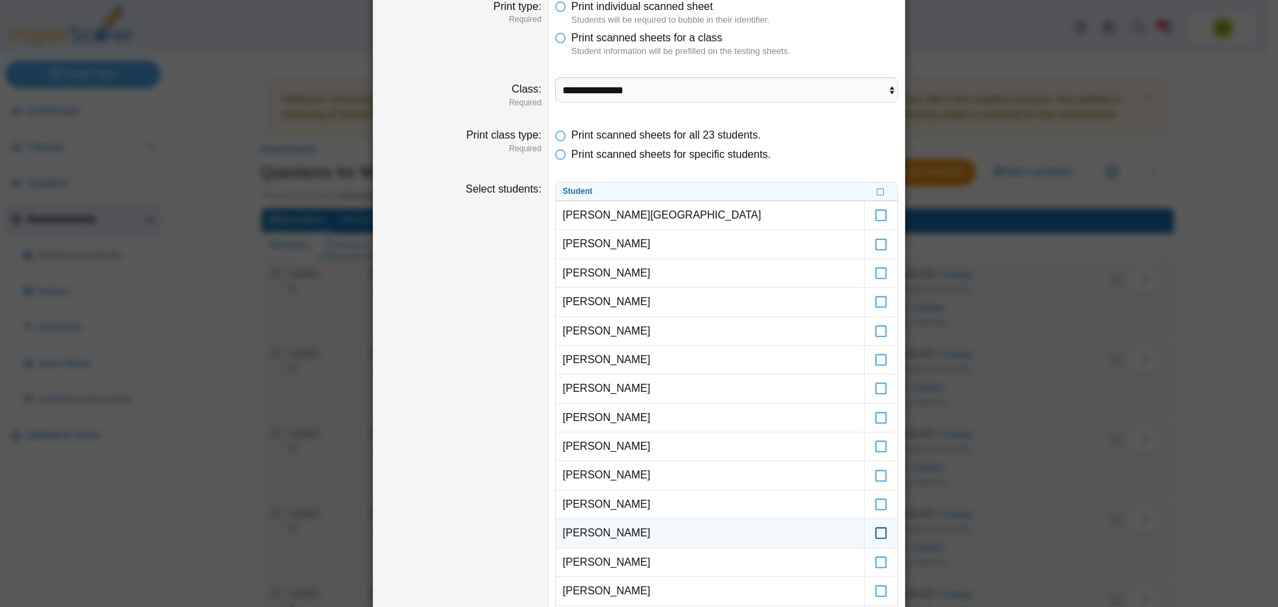
click at [877, 531] on icon at bounding box center [881, 527] width 13 height 12
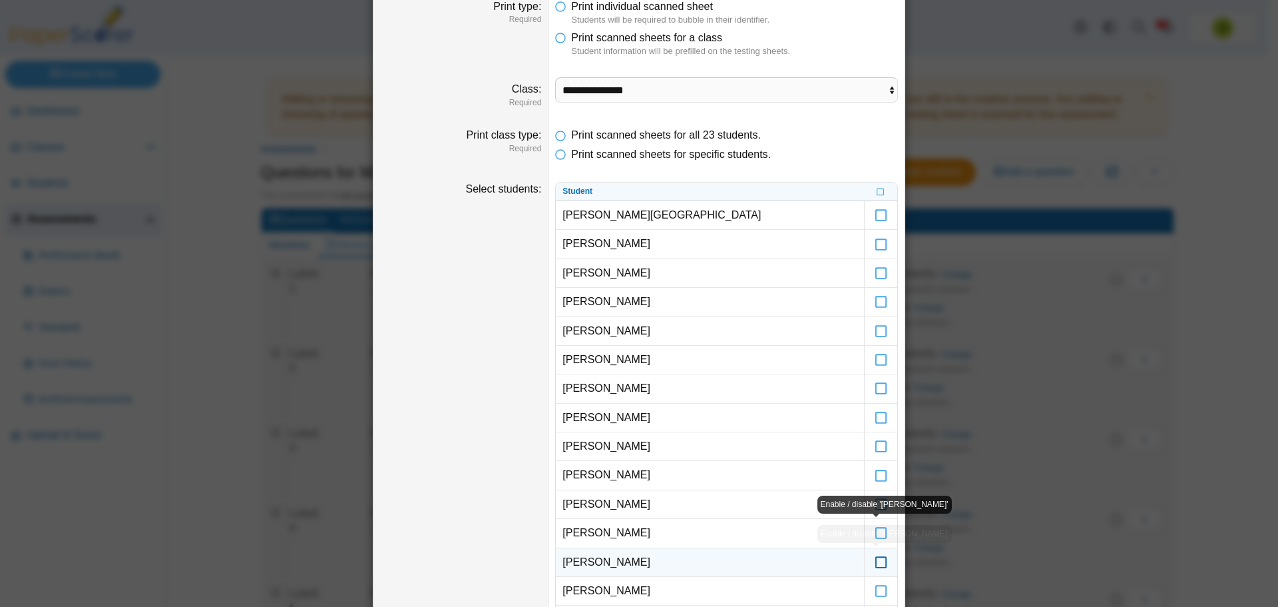
click at [878, 562] on icon at bounding box center [881, 556] width 13 height 12
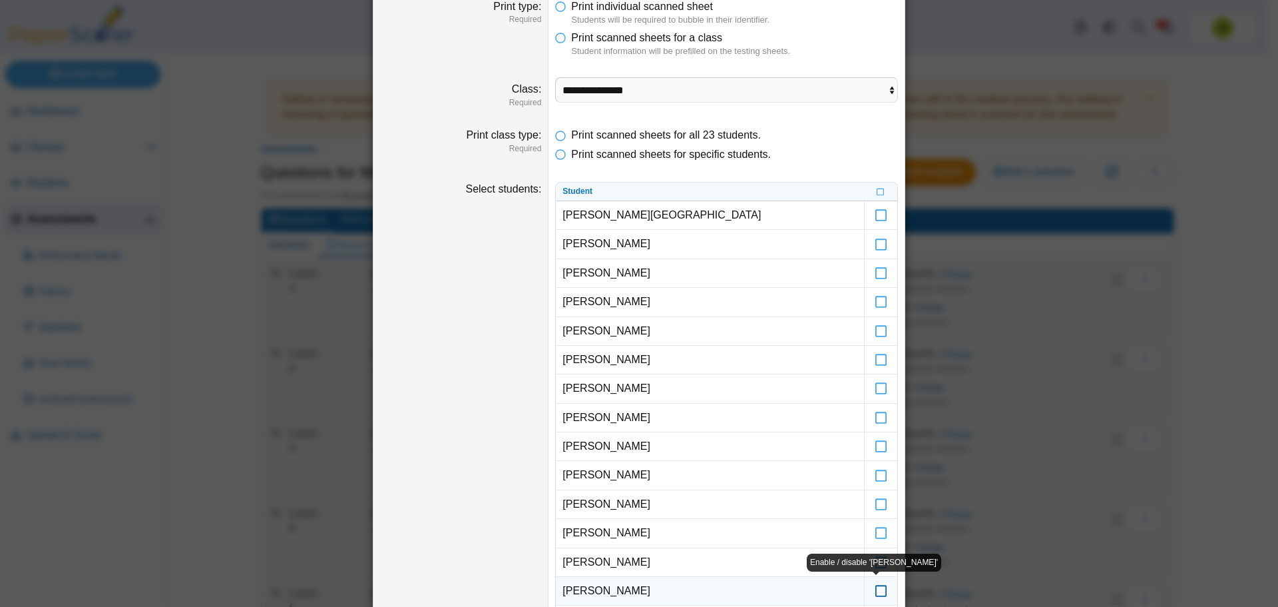
click at [876, 586] on icon at bounding box center [881, 585] width 13 height 12
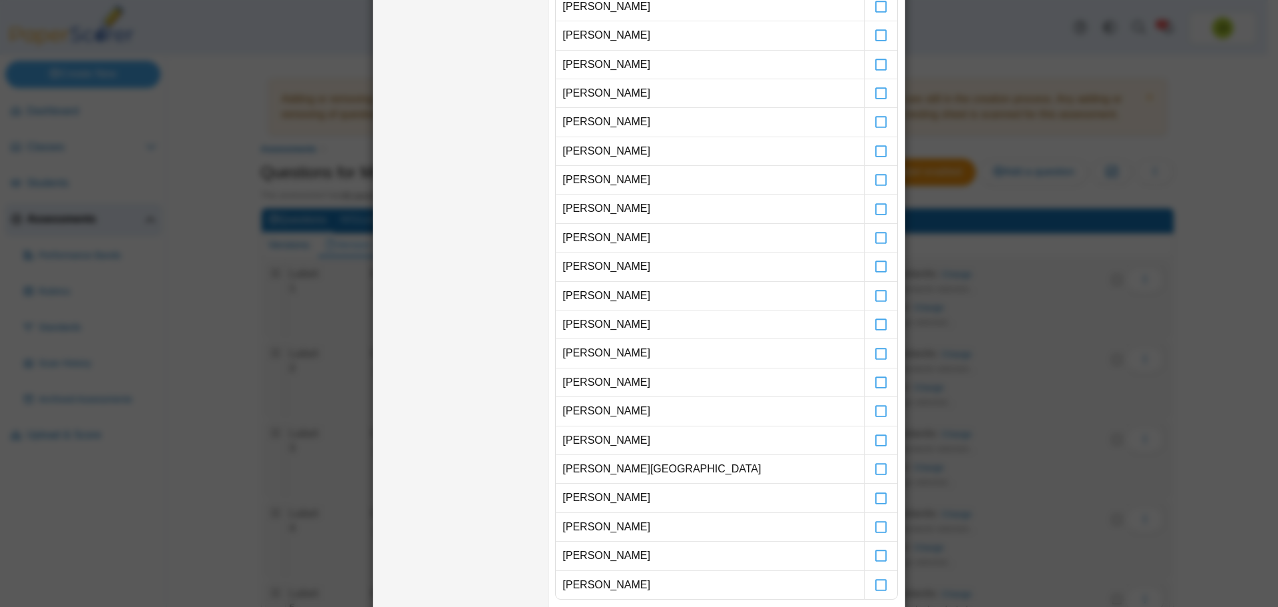
scroll to position [466, 0]
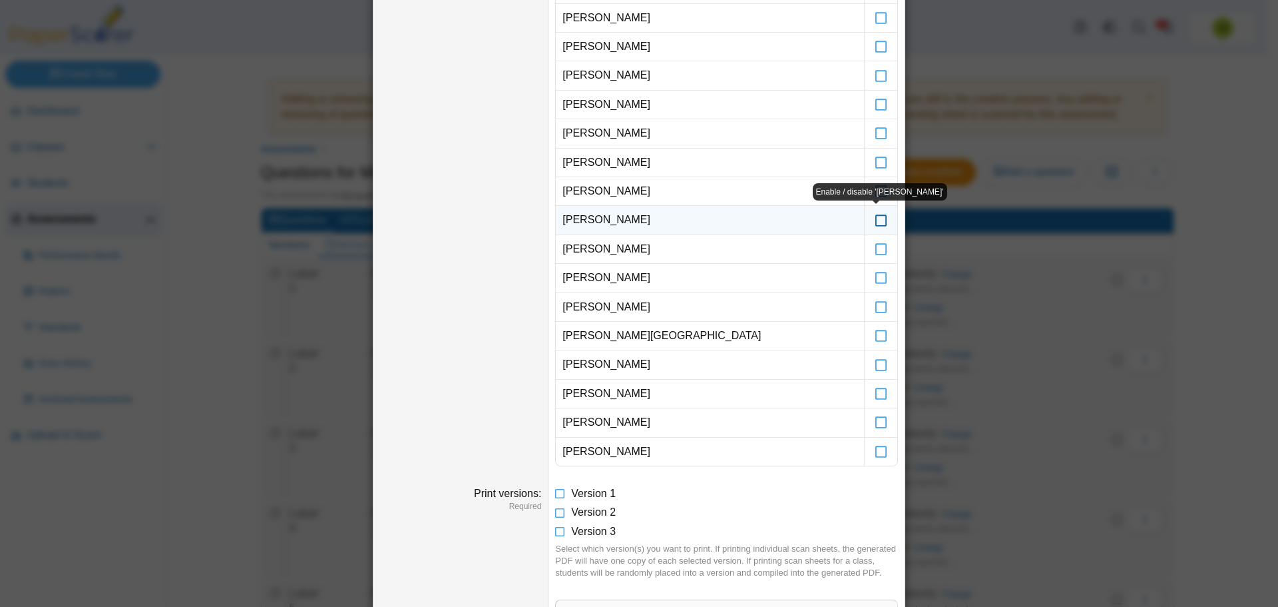
click at [877, 220] on icon at bounding box center [881, 214] width 13 height 12
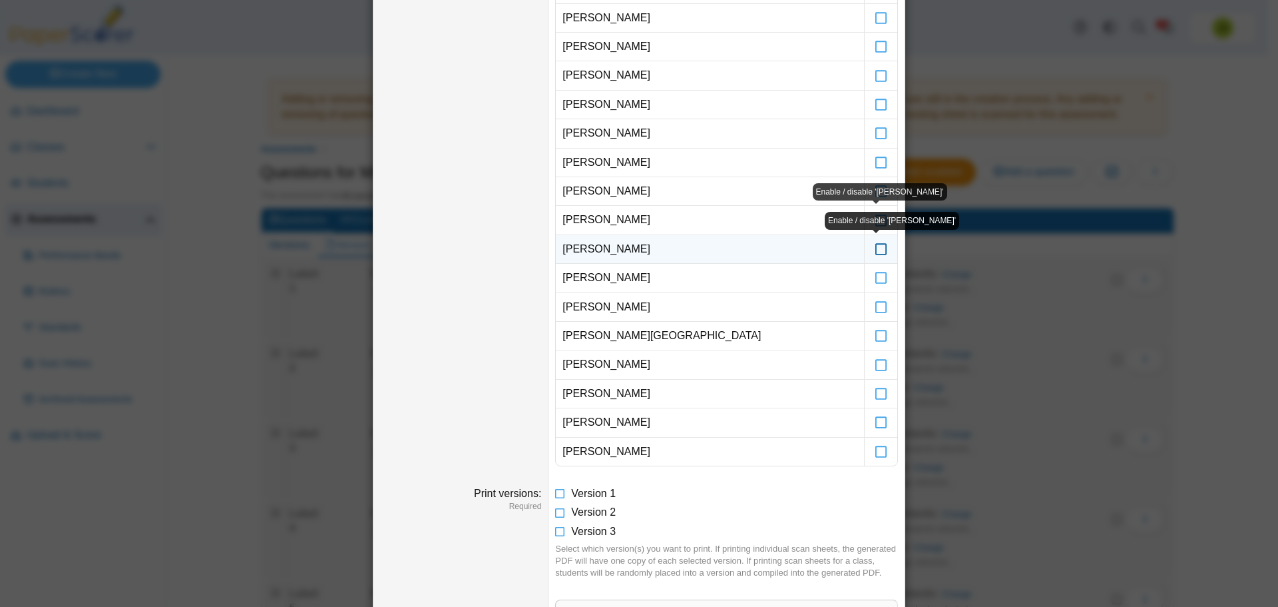
click at [875, 249] on icon at bounding box center [881, 243] width 13 height 12
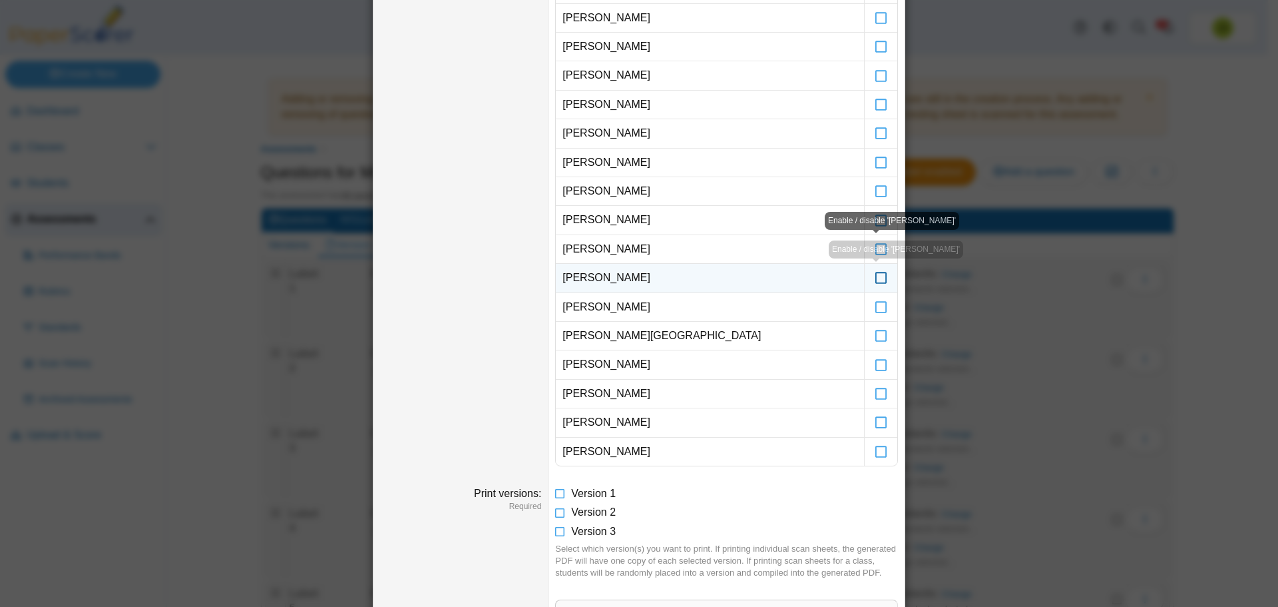
click at [876, 277] on icon at bounding box center [881, 272] width 13 height 12
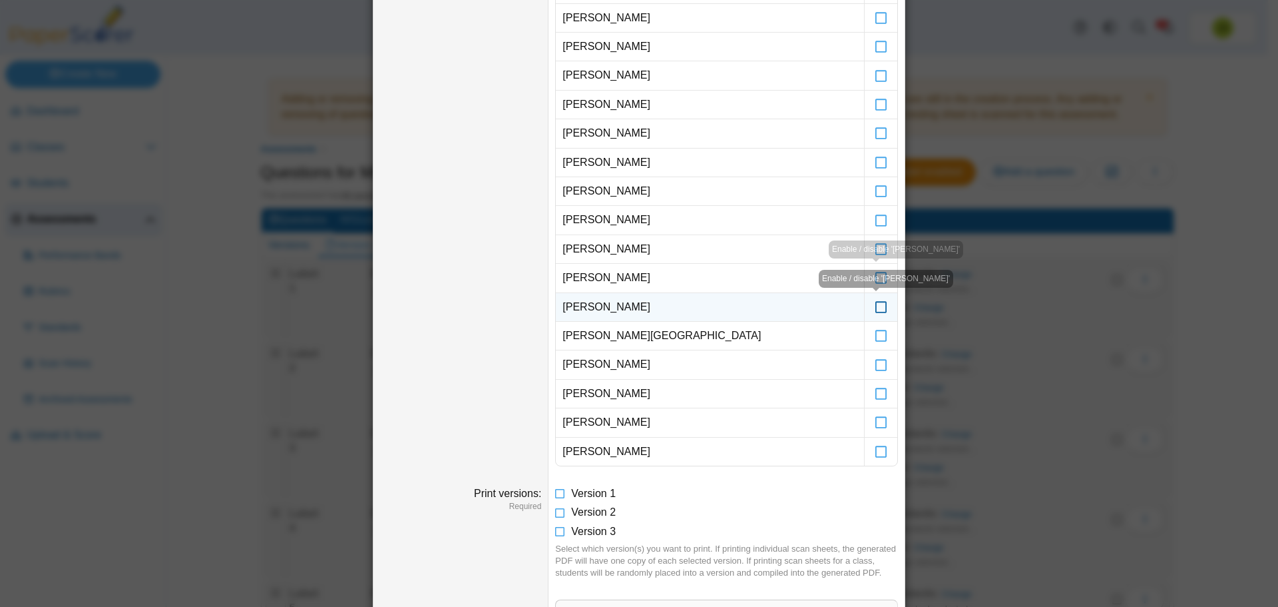
click at [878, 304] on icon at bounding box center [881, 301] width 13 height 12
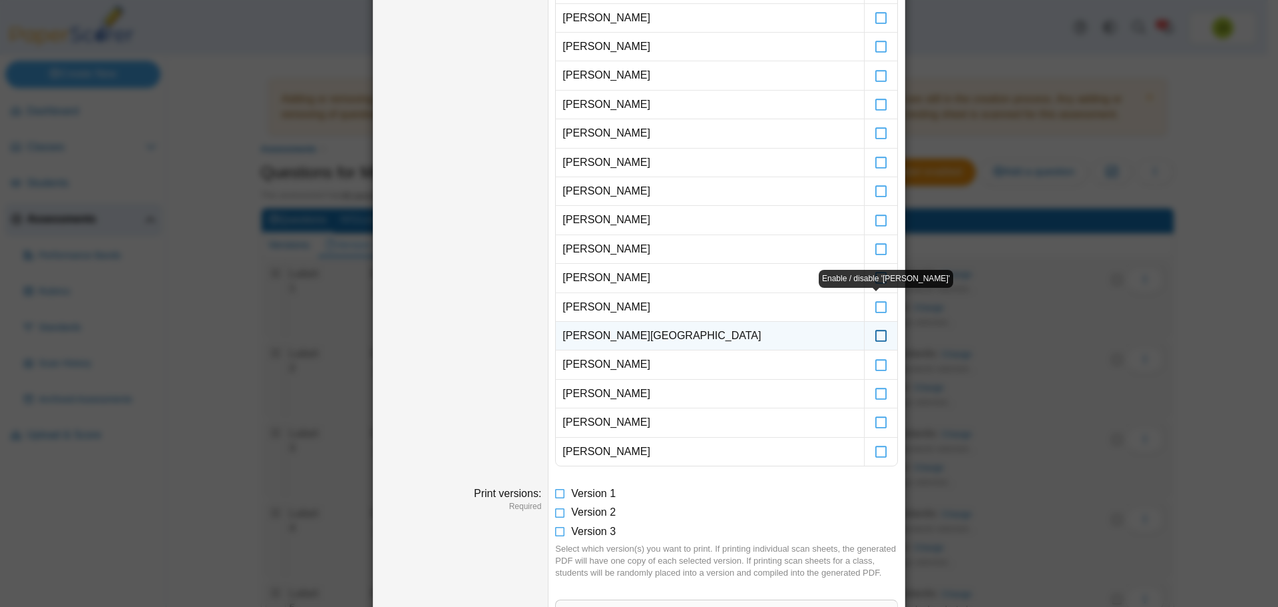
click at [878, 336] on icon at bounding box center [881, 330] width 13 height 12
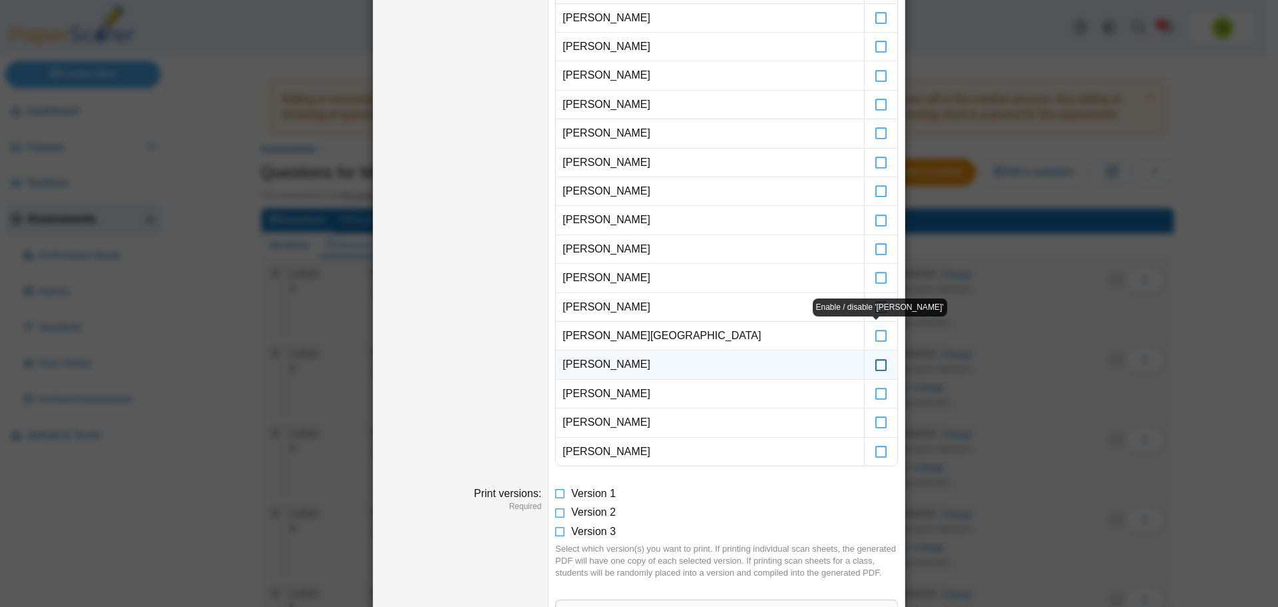
click at [878, 364] on icon at bounding box center [881, 358] width 13 height 12
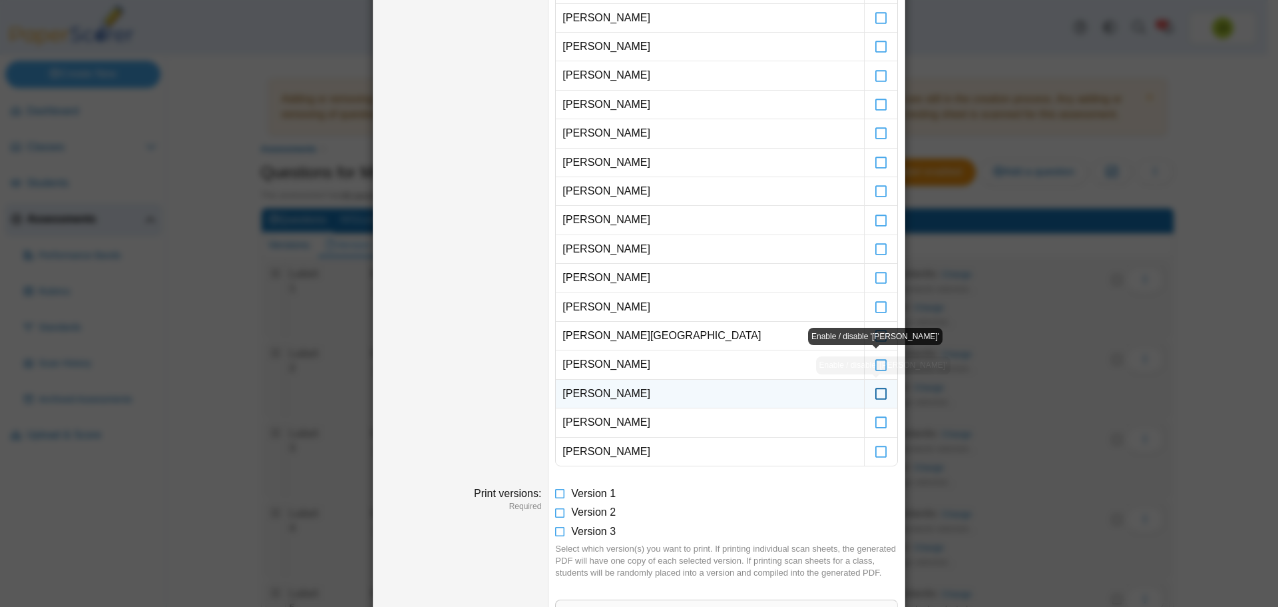
click at [877, 393] on icon at bounding box center [881, 388] width 13 height 12
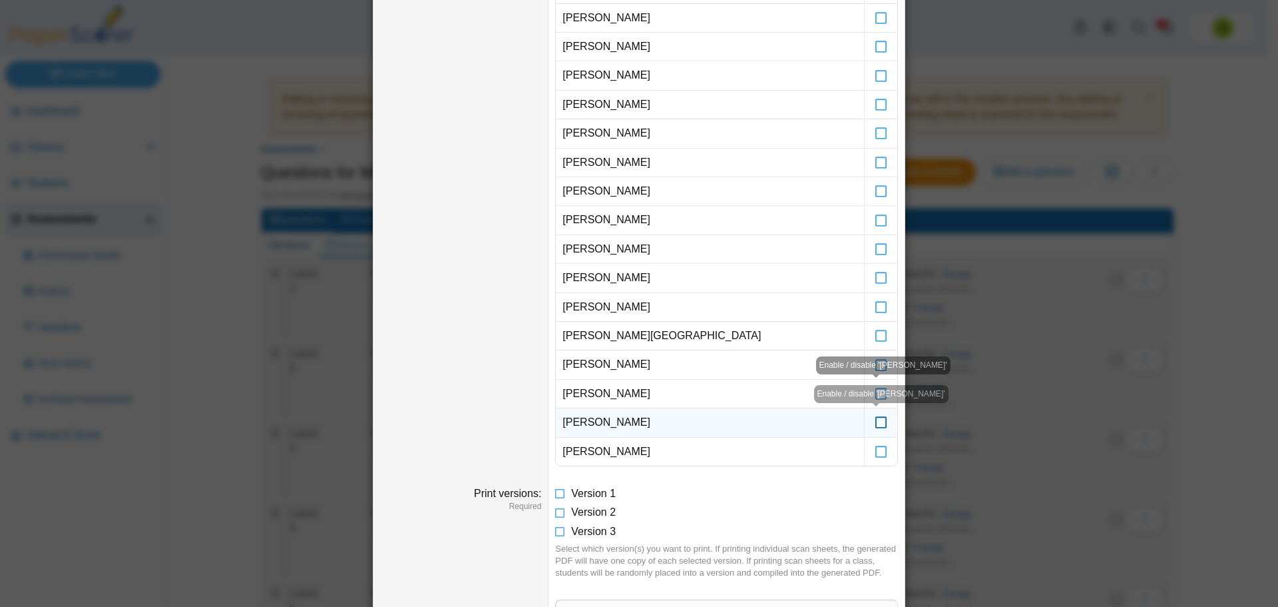
click at [876, 422] on icon at bounding box center [881, 416] width 13 height 12
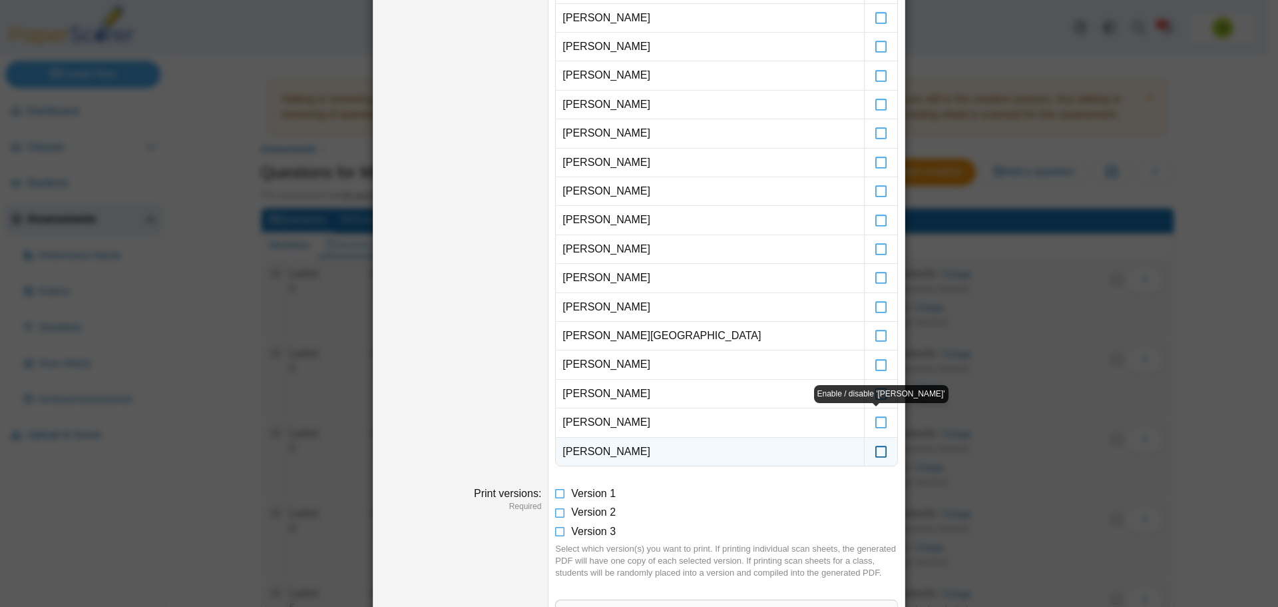
click at [876, 445] on icon at bounding box center [881, 445] width 13 height 12
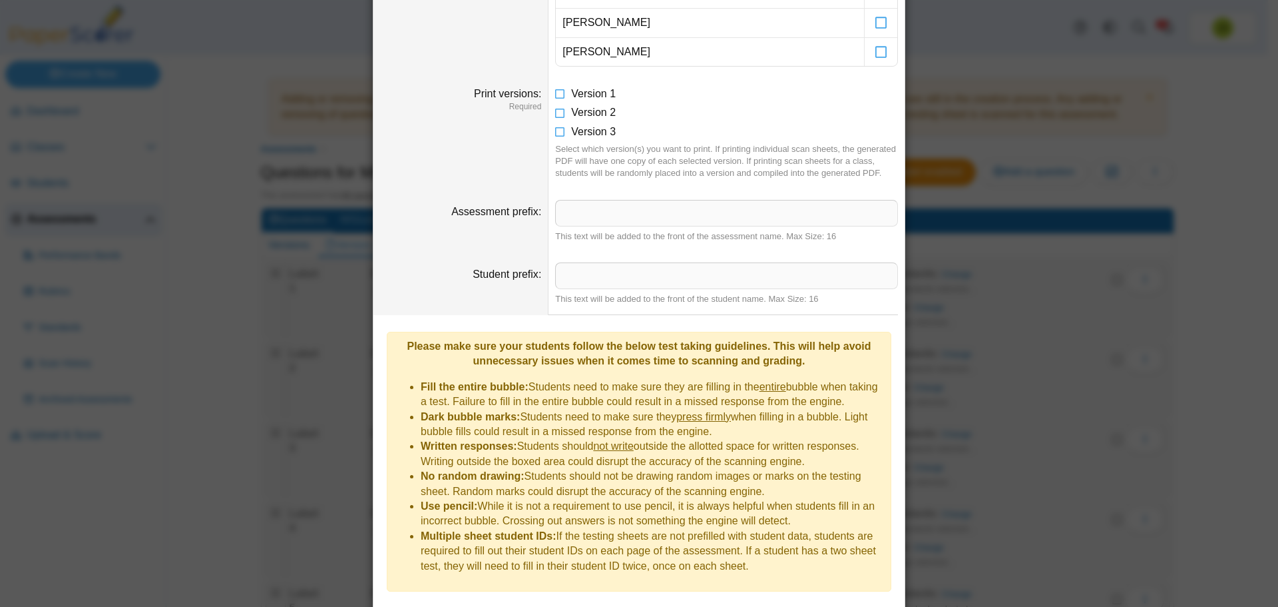
scroll to position [995, 0]
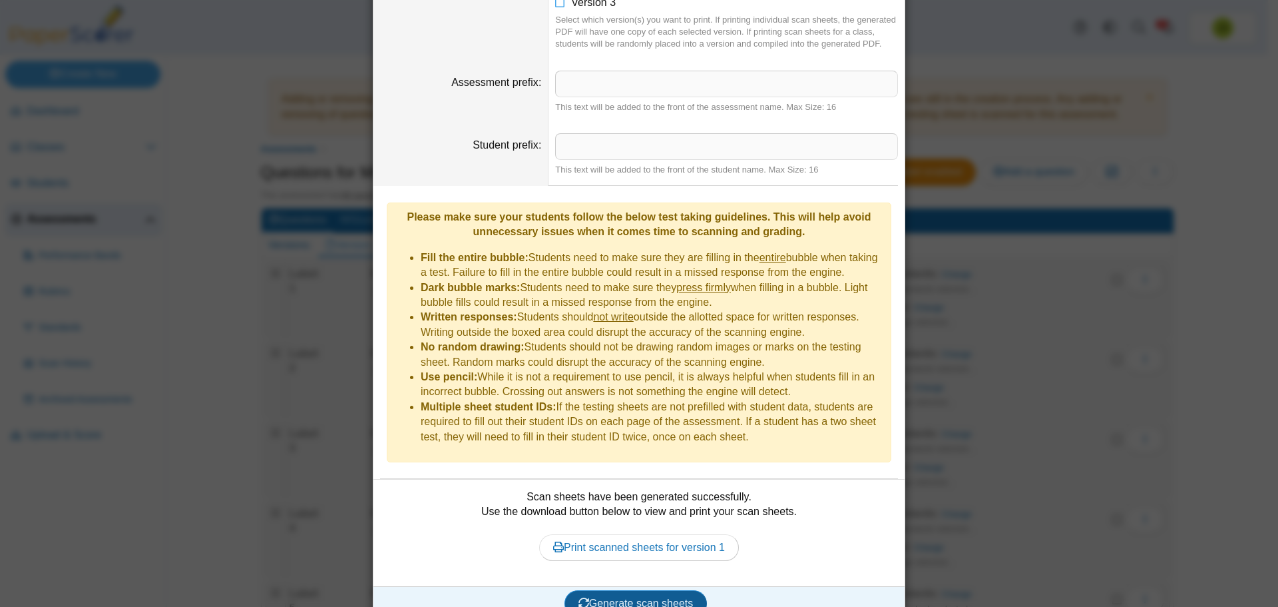
click at [668, 590] on button "Generate scan sheets" at bounding box center [636, 603] width 143 height 27
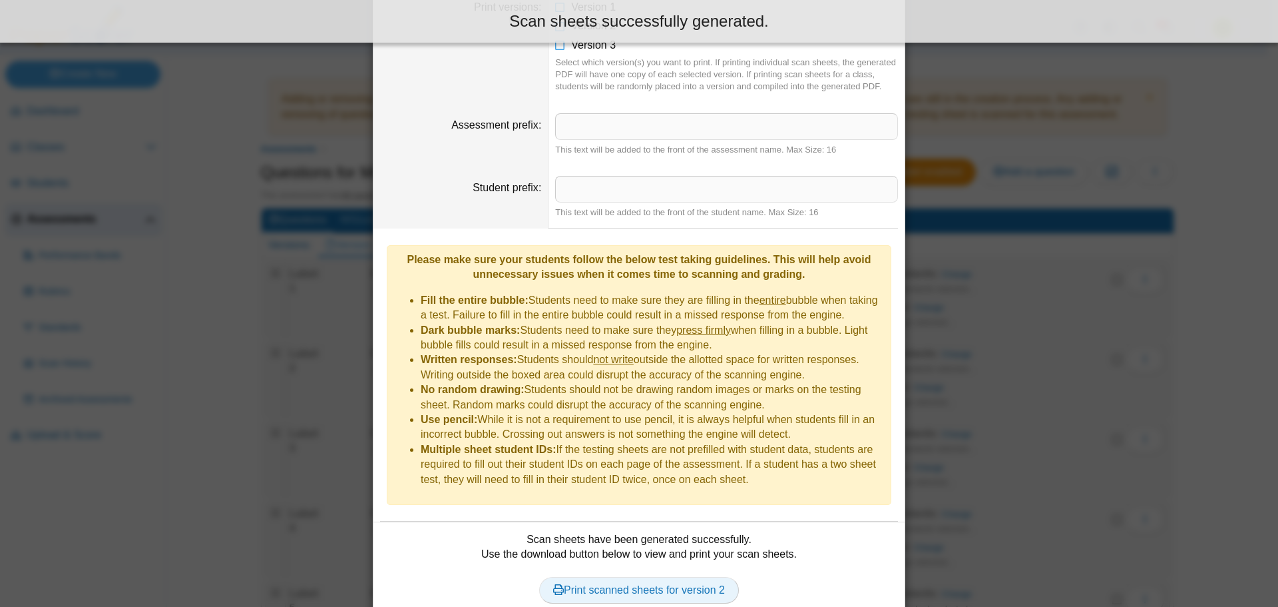
click at [674, 577] on link "Print scanned sheets for version 2" at bounding box center [639, 590] width 200 height 27
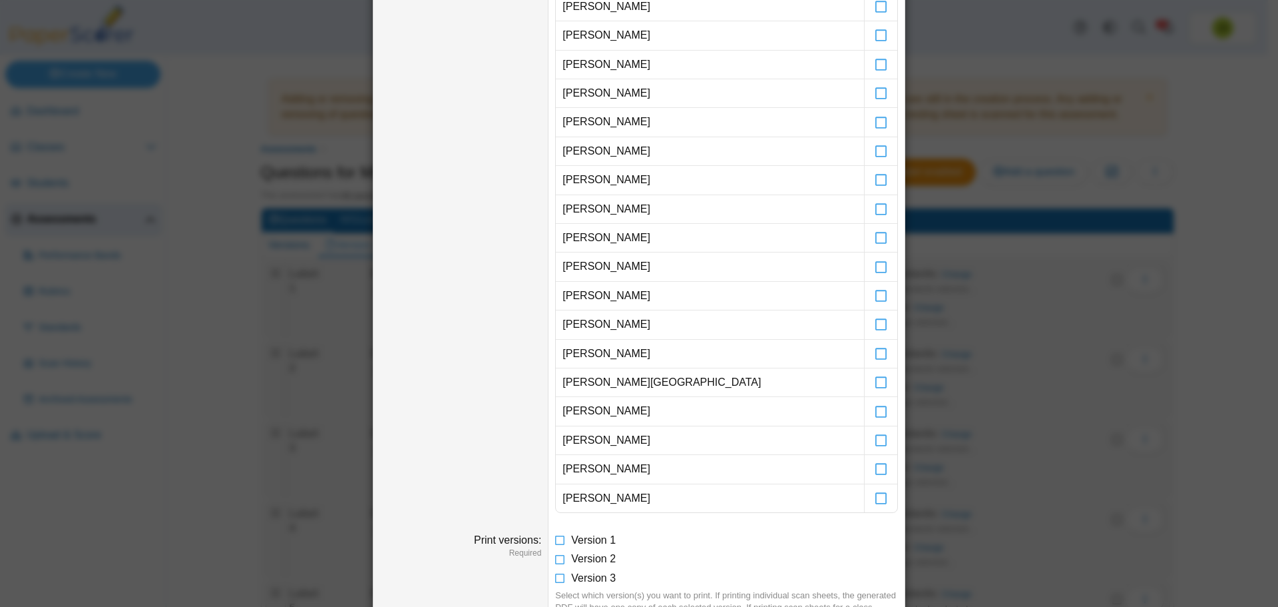
scroll to position [0, 0]
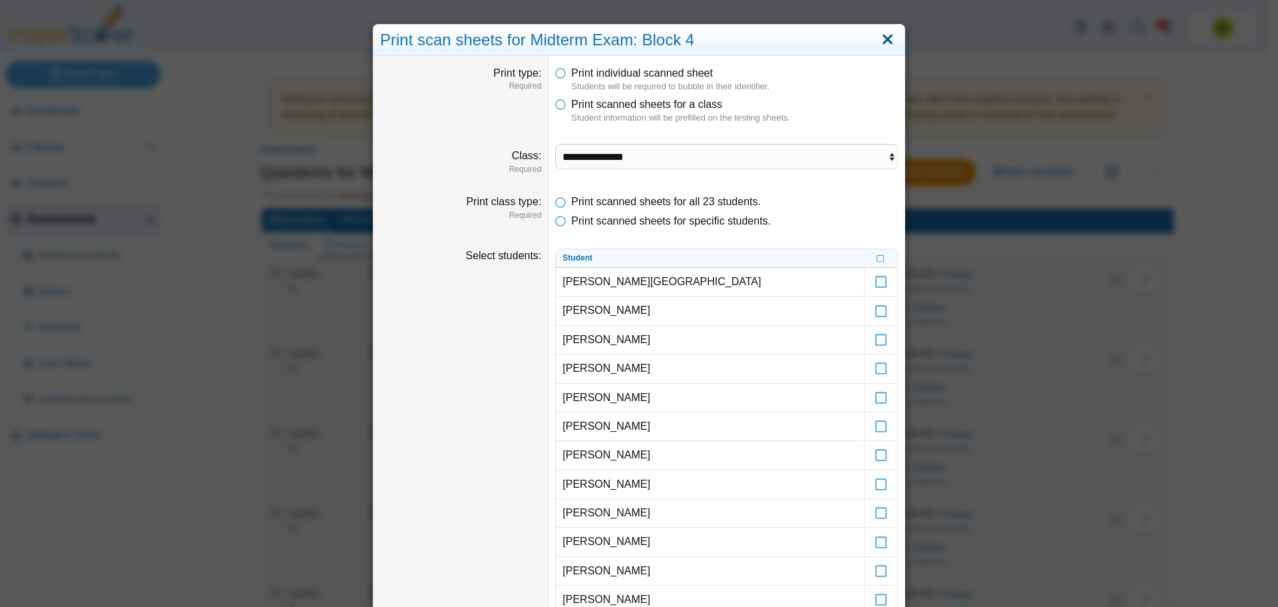
click at [886, 36] on link "Close" at bounding box center [888, 40] width 21 height 23
